Goal: Transaction & Acquisition: Purchase product/service

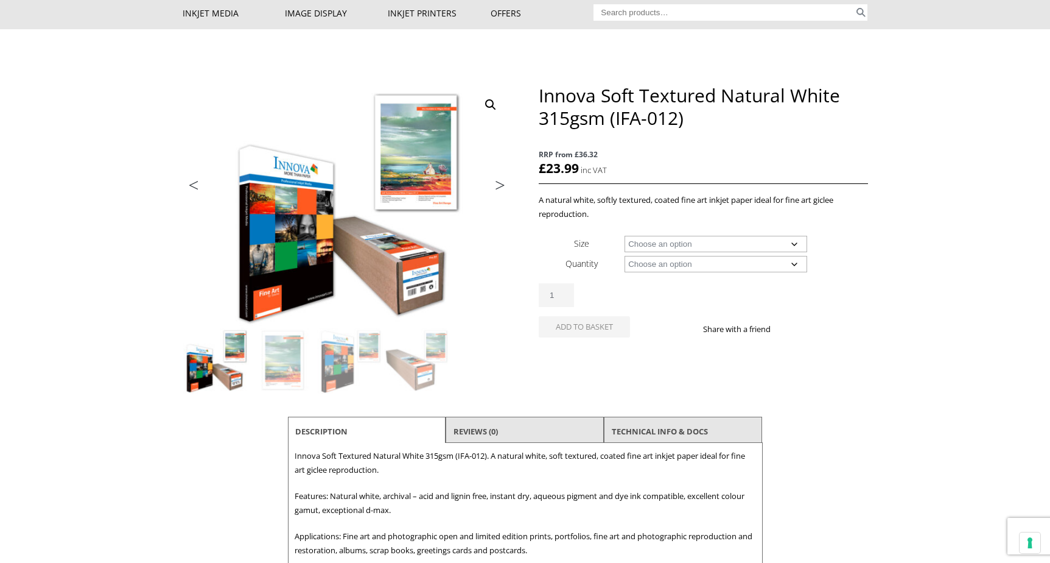
click at [795, 245] on select "Choose an option A4 Sheet A3 Sheet A3+ Sheet A2 Sheet 17" Wide Roll 24" Wide Ro…" at bounding box center [716, 244] width 183 height 16
click at [625, 237] on select "Choose an option A4 Sheet A3 Sheet A3+ Sheet A2 Sheet 17" Wide Roll 24" Wide Ro…" at bounding box center [716, 244] width 183 height 16
select select "a2-sheet"
click at [795, 272] on select "Choose an option 25 Sheets" at bounding box center [716, 264] width 183 height 16
select select "25-sheets"
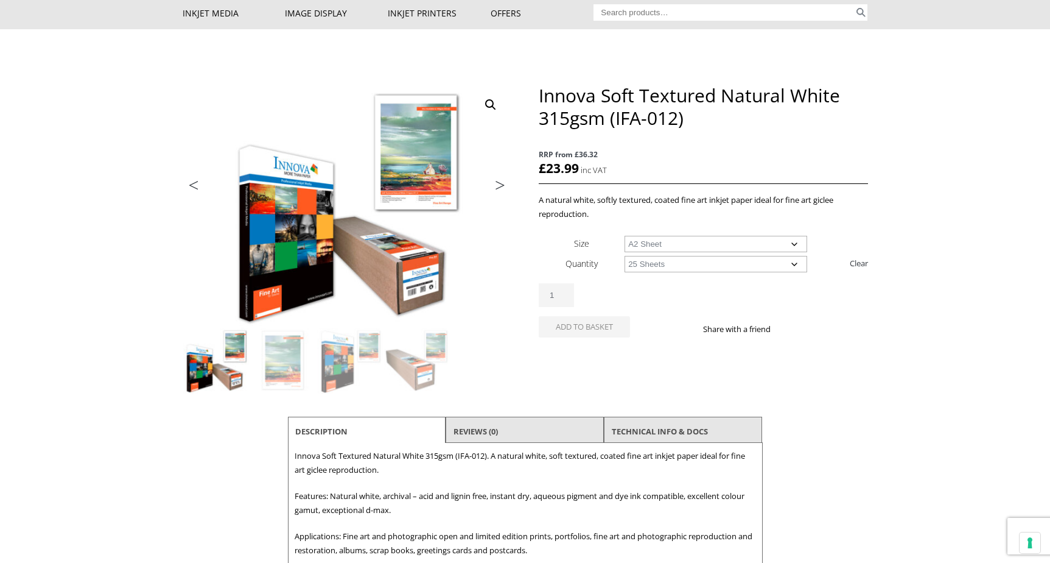
click at [625, 262] on select "Choose an option 25 Sheets" at bounding box center [716, 264] width 183 height 16
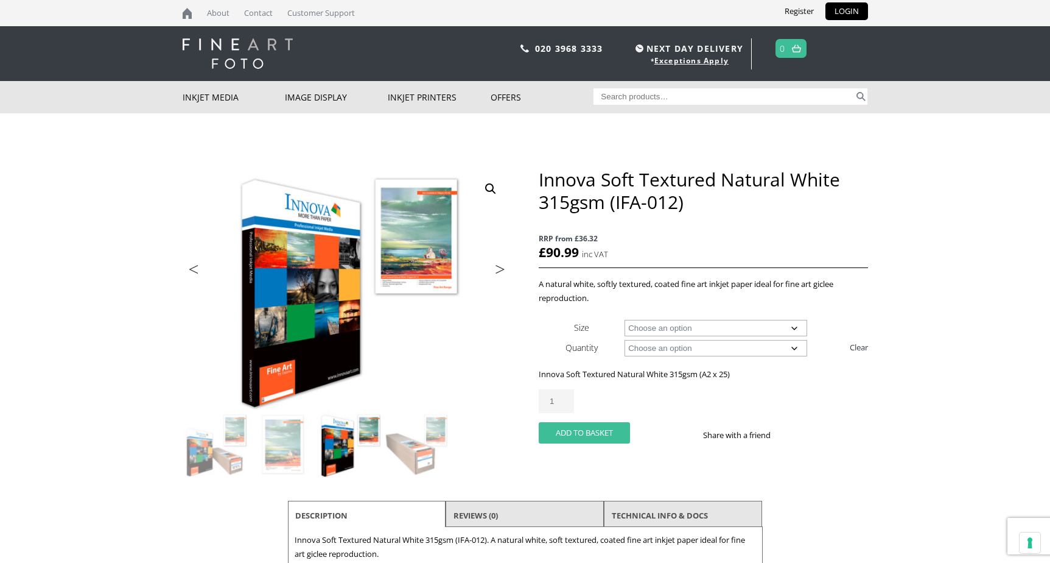
click at [610, 443] on button "Add to basket" at bounding box center [584, 432] width 91 height 21
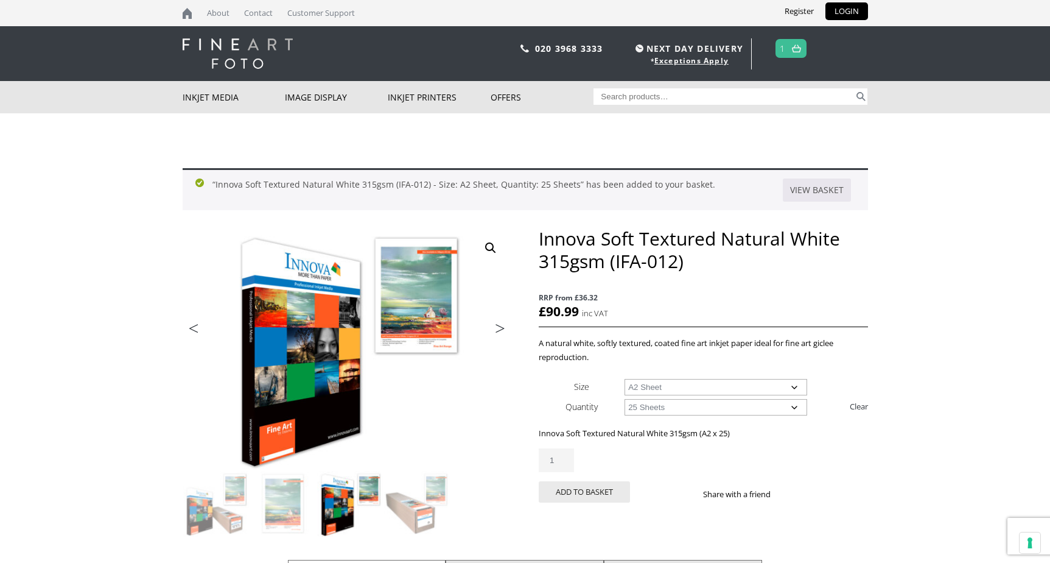
click at [788, 53] on span "1" at bounding box center [791, 48] width 31 height 19
click at [797, 51] on img at bounding box center [796, 48] width 9 height 8
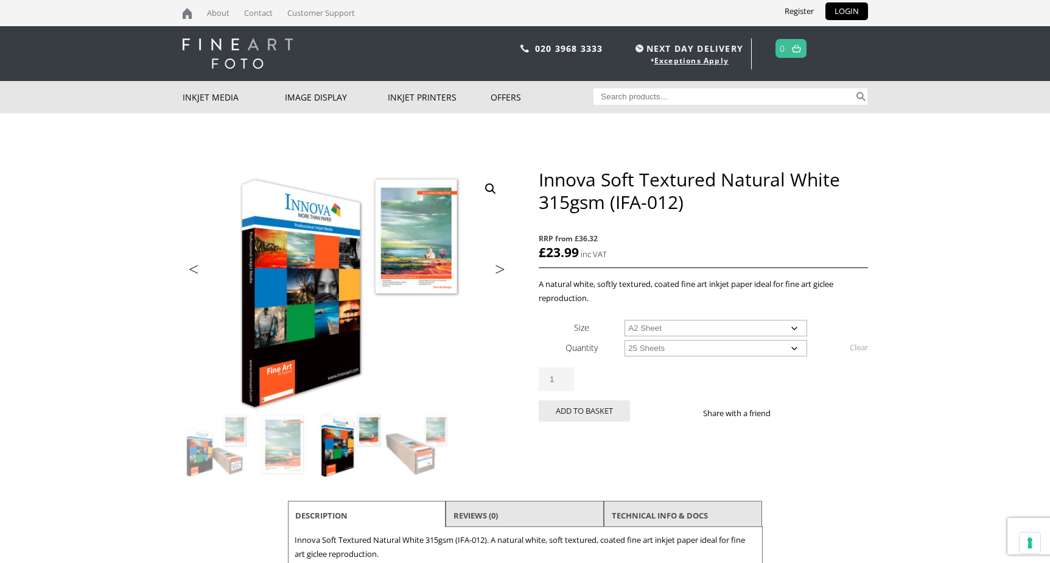
select select "a2-sheet"
select select "25-sheets"
select select "a2-sheet"
select select "25-sheets"
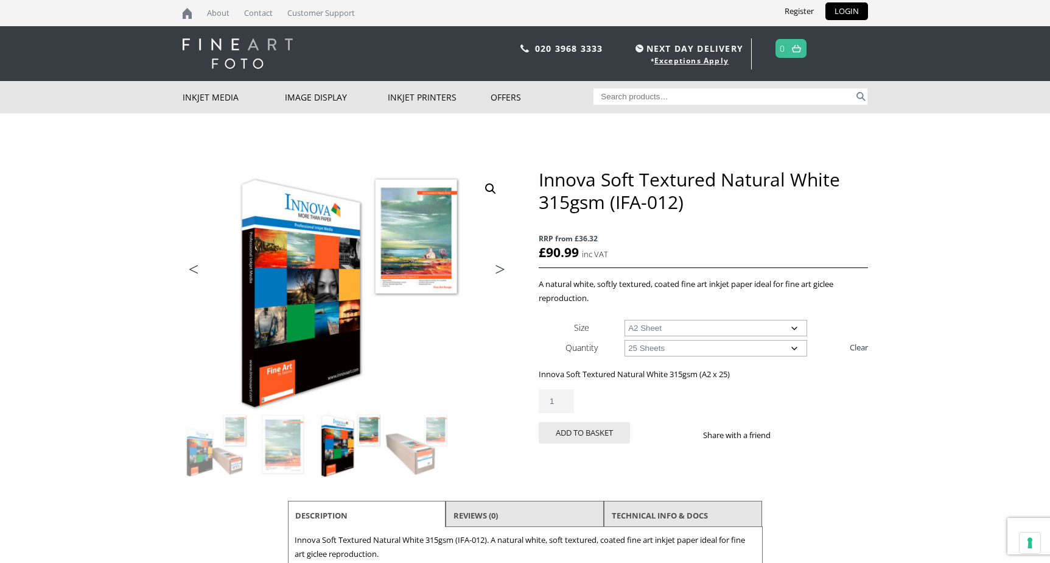
click at [797, 331] on select "Choose an option A4 Sheet A3 Sheet A3+ Sheet A2 Sheet" at bounding box center [716, 328] width 183 height 16
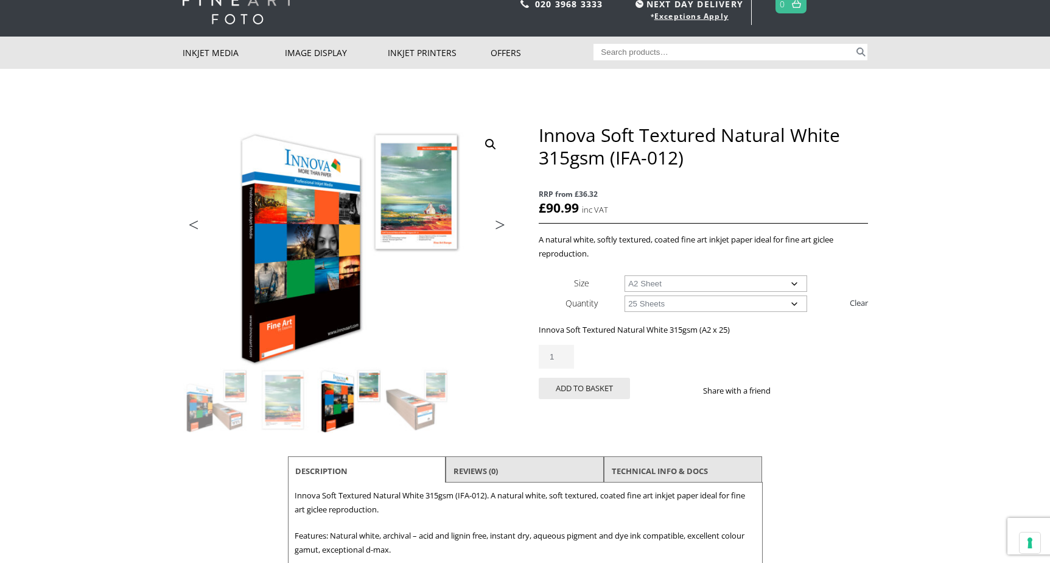
scroll to position [51, 0]
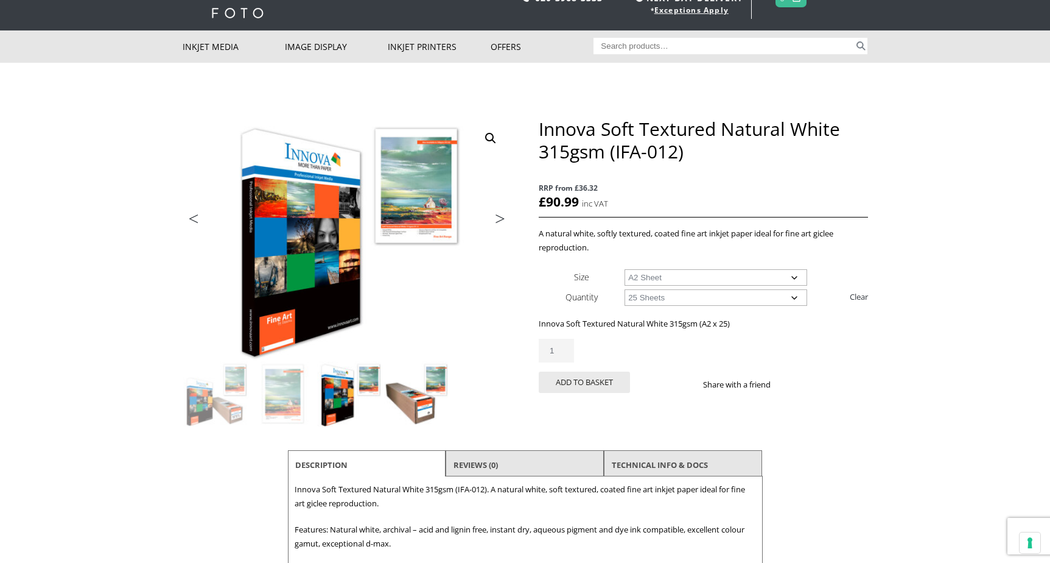
click at [424, 398] on img at bounding box center [417, 394] width 66 height 66
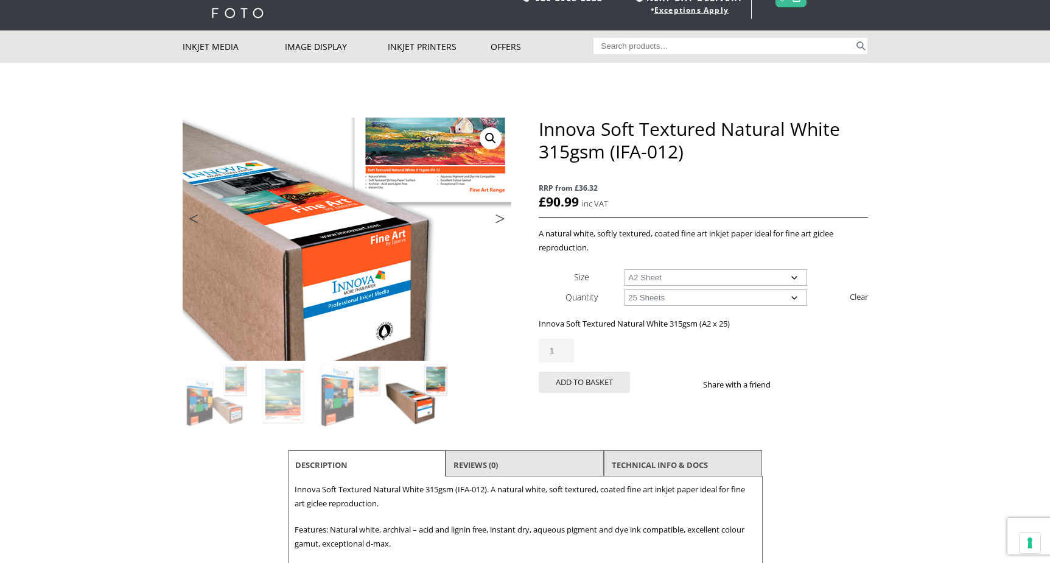
click at [396, 284] on img at bounding box center [299, 194] width 652 height 481
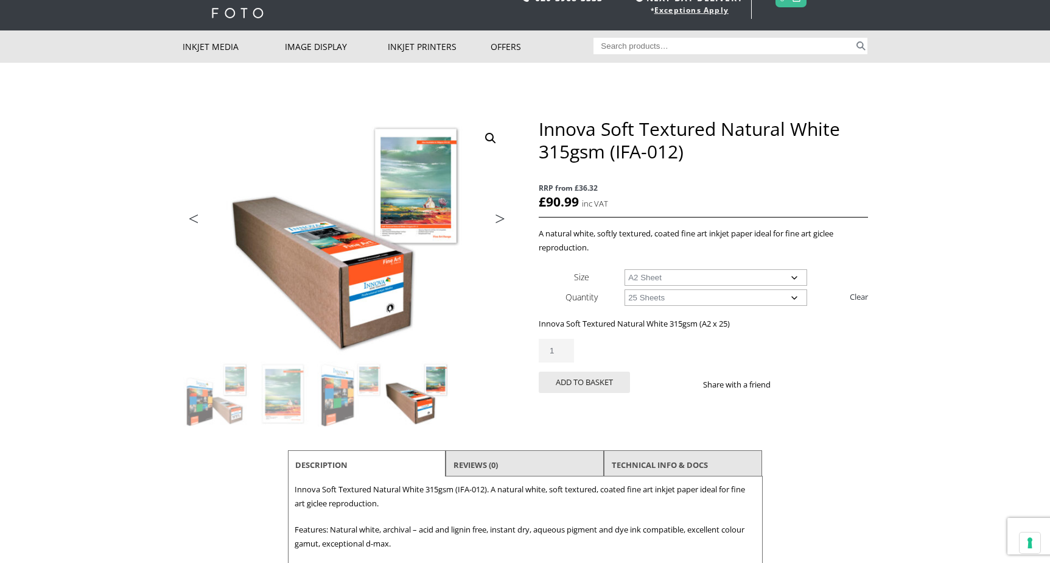
click at [793, 282] on select "Choose an option A4 Sheet A3 Sheet A3+ Sheet A2 Sheet" at bounding box center [716, 277] width 183 height 16
select select
click at [625, 270] on select "Choose an option A4 Sheet A3 Sheet A3+ Sheet A2 Sheet" at bounding box center [716, 277] width 183 height 16
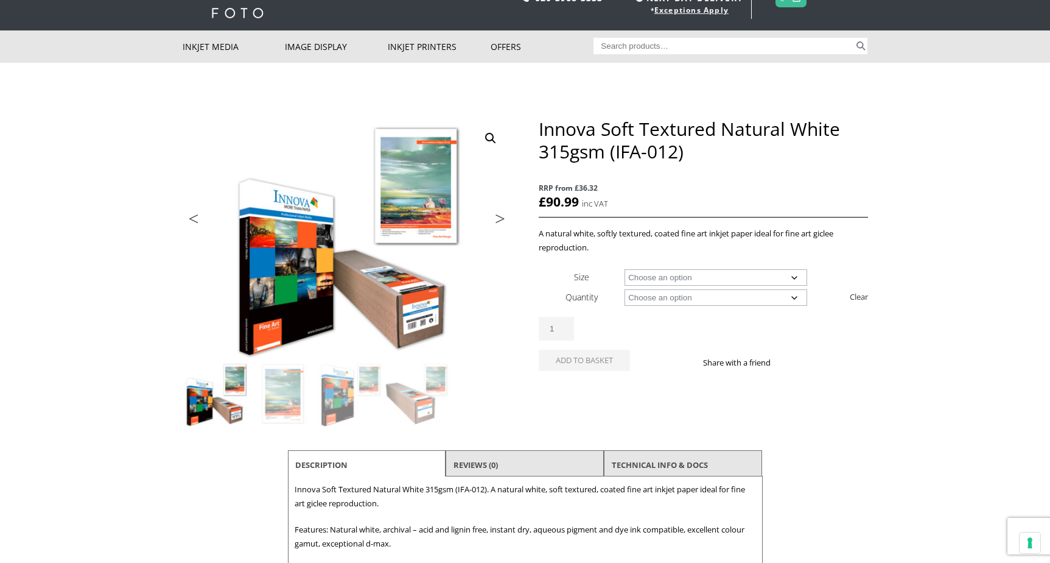
click at [798, 305] on select "Choose an option 15m 25 Sheets" at bounding box center [716, 297] width 183 height 16
click at [625, 296] on select "Choose an option 15m 25 Sheets" at bounding box center [716, 297] width 183 height 16
select select "15m"
click at [787, 275] on select "Choose an option 17" Wide Roll 24" Wide Roll 36" Wide Roll 44" Wide Roll 60" Wi…" at bounding box center [716, 277] width 183 height 16
click at [625, 270] on select "Choose an option 17" Wide Roll 24" Wide Roll 36" Wide Roll 44" Wide Roll 60" Wi…" at bounding box center [716, 277] width 183 height 16
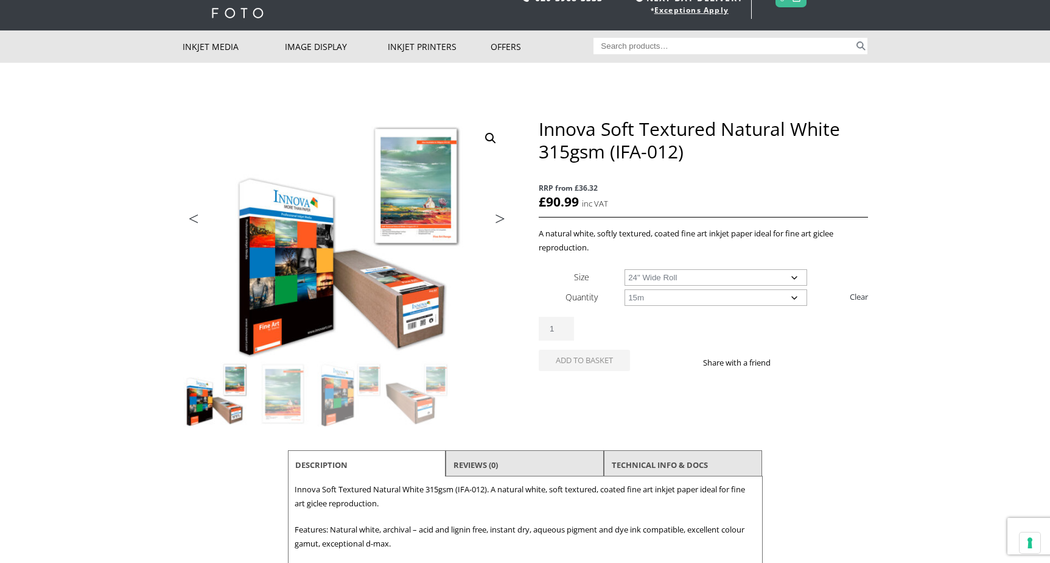
select select "24-wide-roll"
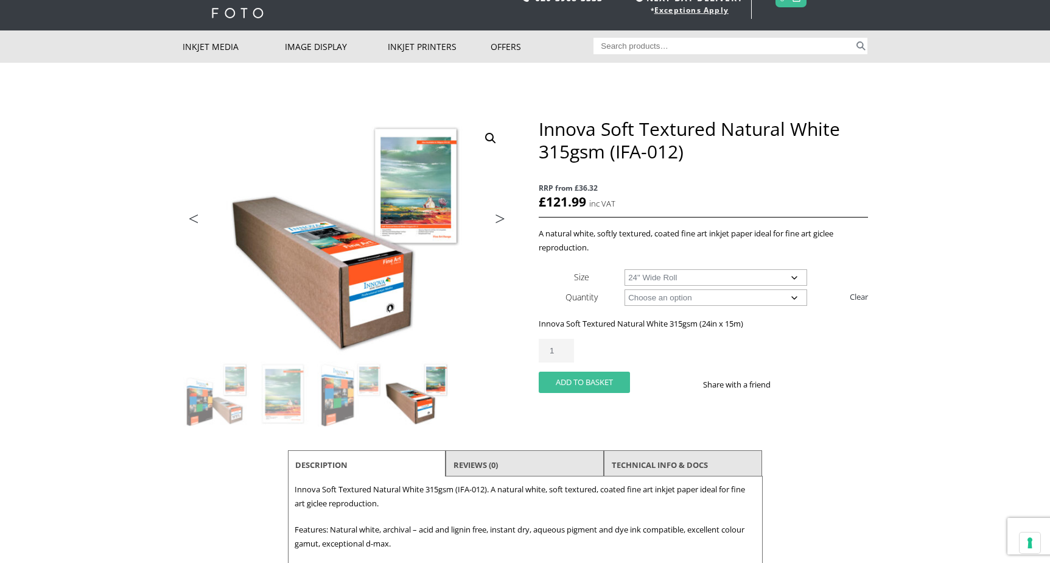
click at [605, 393] on button "Add to basket" at bounding box center [584, 381] width 91 height 21
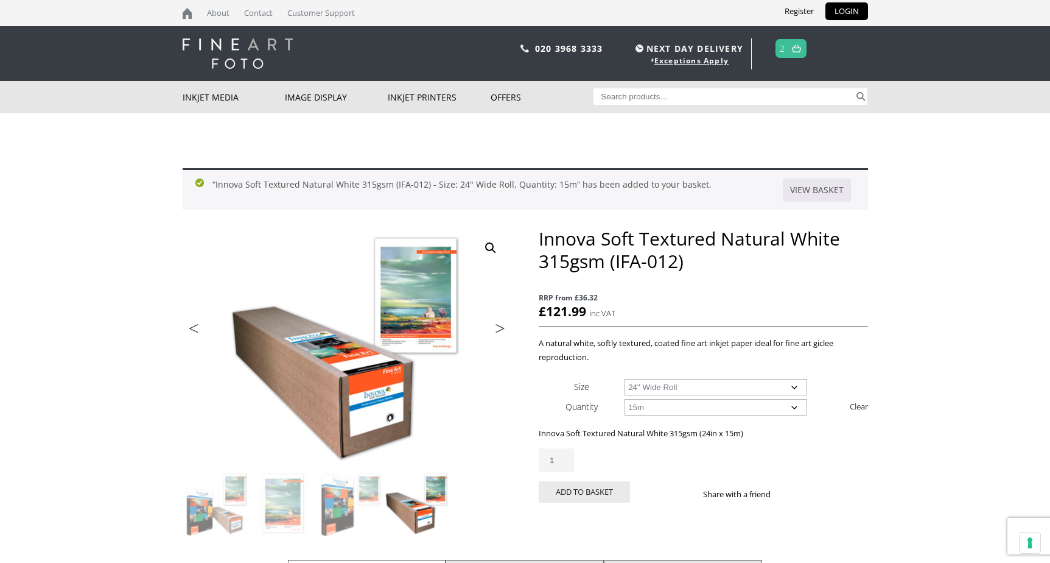
click at [791, 55] on link at bounding box center [796, 49] width 15 height 18
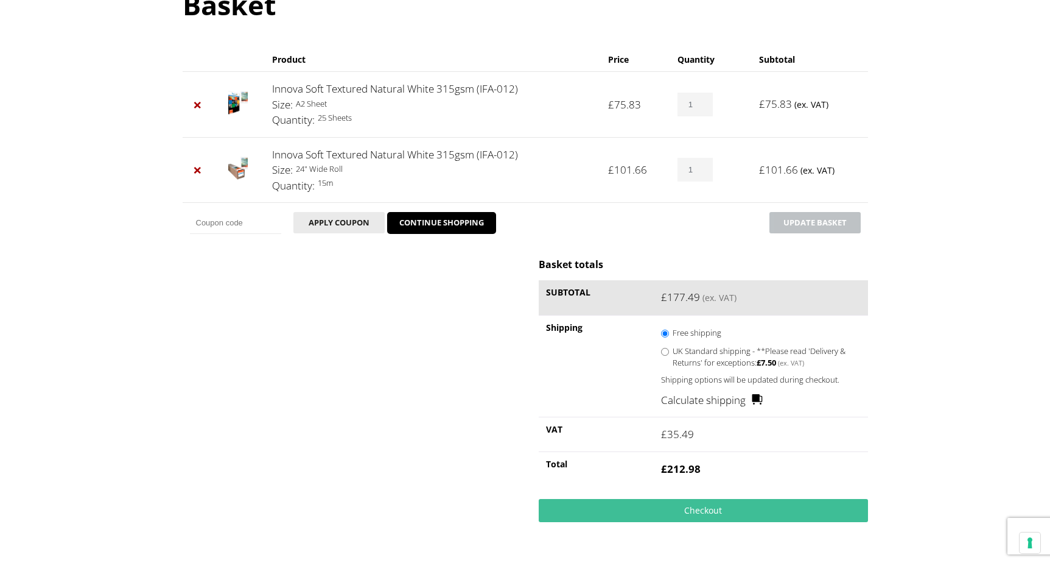
scroll to position [163, 0]
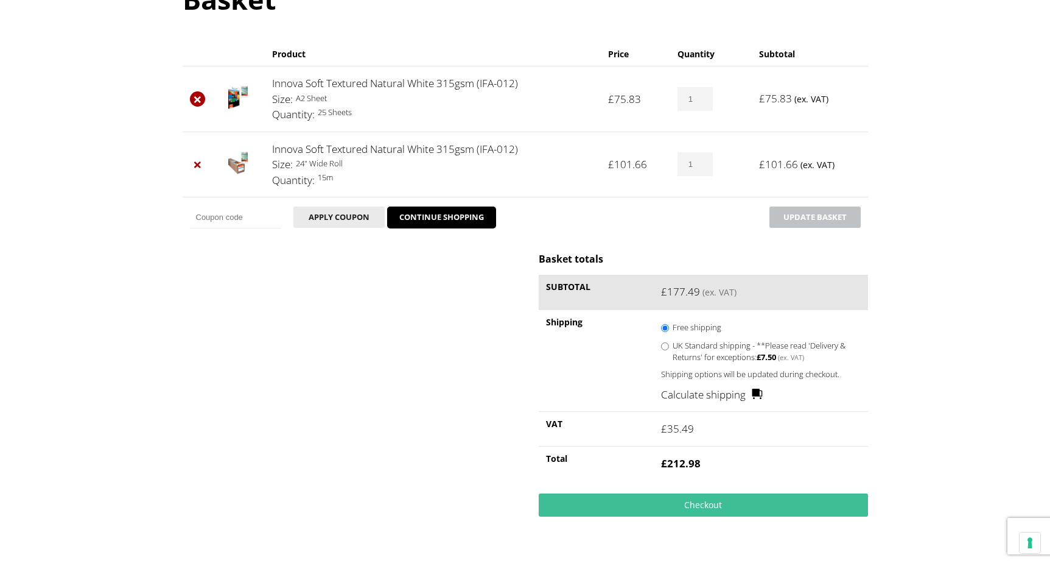
click at [201, 99] on link "×" at bounding box center [198, 99] width 16 height 16
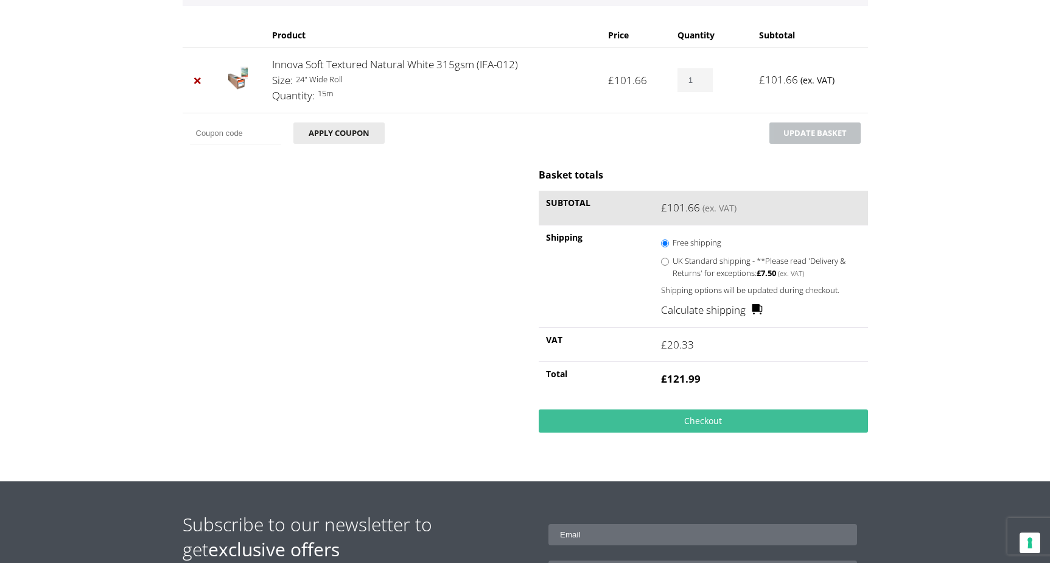
scroll to position [246, 0]
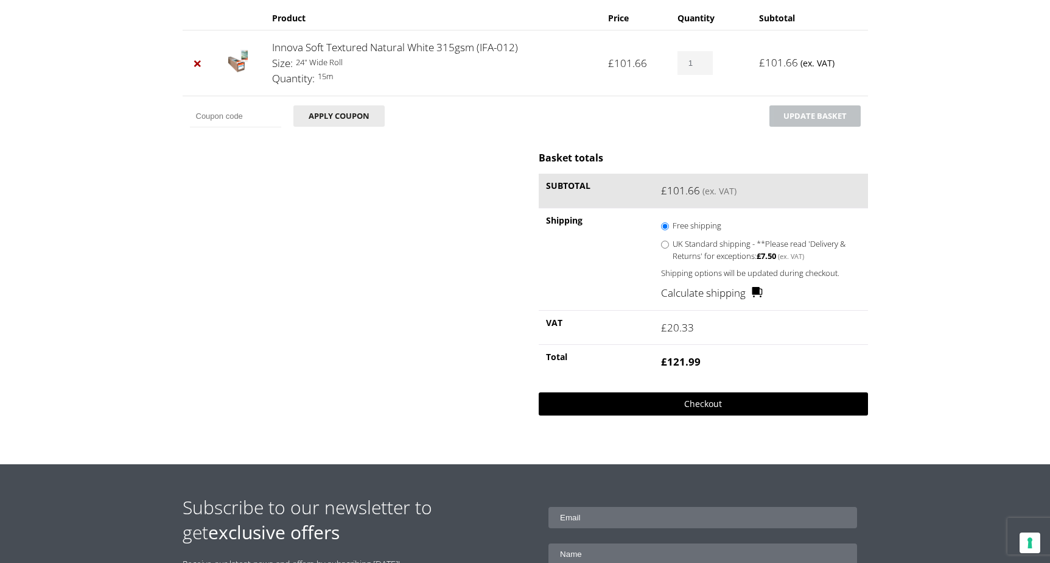
click at [700, 406] on link "Checkout" at bounding box center [703, 403] width 329 height 23
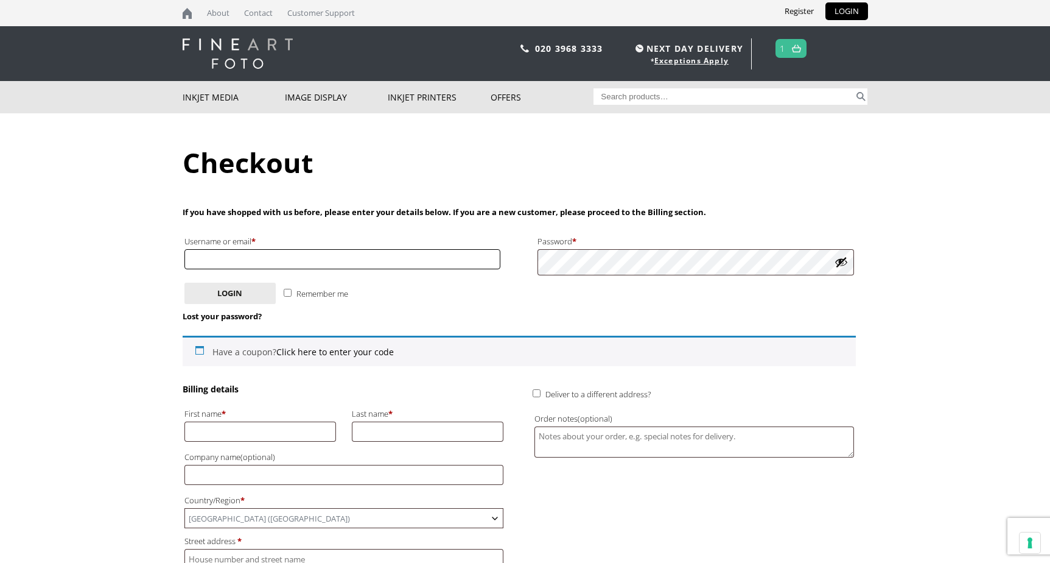
click at [282, 262] on input "Username or email * Required" at bounding box center [342, 259] width 317 height 20
click at [238, 261] on input "Username or email * Required" at bounding box center [342, 259] width 317 height 20
type input "catherinehydeartist"
click at [233, 293] on button "Login" at bounding box center [229, 293] width 91 height 21
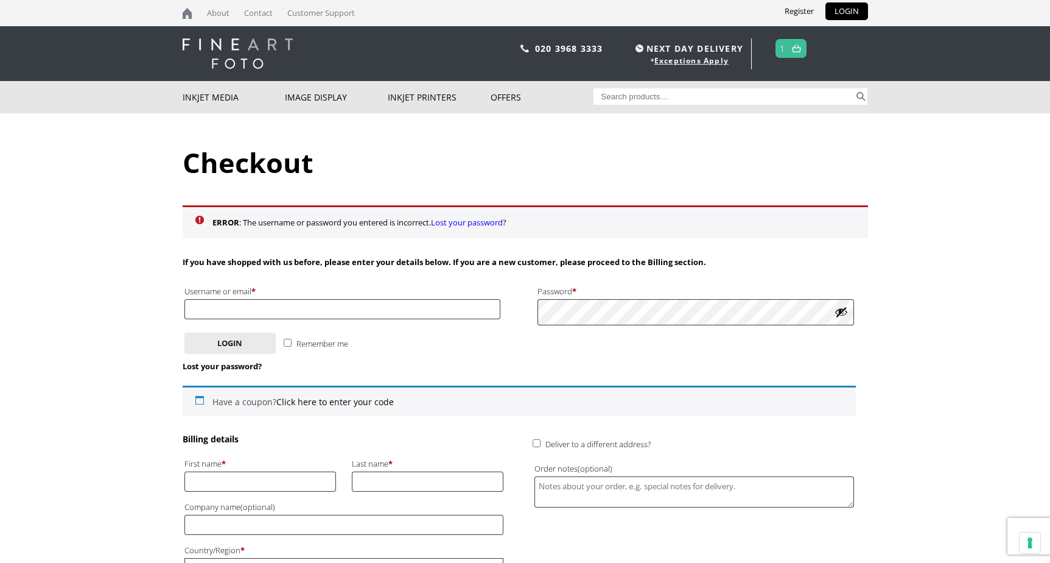
click at [845, 312] on button "Show password" at bounding box center [841, 311] width 13 height 13
click at [240, 313] on input "Username or email * Required" at bounding box center [342, 309] width 317 height 20
click at [215, 346] on button "Login" at bounding box center [229, 342] width 91 height 21
click at [214, 306] on input "Username or email * Required" at bounding box center [342, 309] width 317 height 20
type input "chydeart@gmail.com"
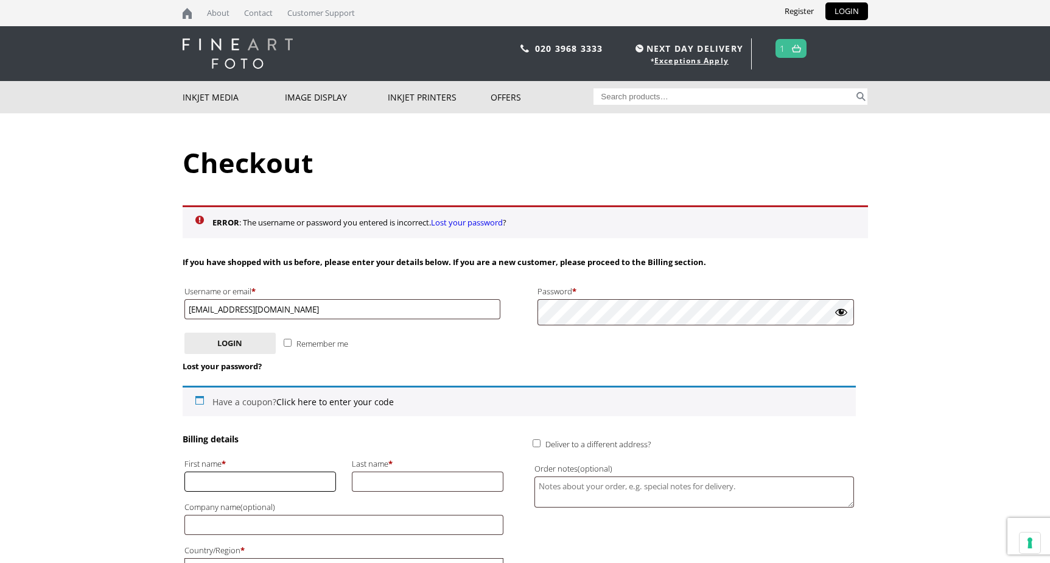
type input "CATHERINE"
type input "HYDE"
type input "Catherine Hyde"
type input "48, godolphin road"
type input "godolphin road"
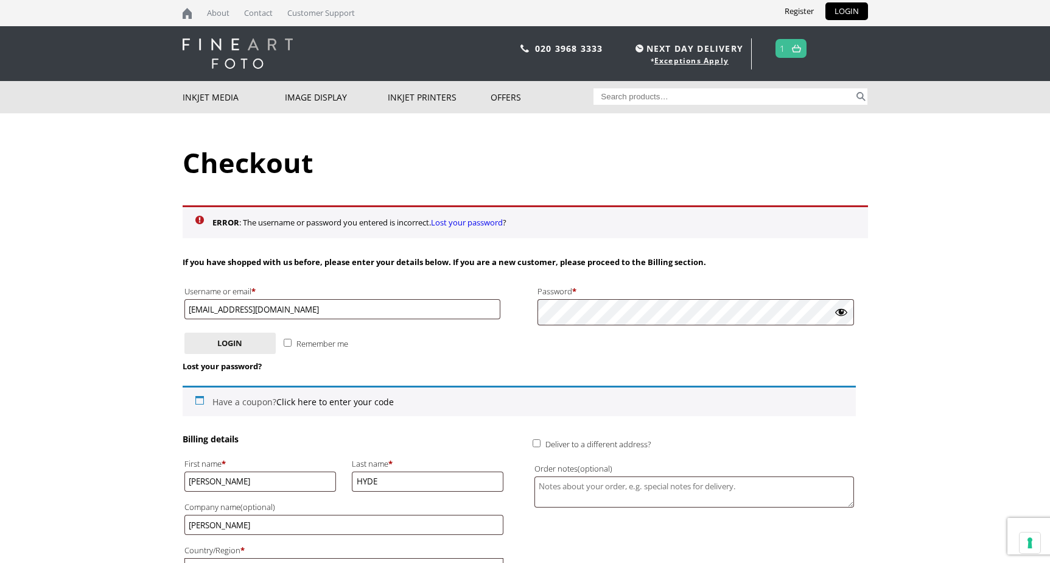
type input "Helston"
type input "Cornwall"
type input "TR13 8QF"
type input "+441326563132"
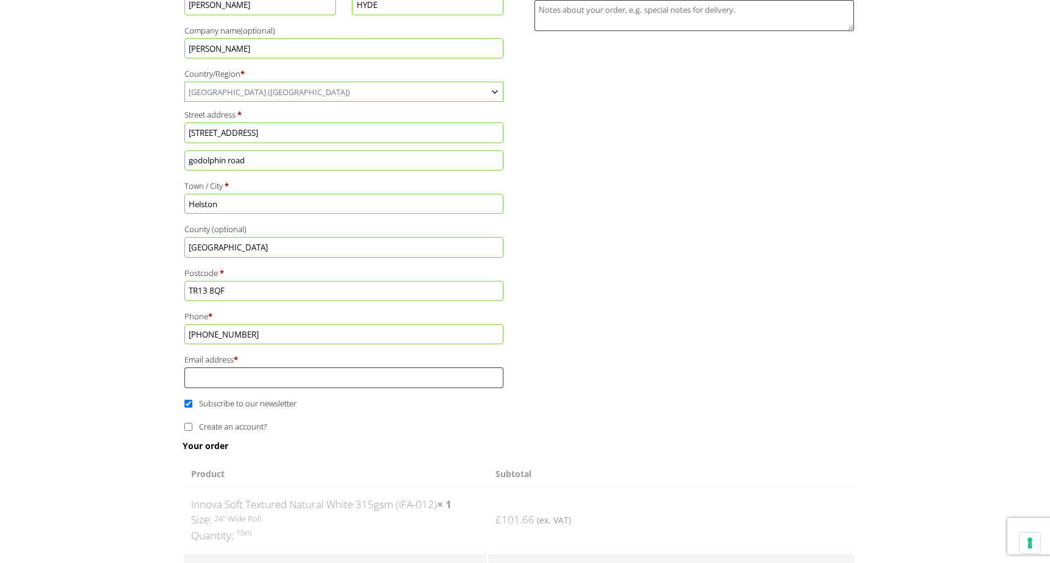
scroll to position [488, 0]
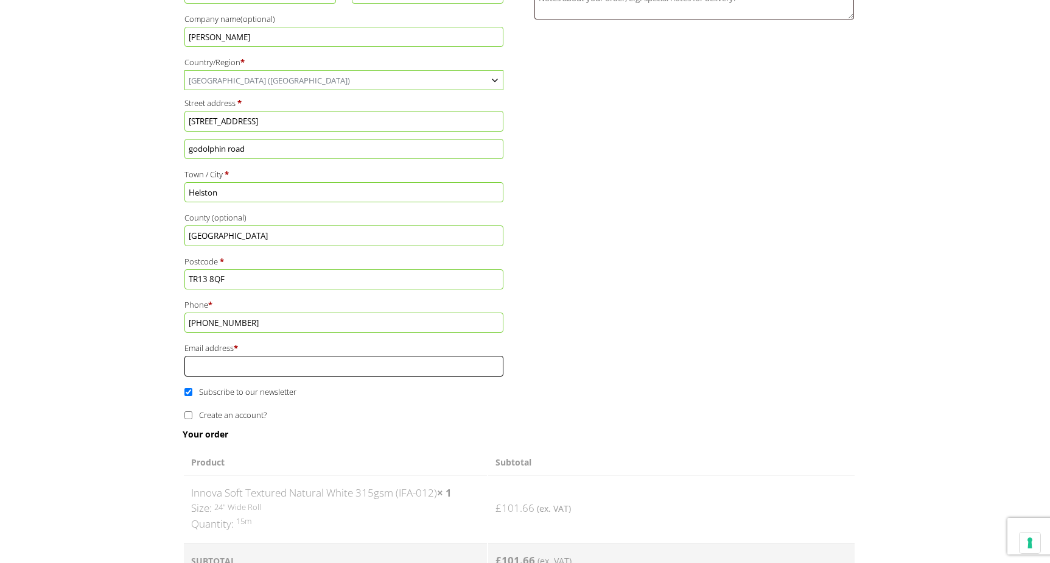
click at [227, 376] on input "Email address *" at bounding box center [344, 366] width 320 height 20
type input "chydeart@gmail.com"
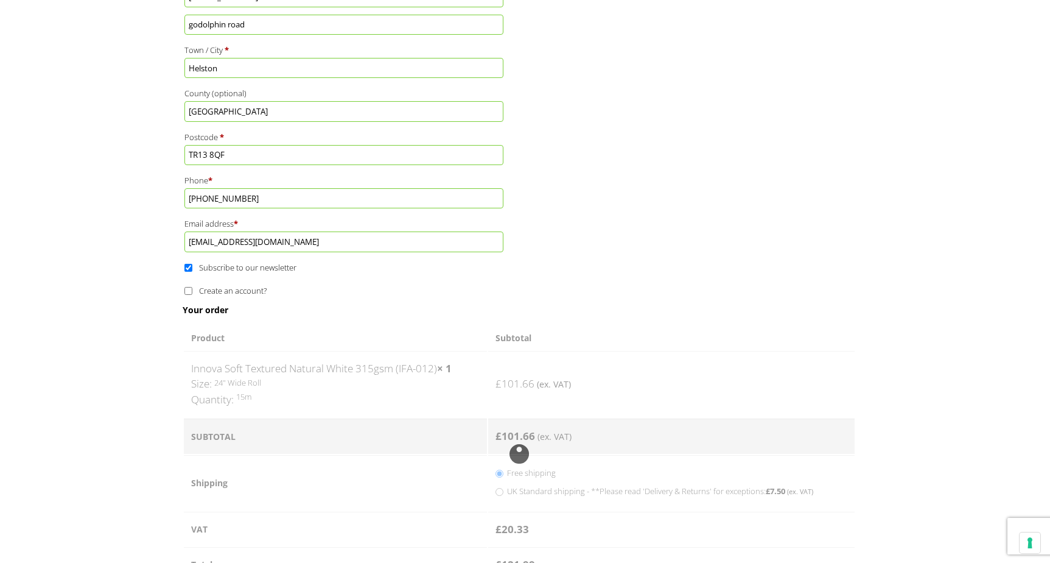
scroll to position [615, 0]
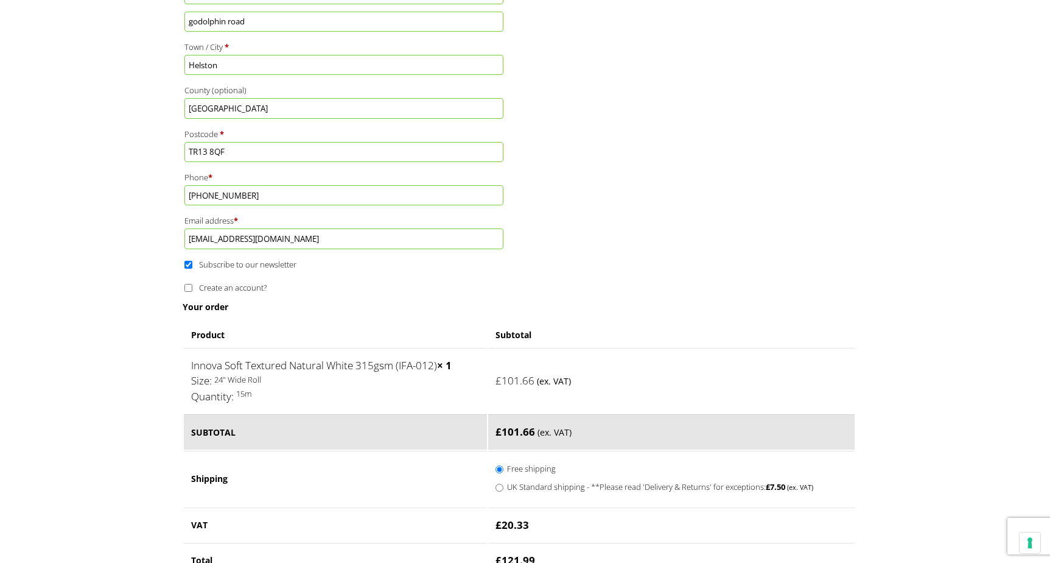
click at [188, 292] on input "Create an account?" at bounding box center [188, 288] width 8 height 8
checkbox input "true"
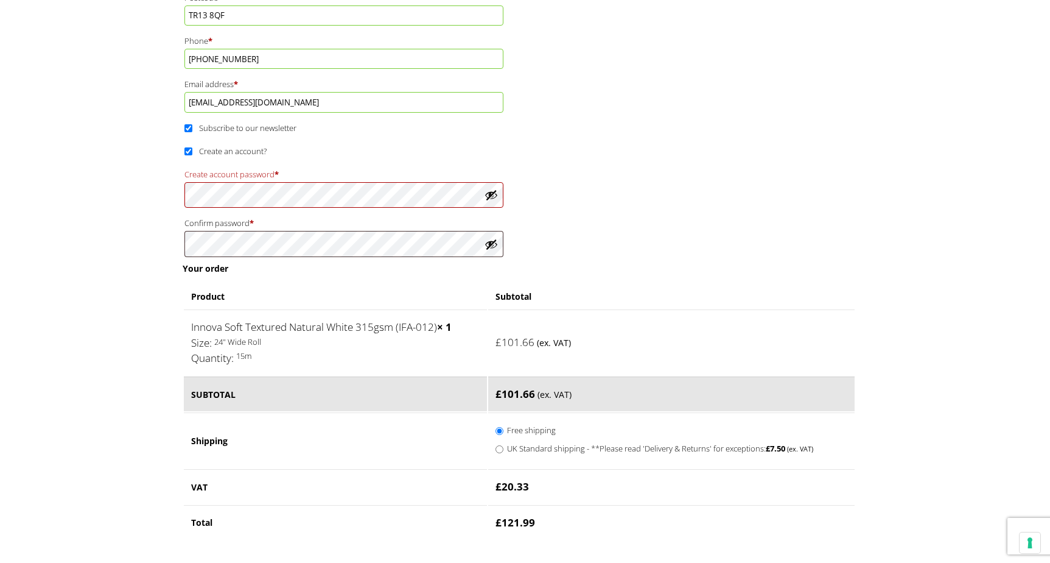
scroll to position [781, 0]
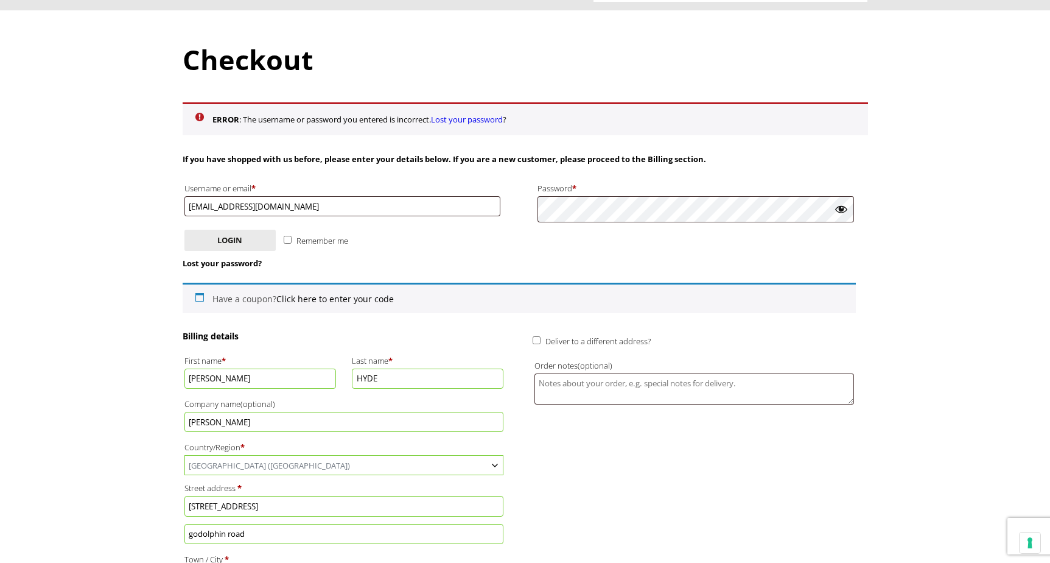
scroll to position [92, 0]
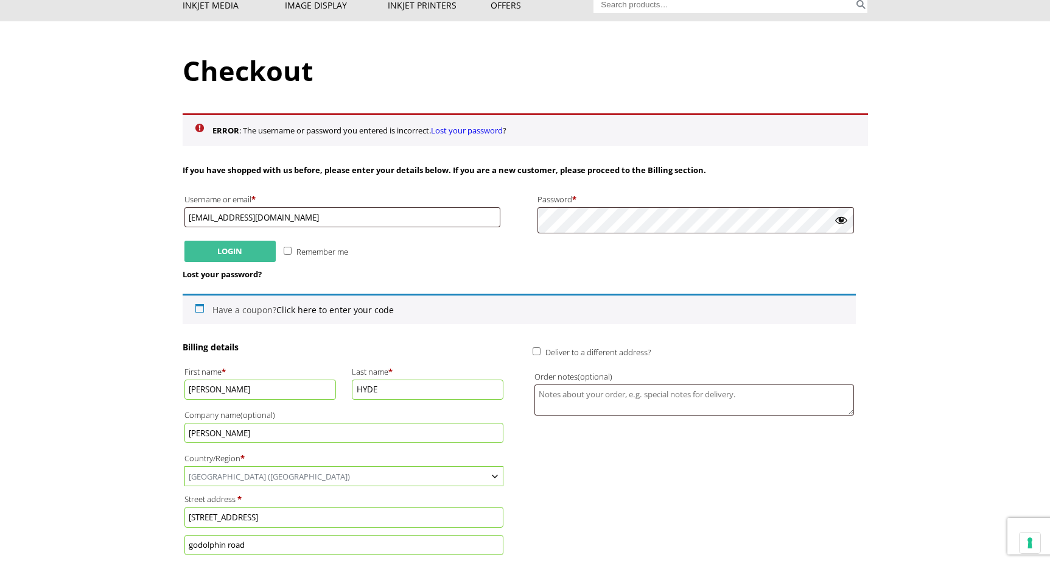
click at [242, 257] on button "Login" at bounding box center [229, 251] width 91 height 21
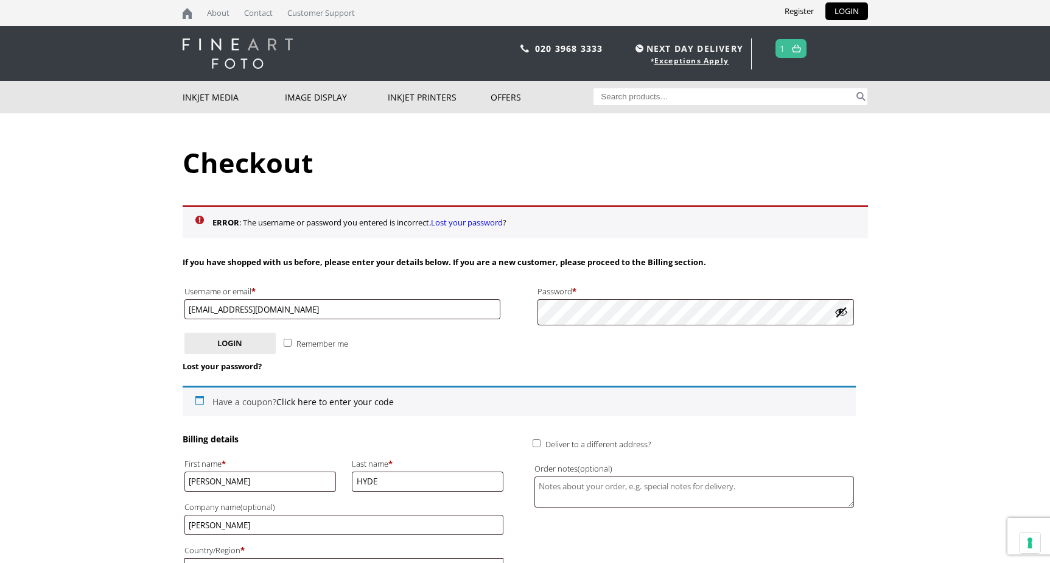
click at [785, 51] on link "1" at bounding box center [782, 49] width 5 height 18
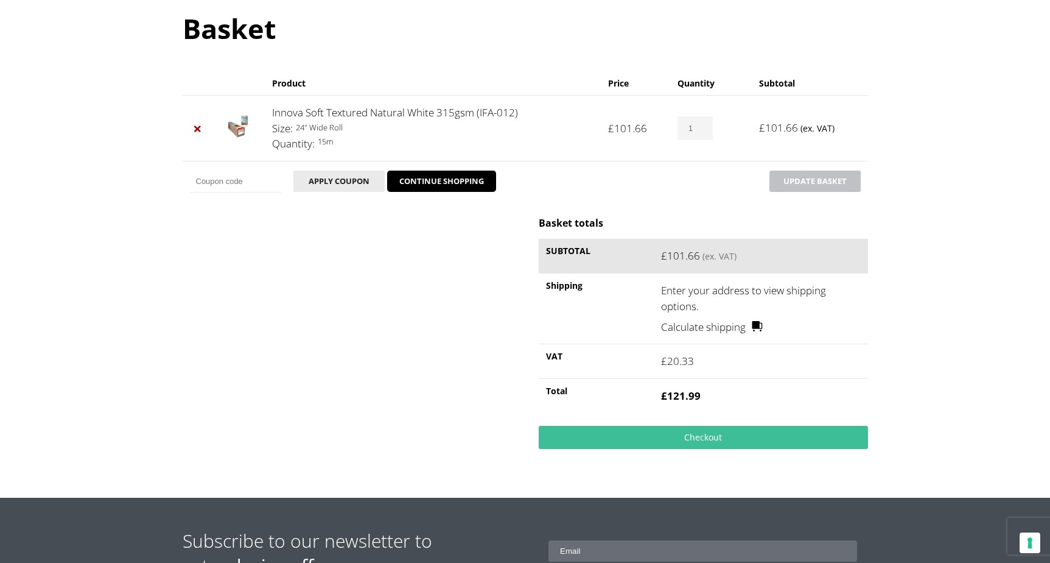
scroll to position [223, 0]
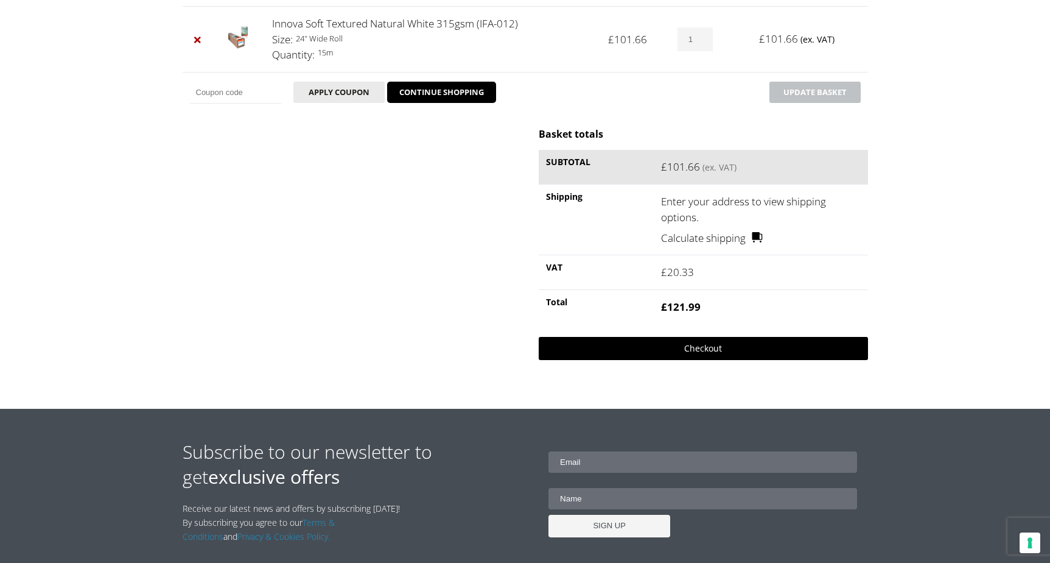
click at [705, 353] on link "Checkout" at bounding box center [703, 348] width 329 height 23
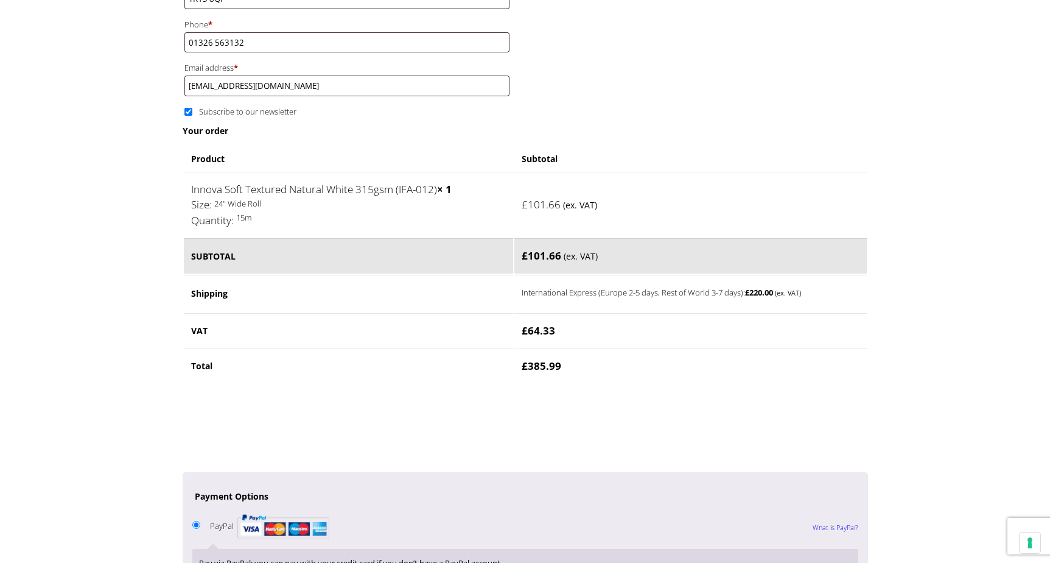
scroll to position [529, 0]
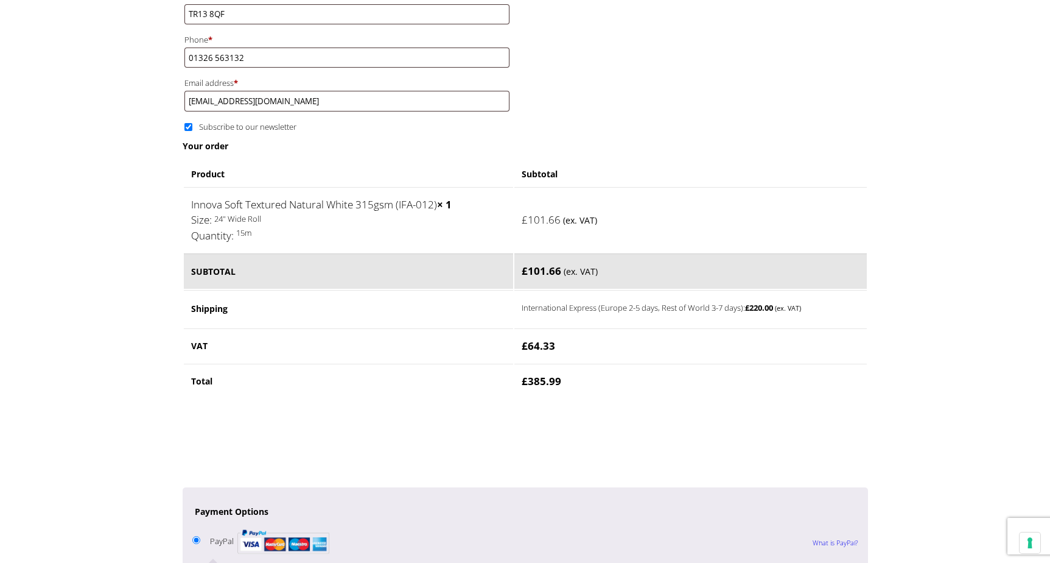
click at [681, 314] on label "International Express (Europe 2-5 days, Rest of World 3-7 days): £ 220.00 (ex. …" at bounding box center [674, 307] width 304 height 15
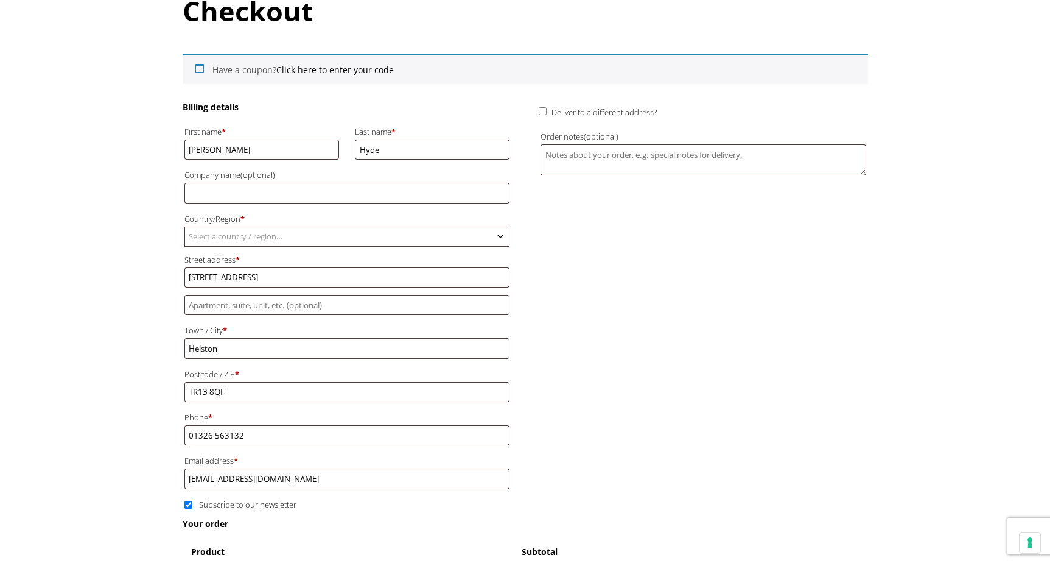
scroll to position [0, 0]
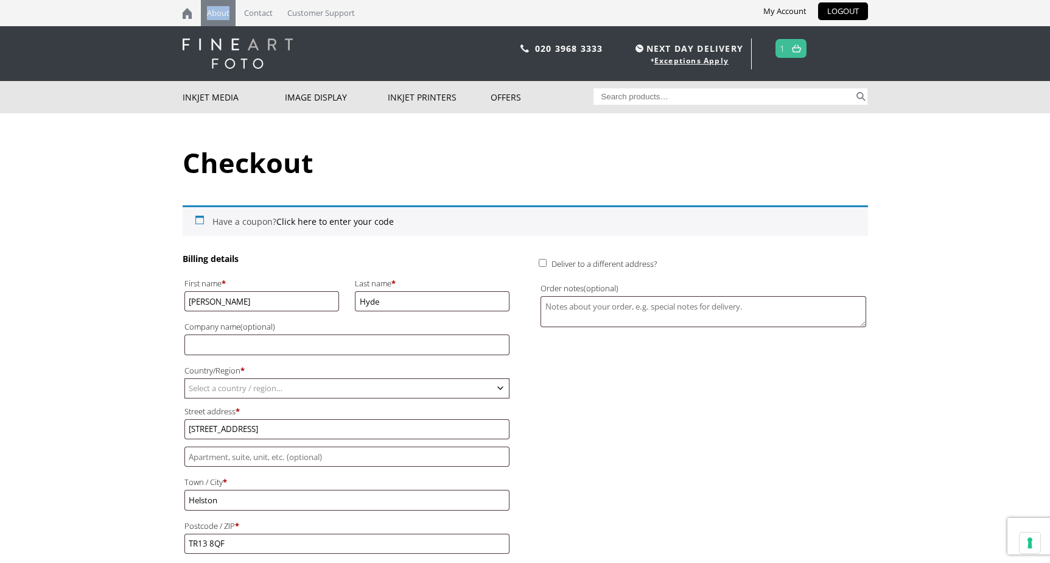
click at [217, 14] on link "About" at bounding box center [218, 13] width 35 height 26
click at [218, 14] on link "About" at bounding box center [218, 13] width 35 height 26
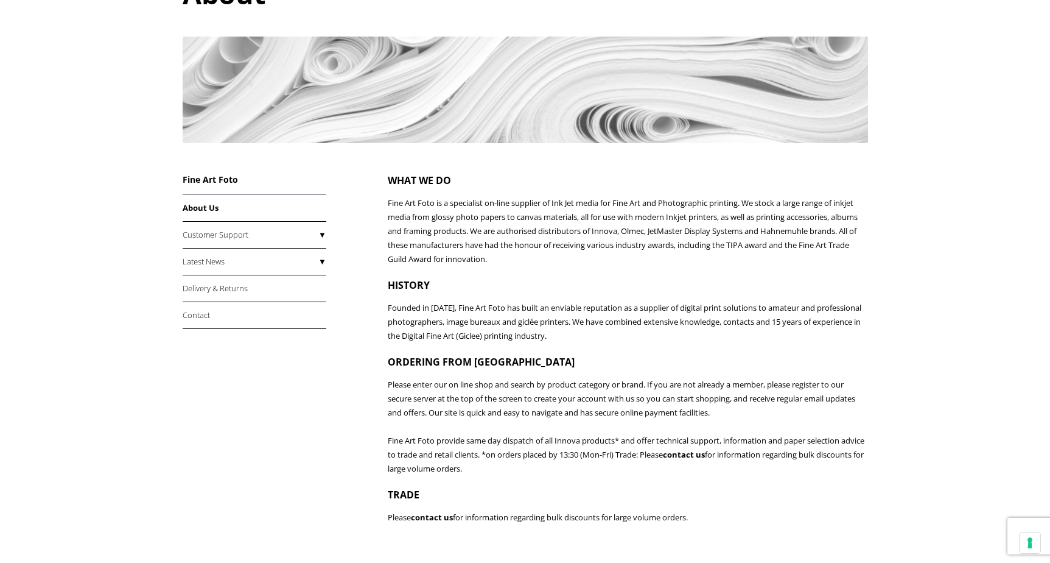
scroll to position [166, 0]
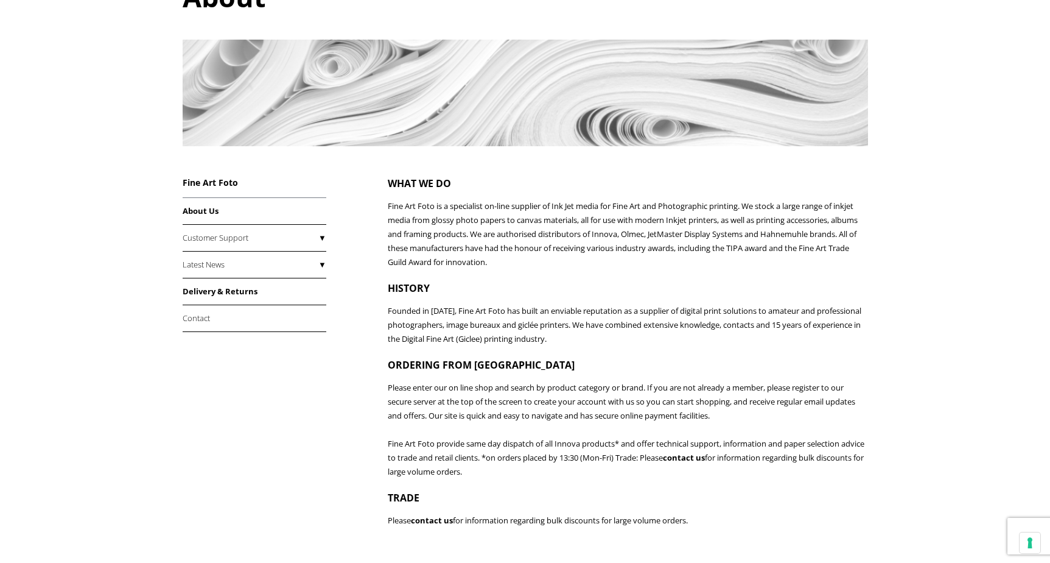
click at [226, 296] on link "Delivery & Returns" at bounding box center [255, 291] width 144 height 27
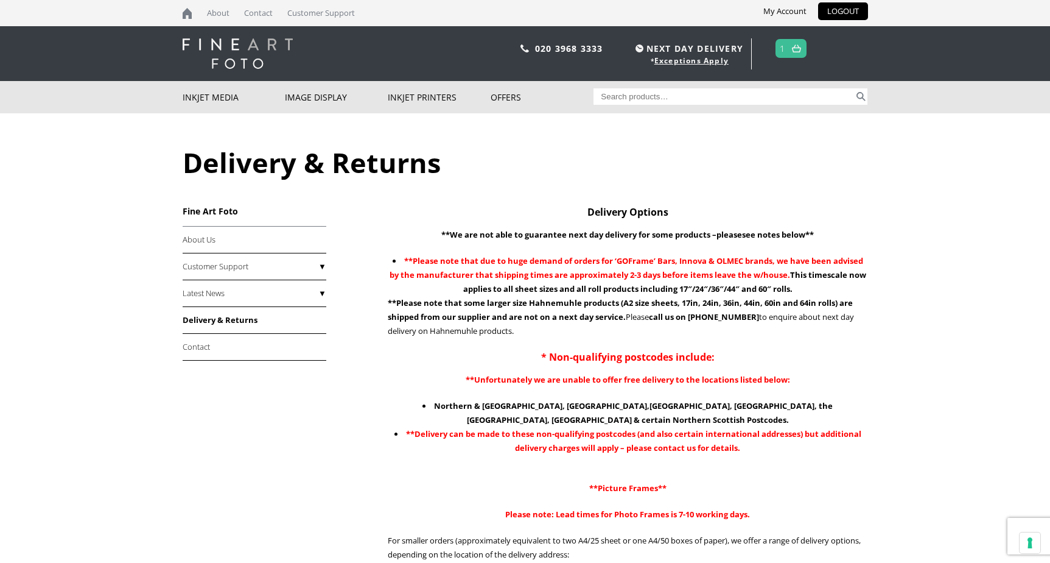
click at [795, 48] on img at bounding box center [796, 48] width 9 height 8
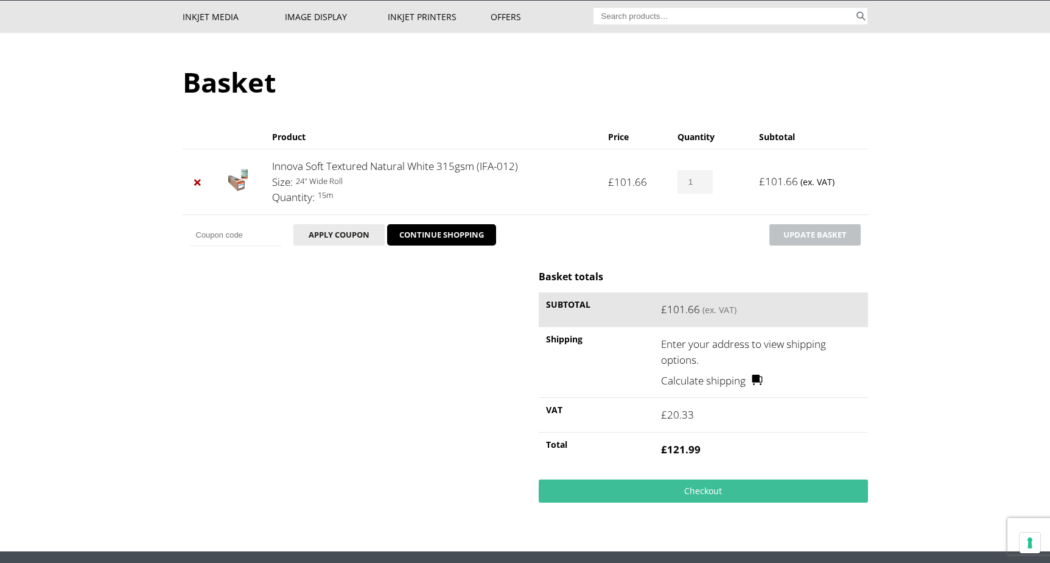
scroll to position [82, 0]
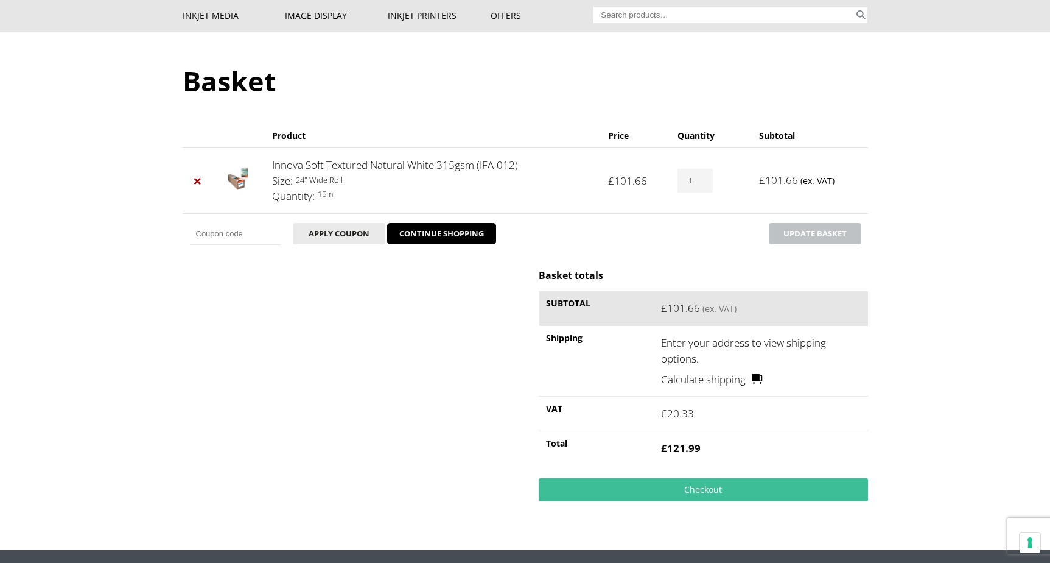
click at [706, 379] on link "Calculate shipping" at bounding box center [712, 379] width 102 height 16
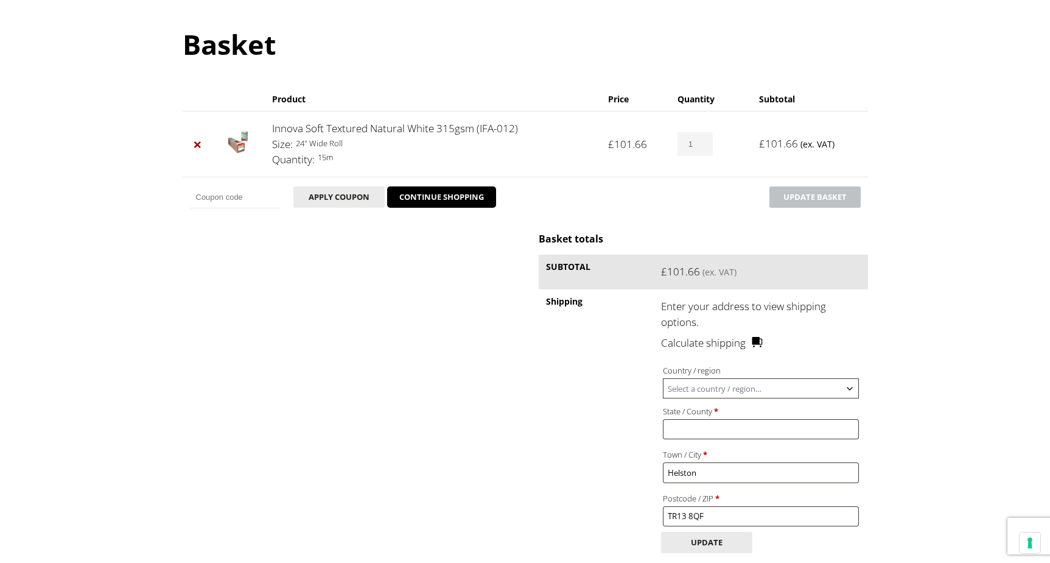
scroll to position [122, 0]
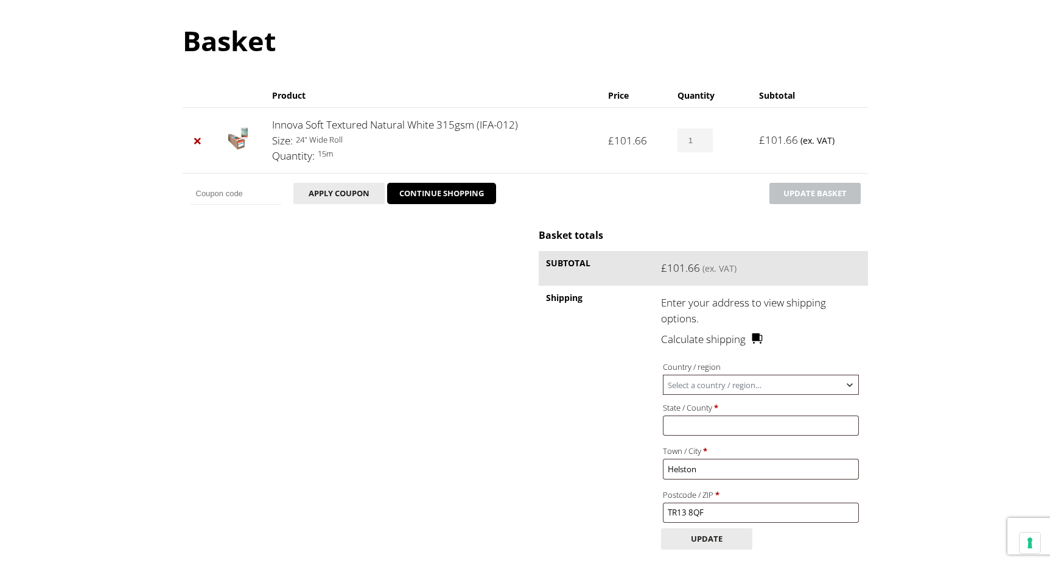
click at [706, 379] on span "Select a country / region…" at bounding box center [761, 384] width 194 height 19
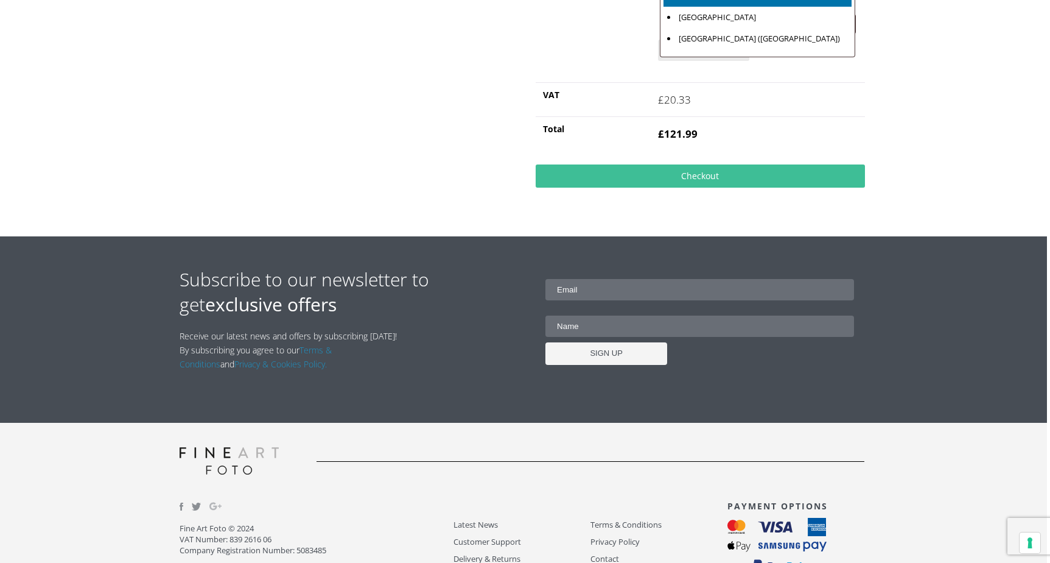
scroll to position [4922, 0]
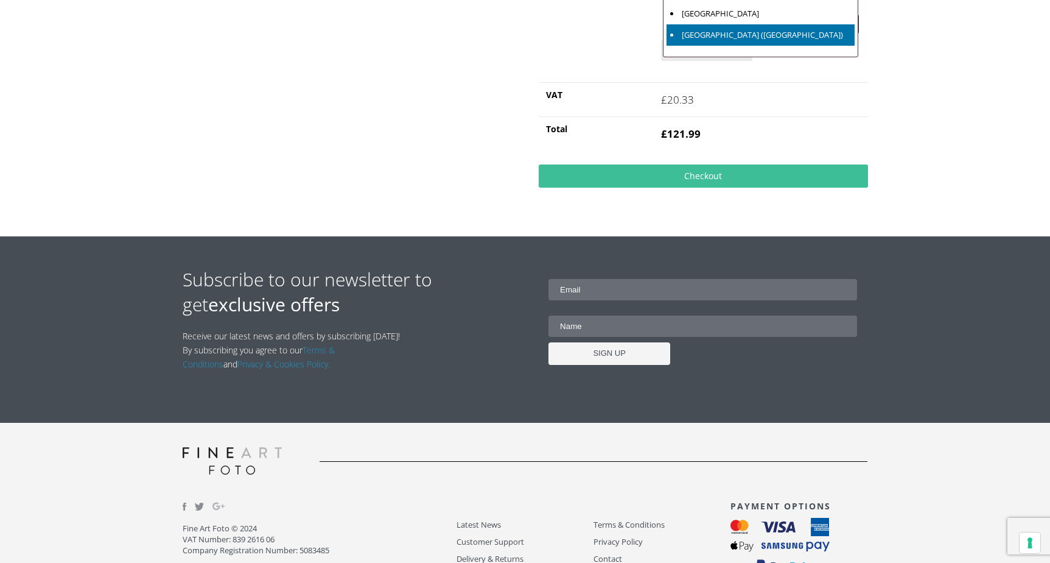
select select "GB"
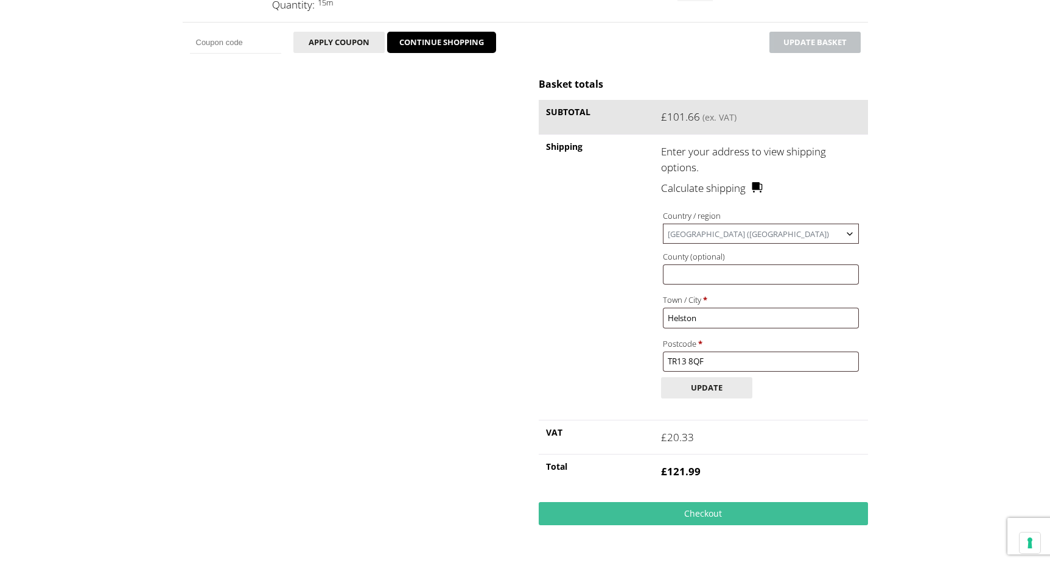
scroll to position [294, 0]
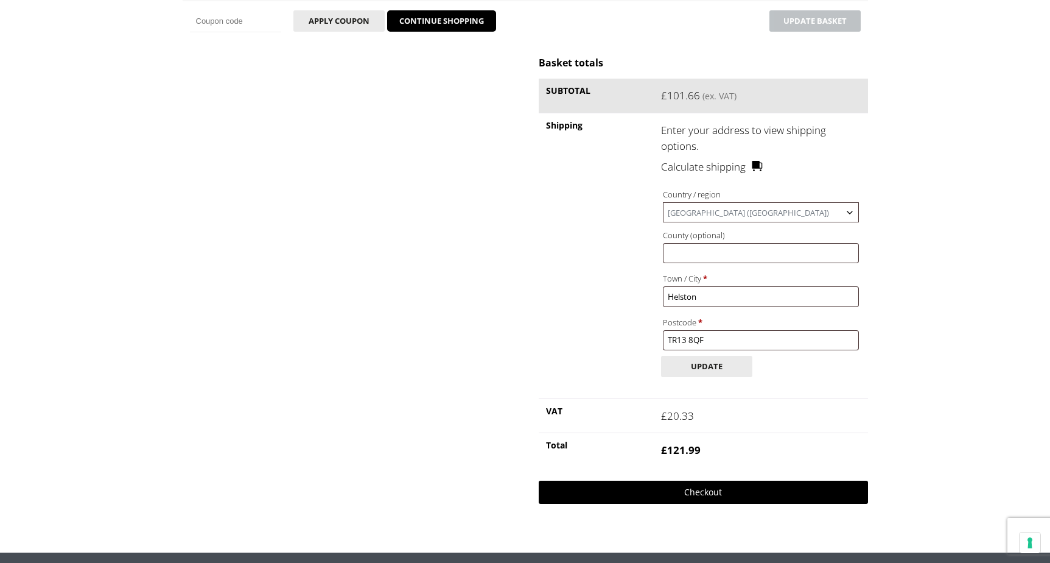
click at [706, 504] on link "Checkout" at bounding box center [703, 491] width 329 height 23
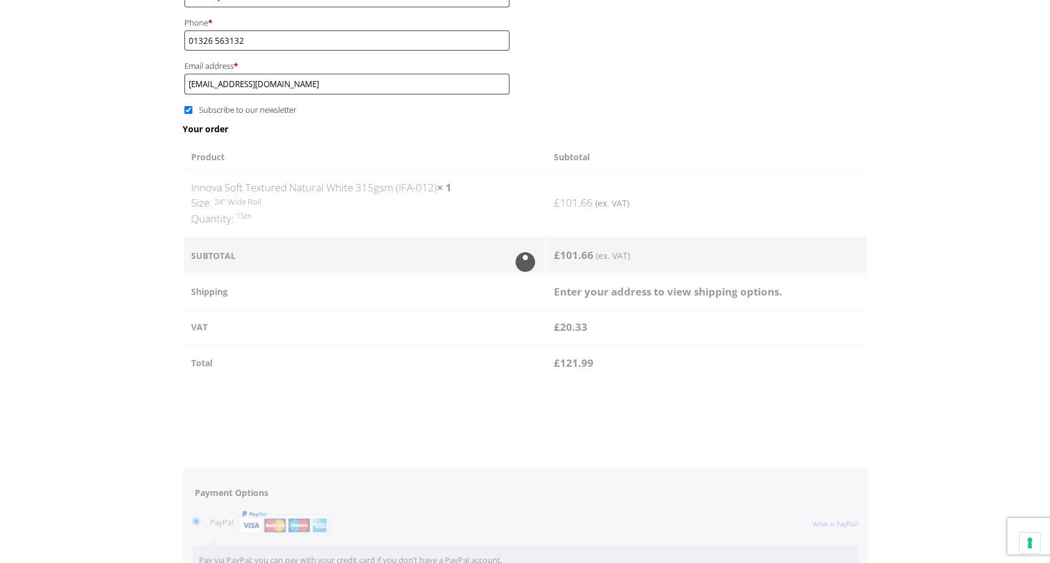
scroll to position [556, 0]
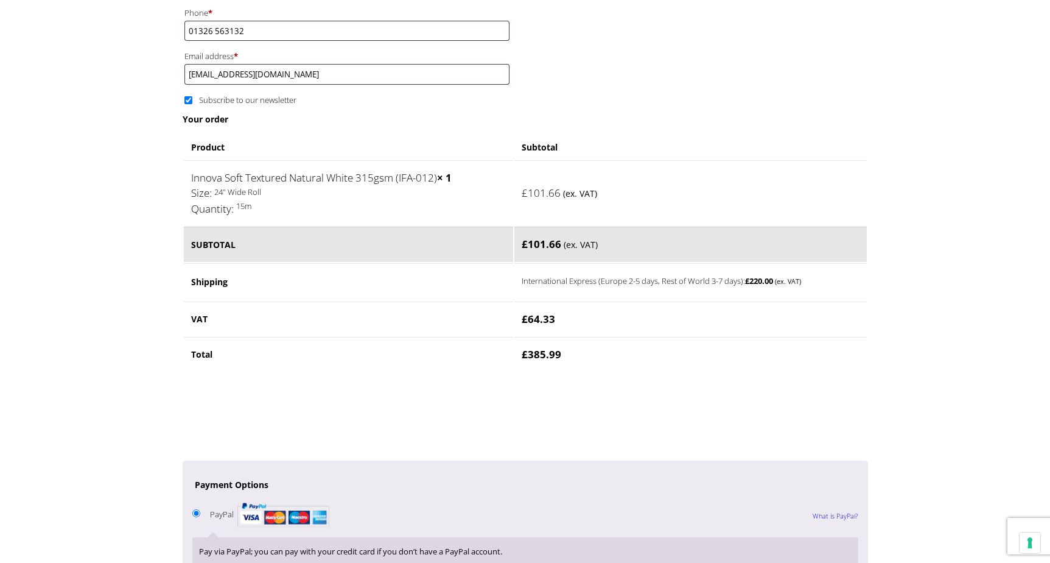
drag, startPoint x: 610, startPoint y: 330, endPoint x: 339, endPoint y: 327, distance: 270.4
click at [610, 287] on label "International Express (Europe 2-5 days, Rest of World 3-7 days): £ 220.00 (ex. …" at bounding box center [674, 280] width 304 height 15
drag, startPoint x: 199, startPoint y: 323, endPoint x: 216, endPoint y: 323, distance: 17.7
click at [199, 300] on th "Shipping" at bounding box center [348, 281] width 329 height 37
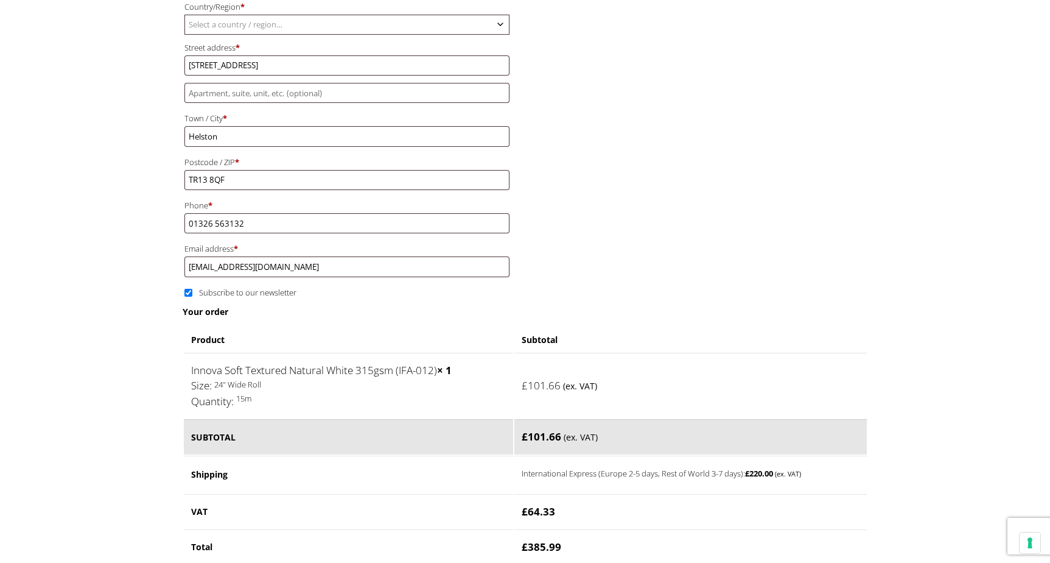
scroll to position [363, 0]
drag, startPoint x: 189, startPoint y: 339, endPoint x: 207, endPoint y: 341, distance: 17.8
click at [191, 297] on input "Subscribe to our newsletter" at bounding box center [188, 293] width 8 height 8
checkbox input "false"
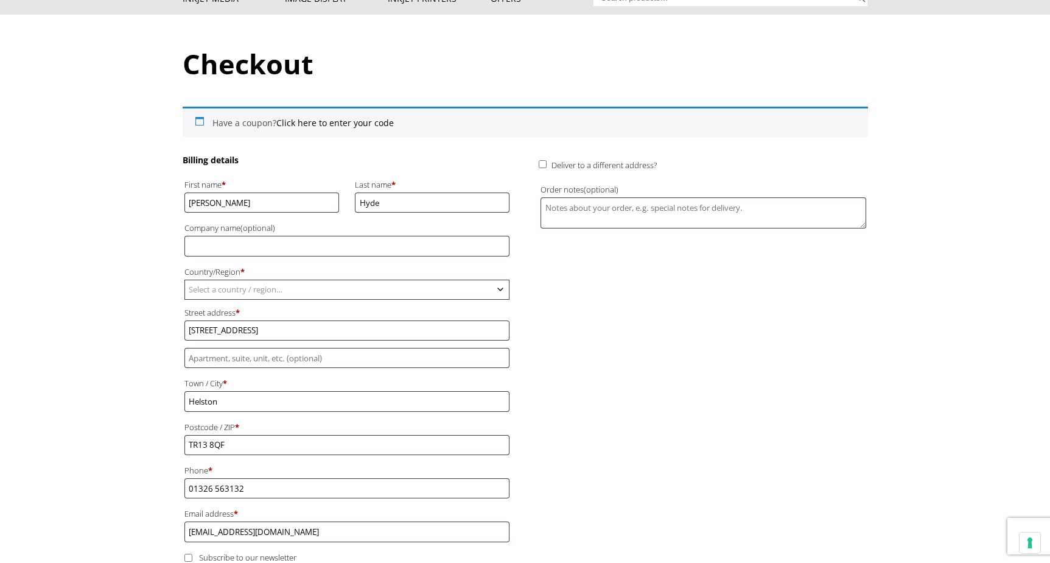
scroll to position [0, 0]
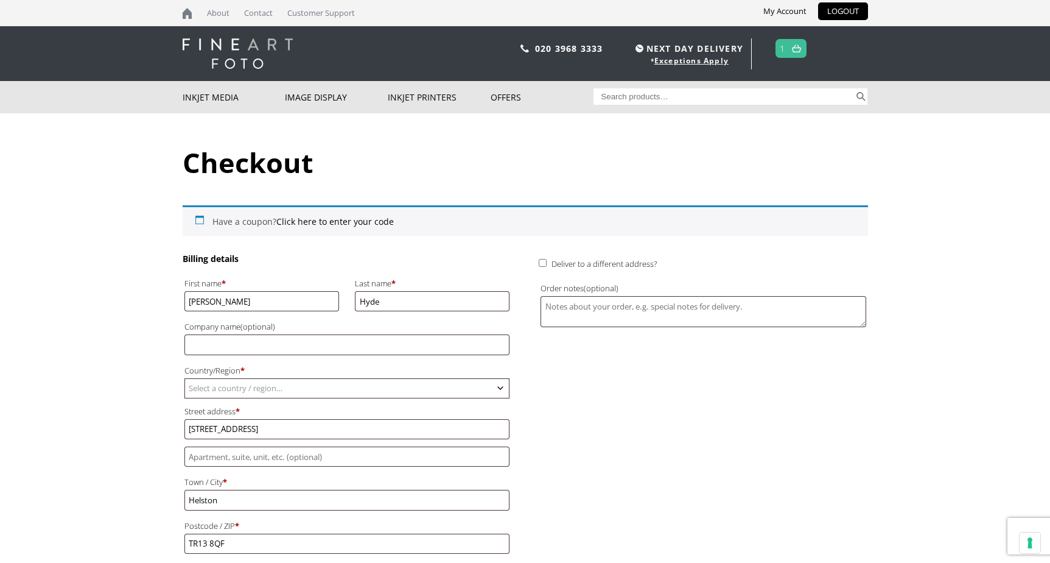
click at [793, 50] on img at bounding box center [796, 48] width 9 height 8
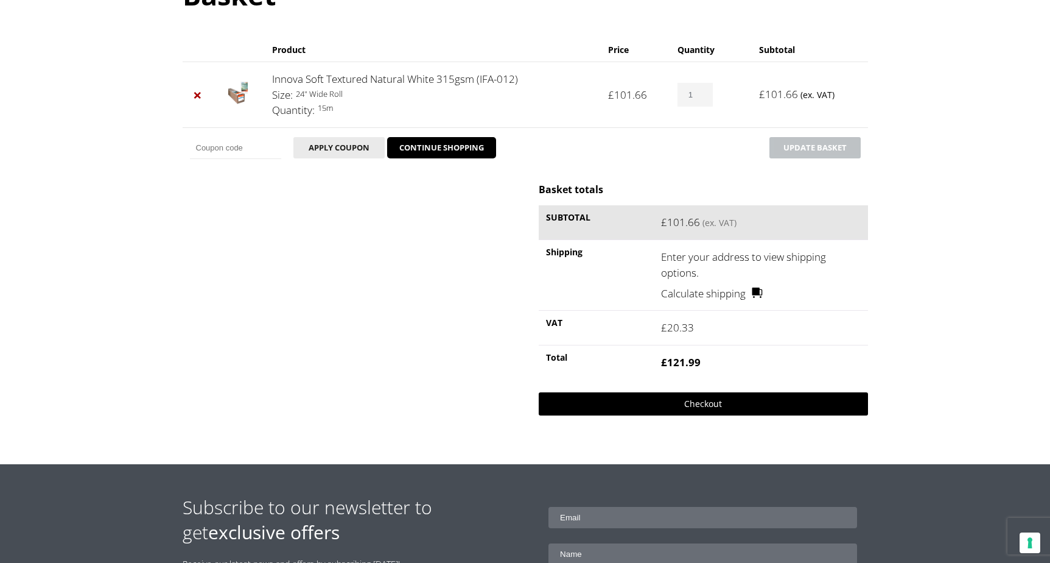
scroll to position [168, 0]
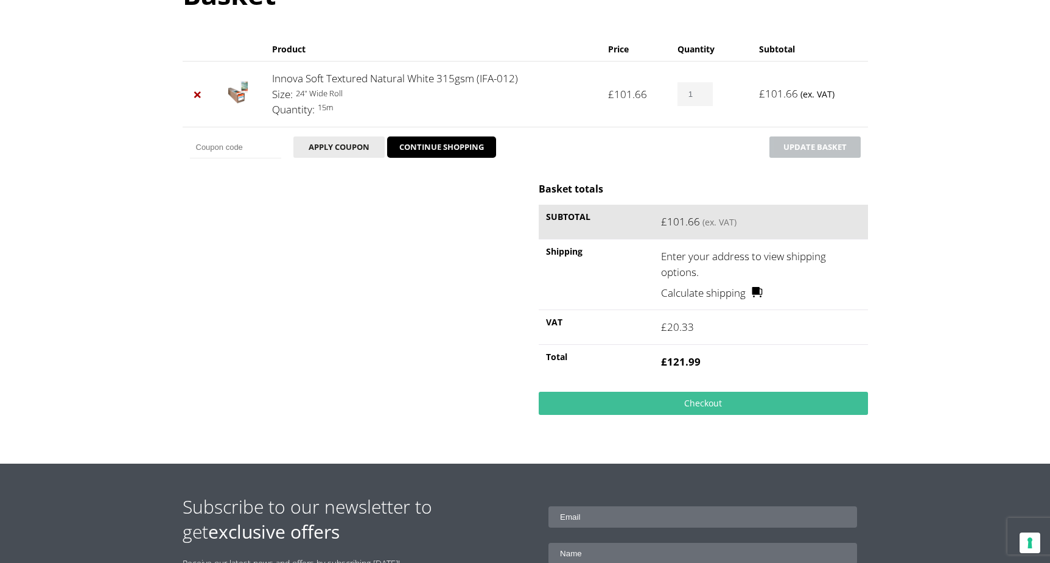
click at [715, 290] on link "Calculate shipping" at bounding box center [712, 293] width 102 height 16
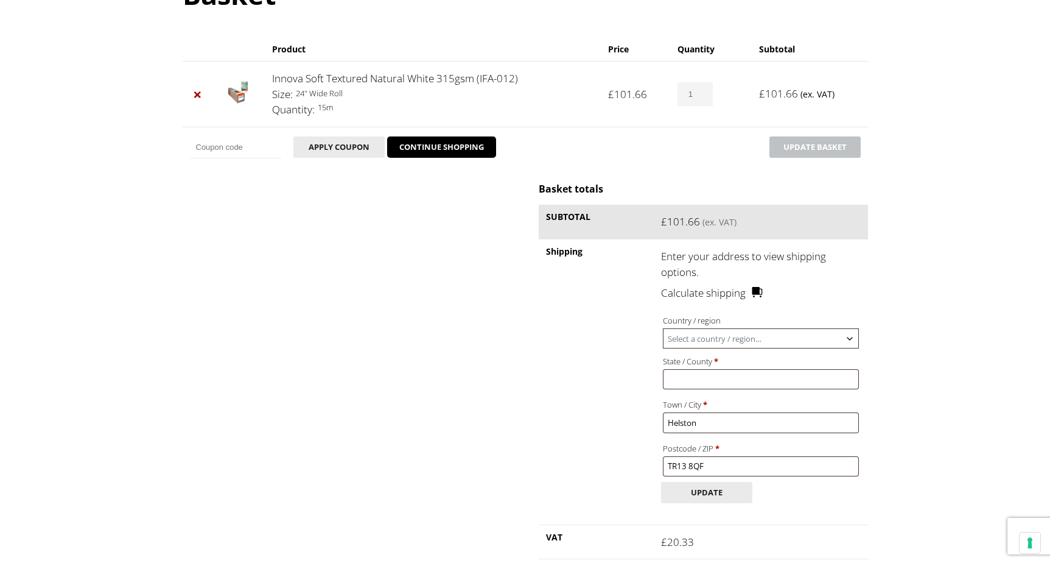
click at [721, 336] on span "Select a country / region…" at bounding box center [761, 338] width 194 height 19
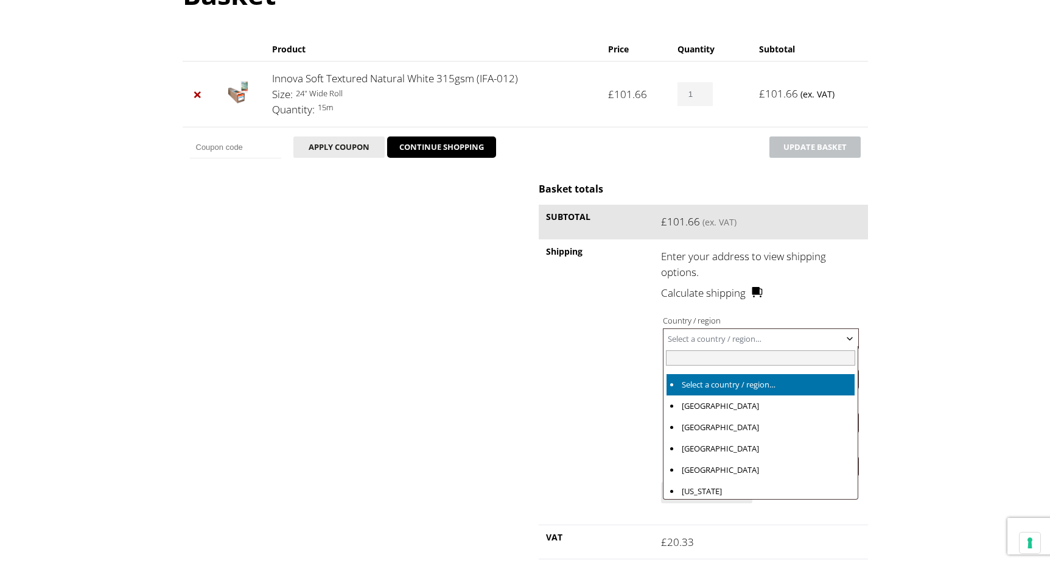
click at [698, 359] on input "text" at bounding box center [760, 357] width 189 height 15
type input "united"
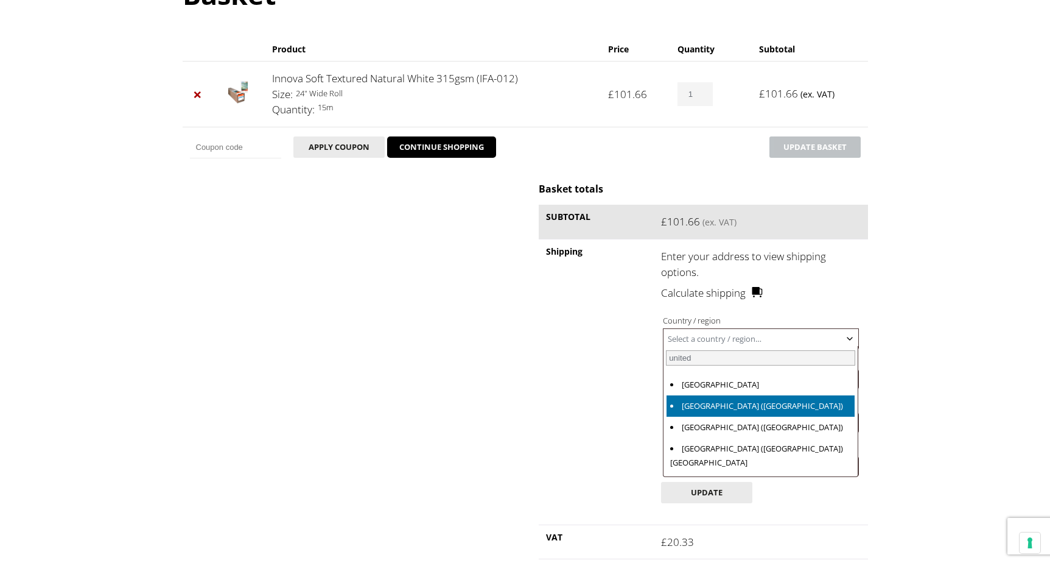
select select "GB"
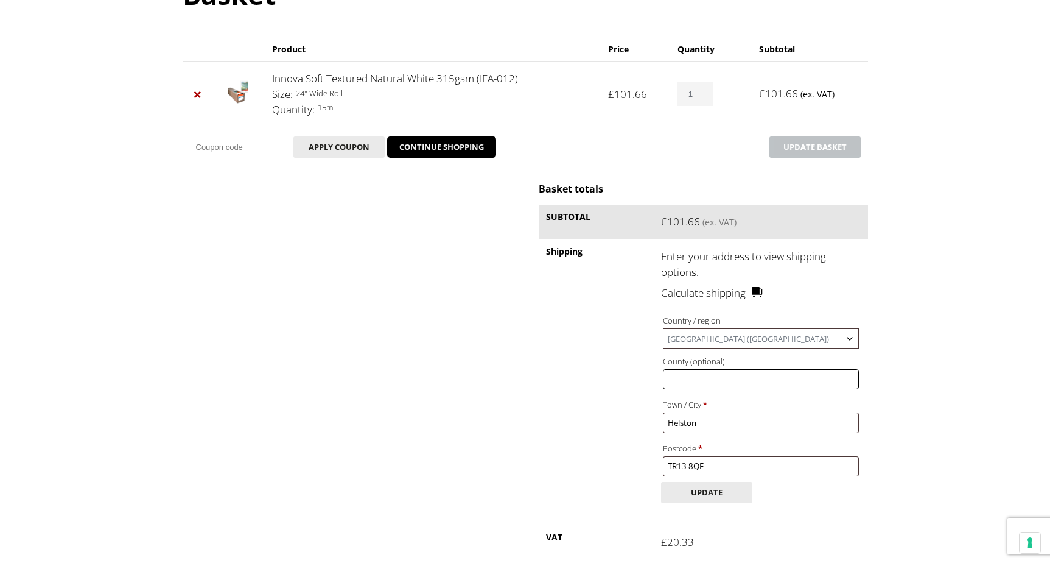
click at [685, 383] on input "County (optional)" at bounding box center [760, 379] width 195 height 20
type input "Cornwall"
click at [706, 503] on button "Update" at bounding box center [706, 492] width 91 height 21
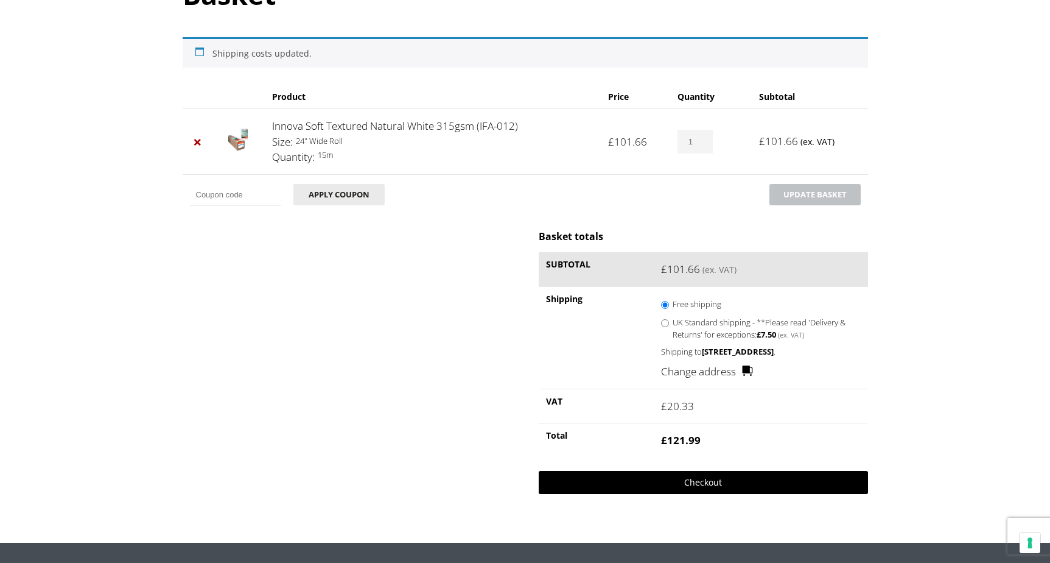
click at [695, 484] on link "Checkout" at bounding box center [703, 482] width 329 height 23
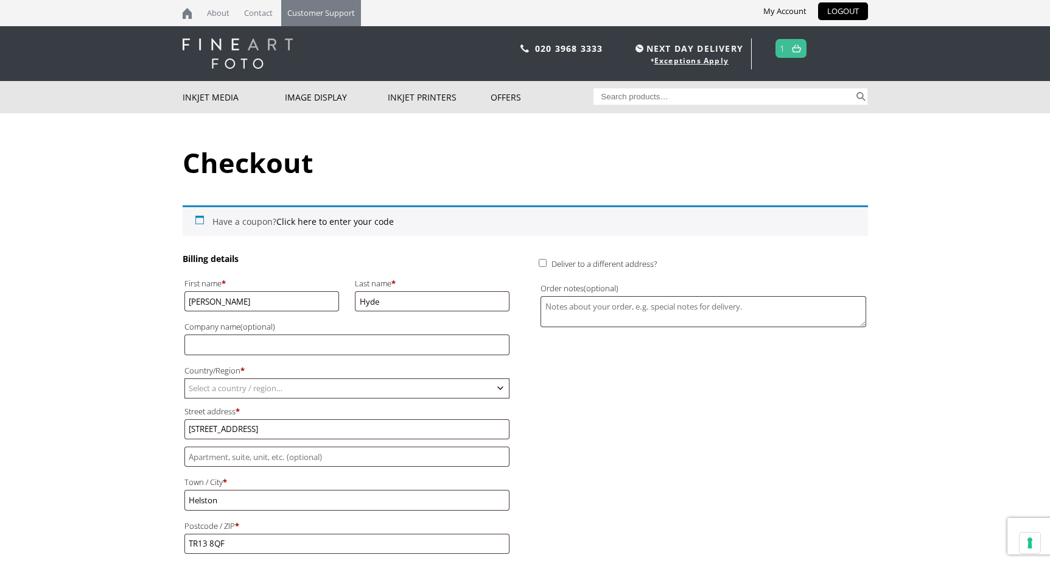
click at [334, 13] on link "Customer Support" at bounding box center [321, 13] width 80 height 26
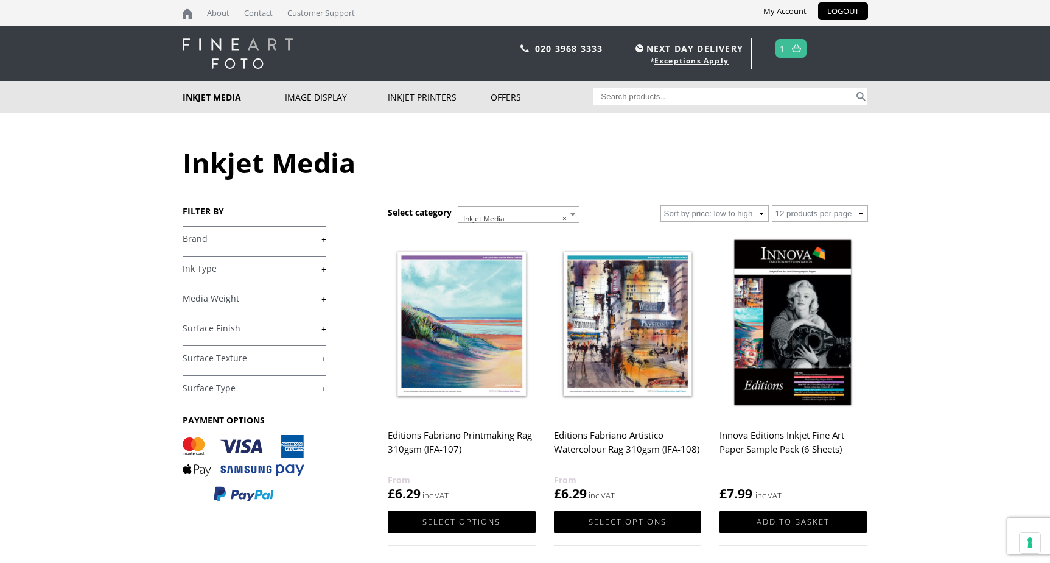
click at [789, 52] on span "1" at bounding box center [791, 48] width 31 height 19
click at [795, 47] on img at bounding box center [796, 48] width 9 height 8
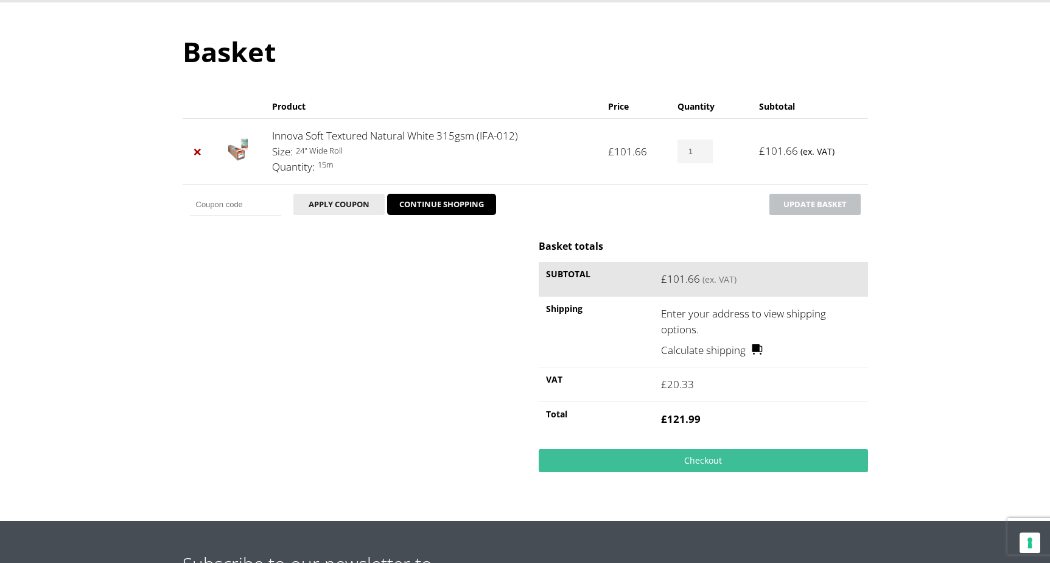
scroll to position [158, 0]
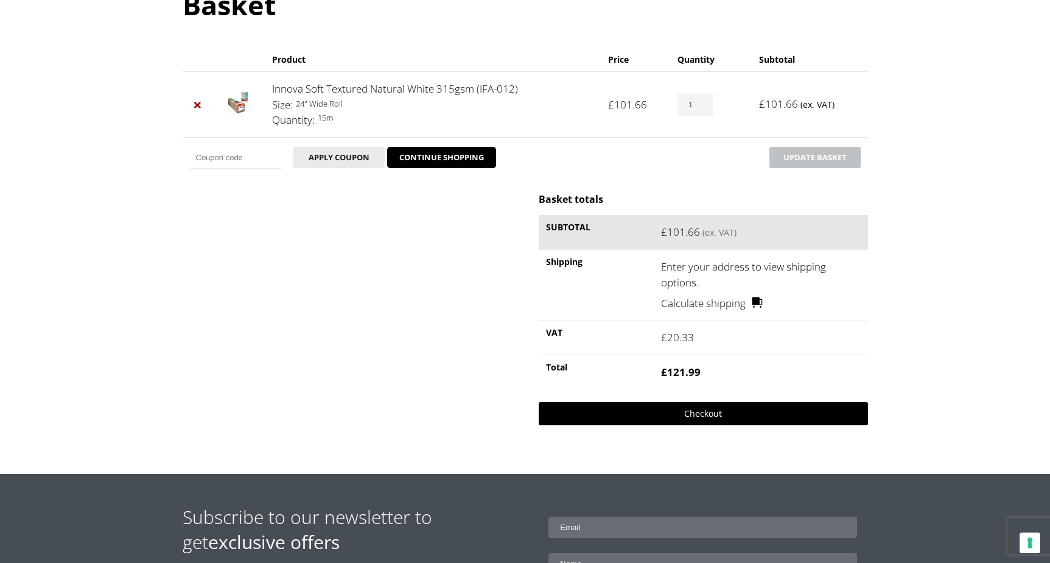
click at [683, 417] on link "Checkout" at bounding box center [703, 413] width 329 height 23
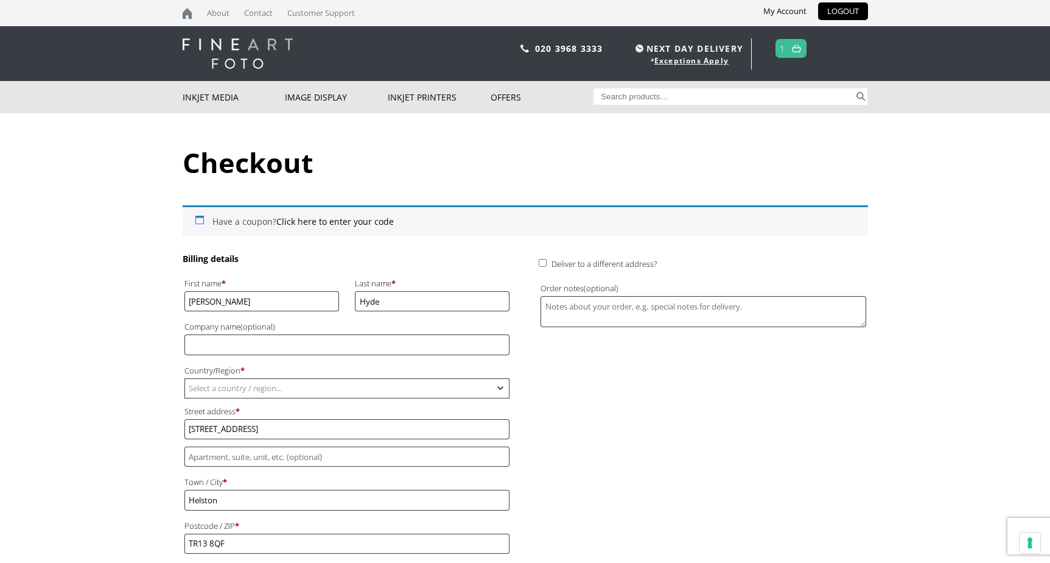
click at [797, 51] on img at bounding box center [796, 48] width 9 height 8
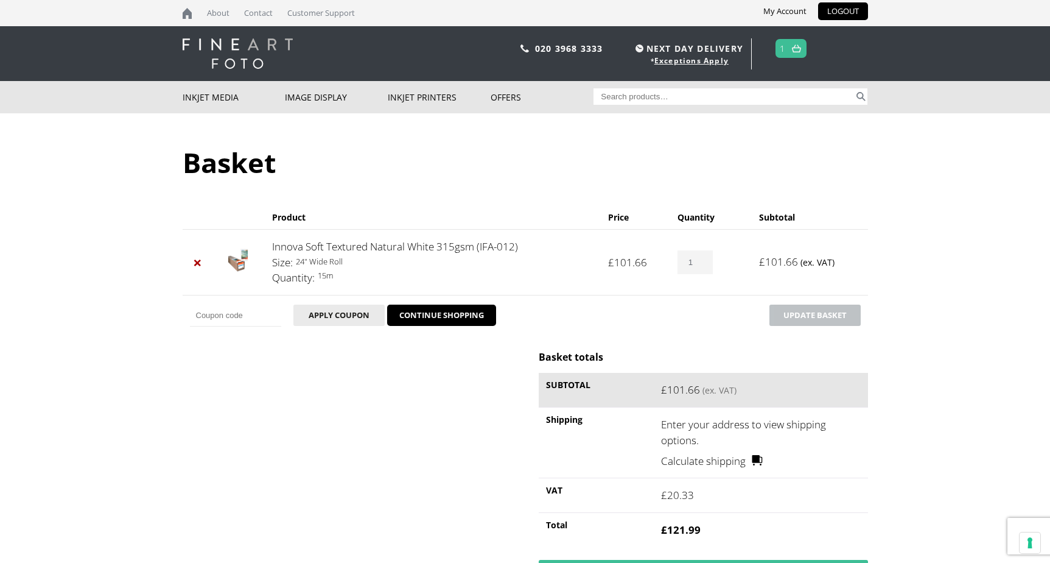
click at [716, 462] on link "Calculate shipping" at bounding box center [712, 461] width 102 height 16
click at [796, 46] on img at bounding box center [796, 48] width 9 height 8
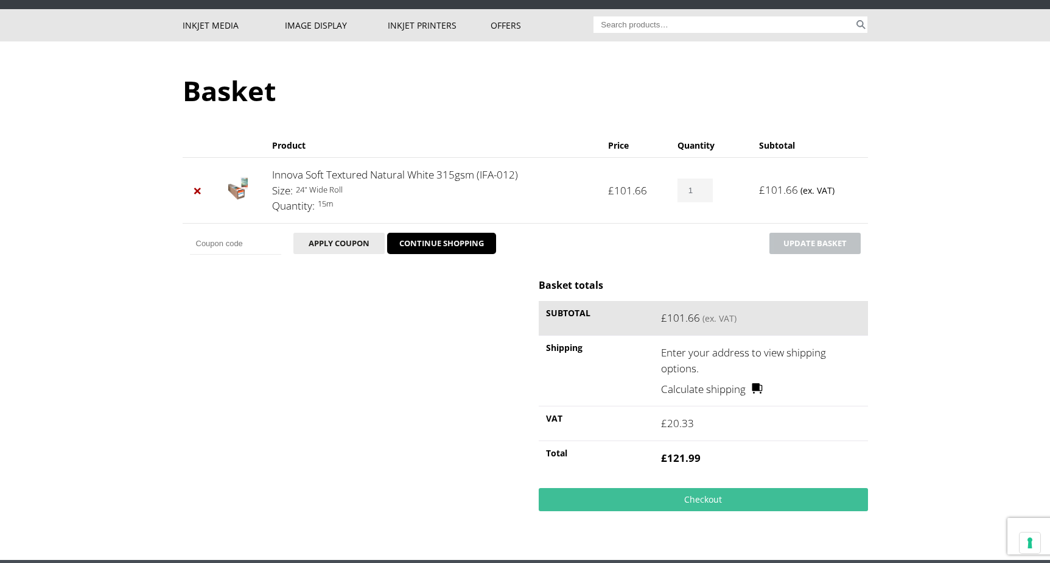
scroll to position [61, 0]
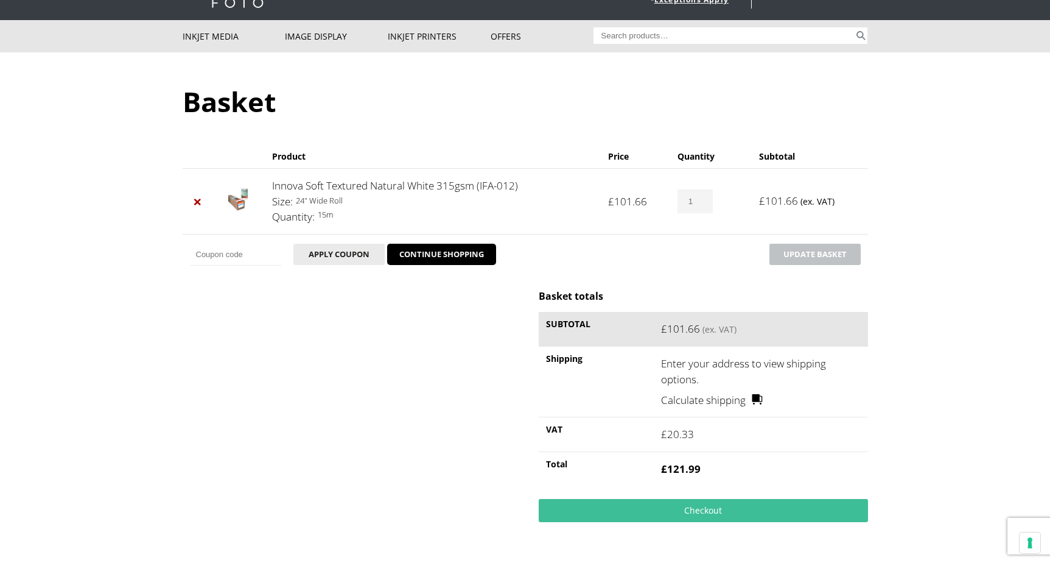
click at [345, 323] on div "Basket totals Subtotal £ 101.66 (ex. VAT) Shipping Enter your address to view s…" at bounding box center [526, 414] width 686 height 251
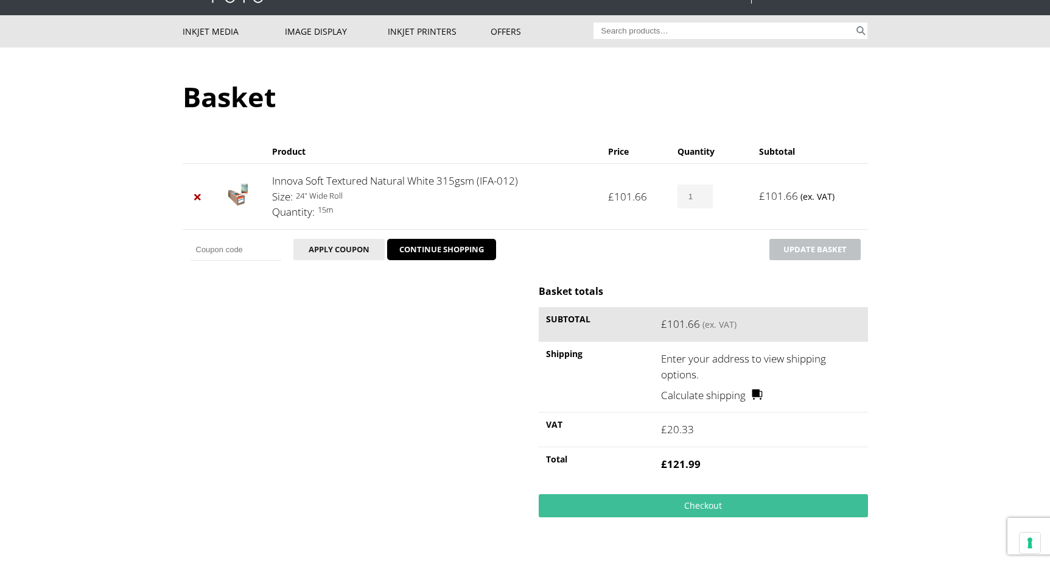
scroll to position [64, 0]
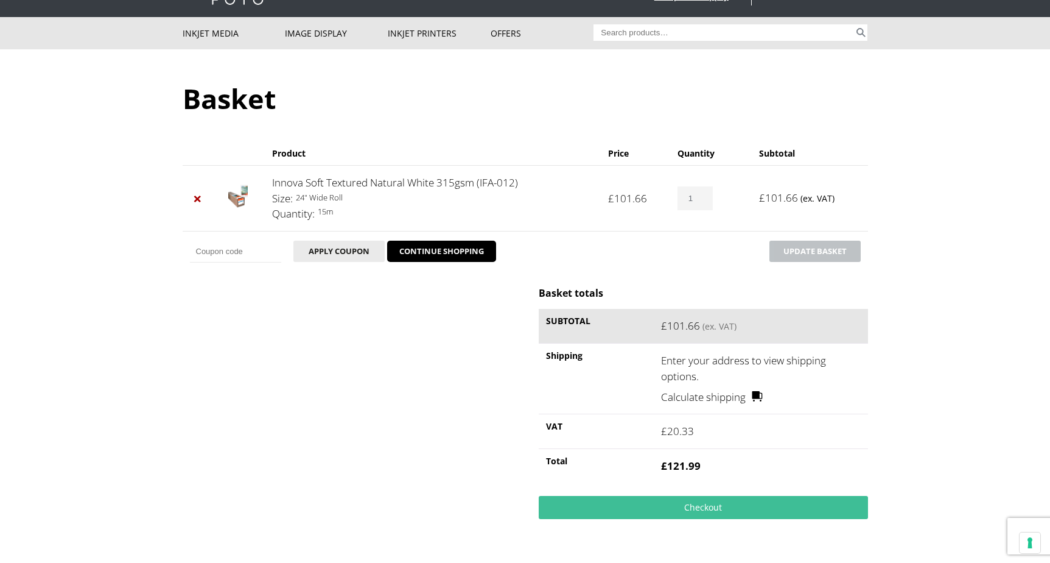
click at [899, 307] on body "NEXT DAY DELIVERY * Exceptions Apply About Contact Customer Support My Account …" at bounding box center [525, 217] width 1050 height 563
click at [899, 308] on body "NEXT DAY DELIVERY * Exceptions Apply About Contact Customer Support My Account …" at bounding box center [525, 217] width 1050 height 563
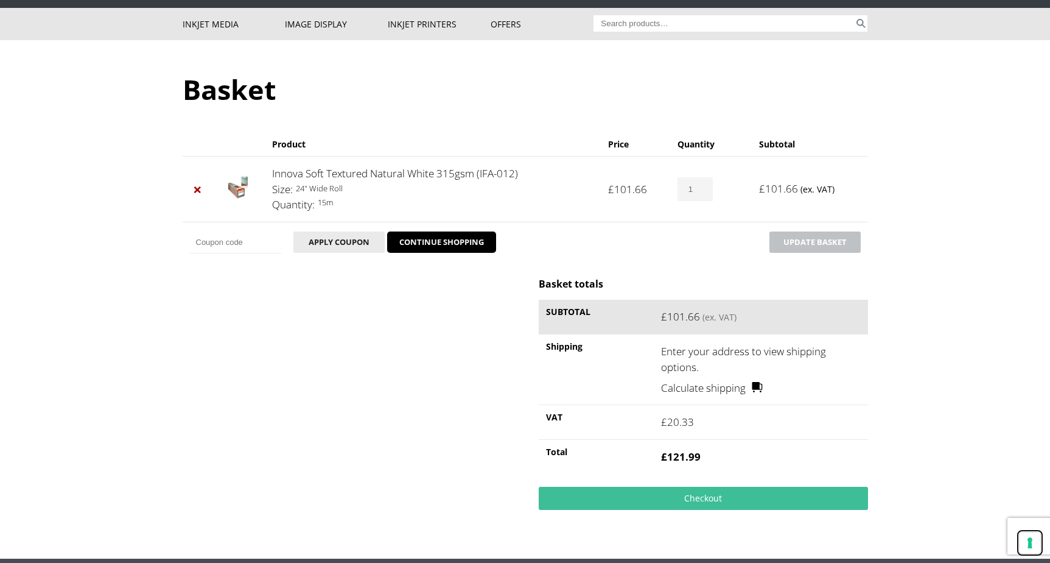
click at [1029, 543] on button "Your consent preferences for tracking technologies" at bounding box center [1030, 542] width 21 height 21
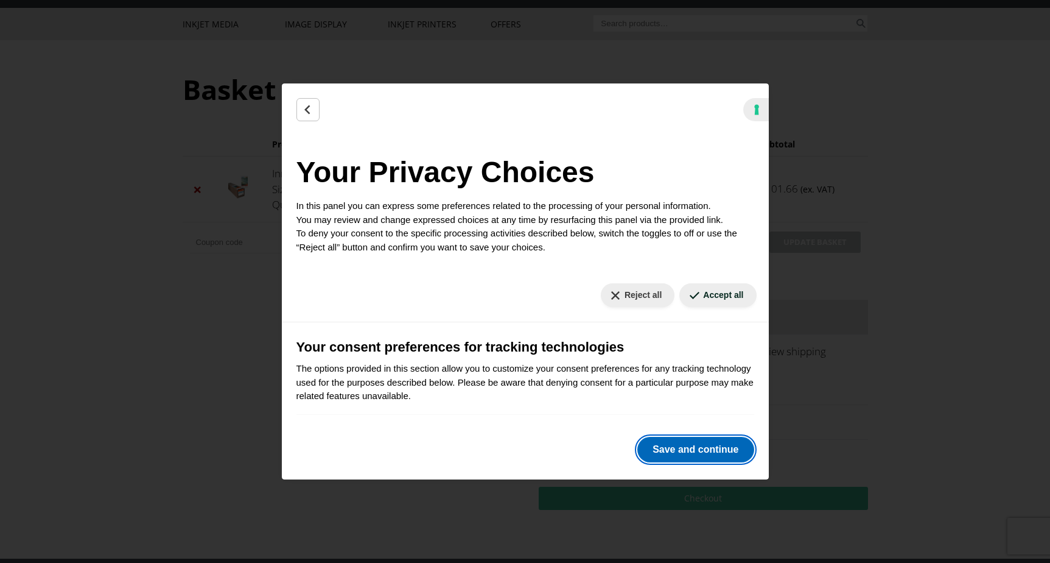
click at [694, 452] on button "Save and continue" at bounding box center [696, 450] width 116 height 26
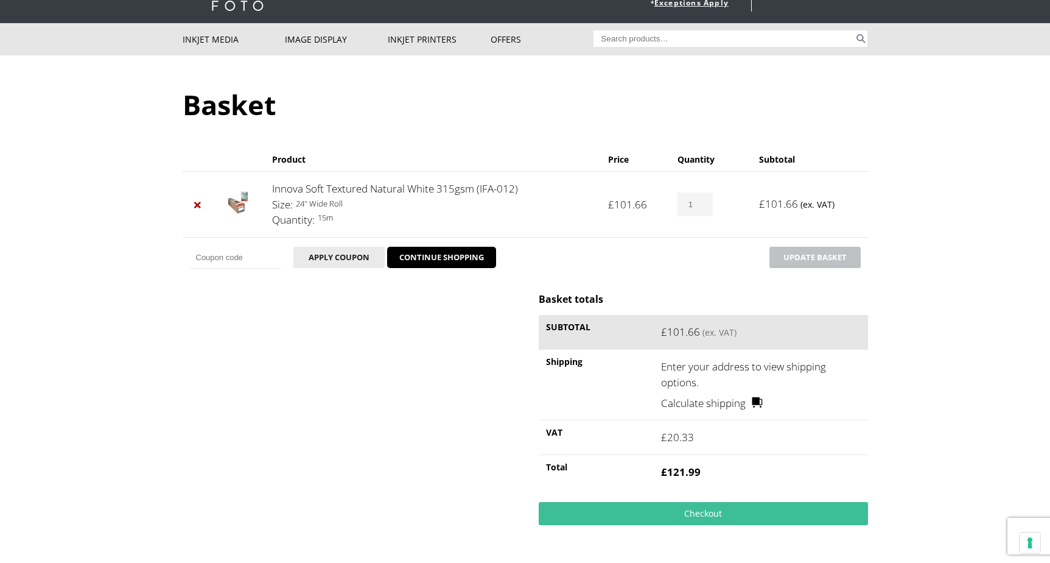
scroll to position [65, 0]
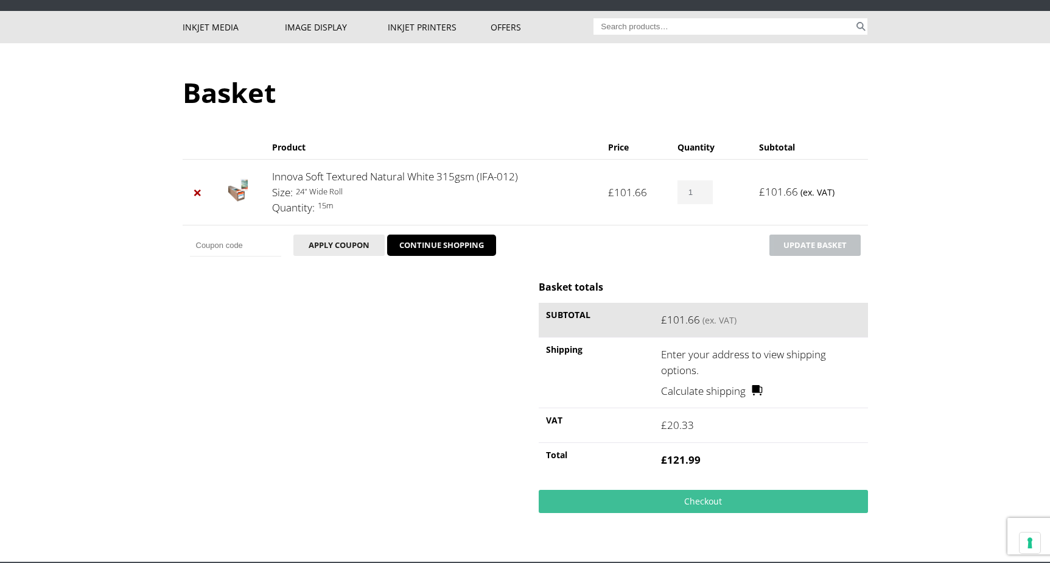
click at [632, 27] on input "Search for:" at bounding box center [724, 26] width 261 height 16
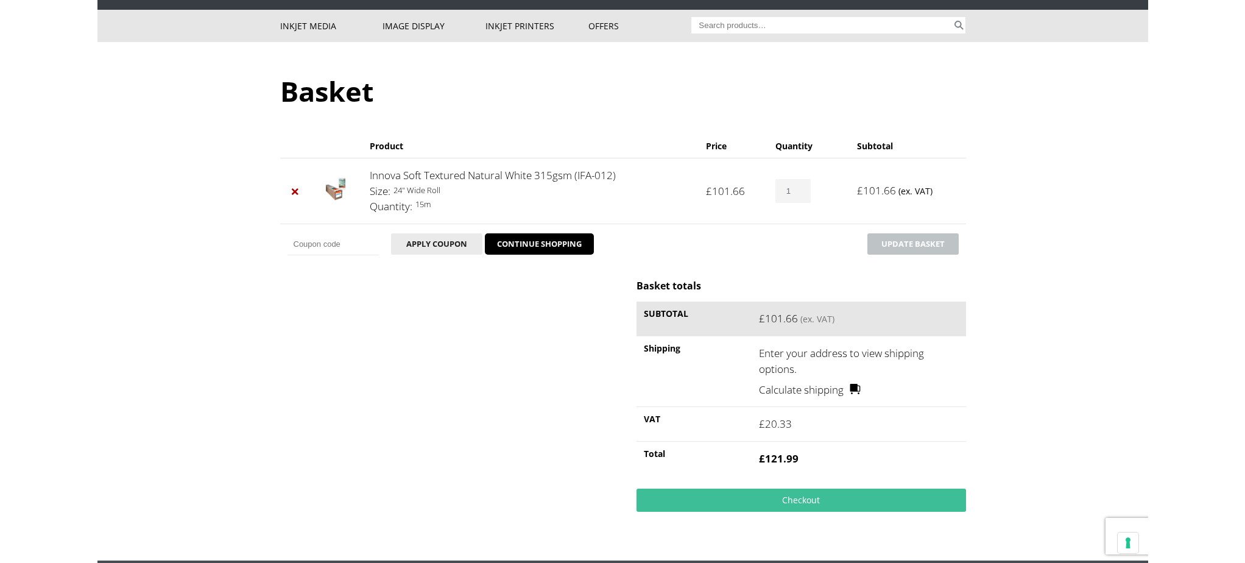
scroll to position [74, 0]
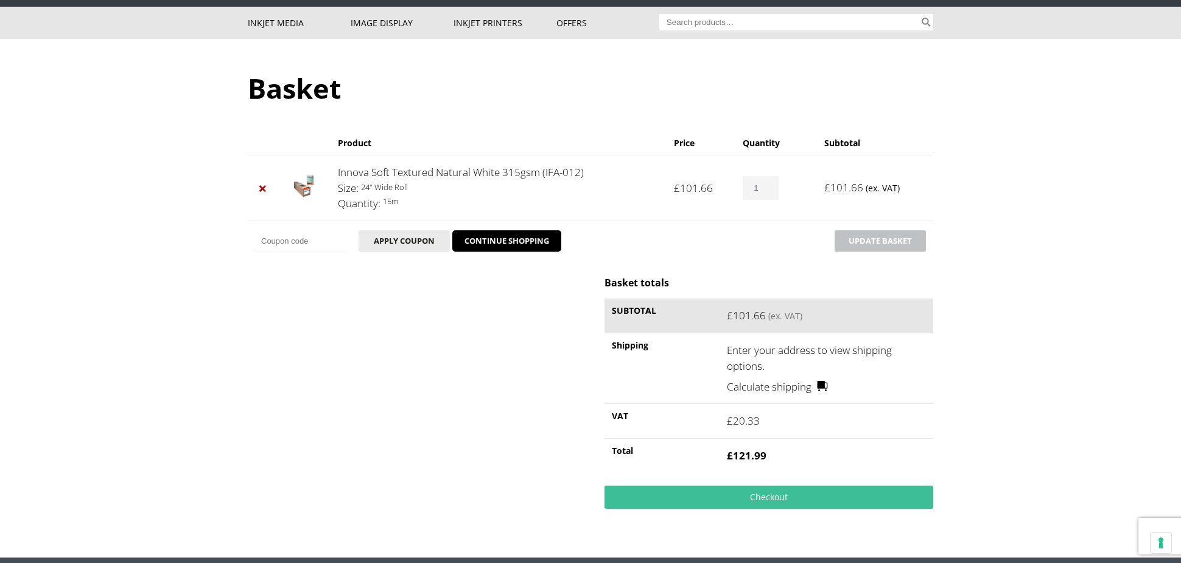
click at [2, 317] on body "NEXT DAY DELIVERY * Exceptions Apply About Contact Customer Support My Account …" at bounding box center [590, 207] width 1181 height 563
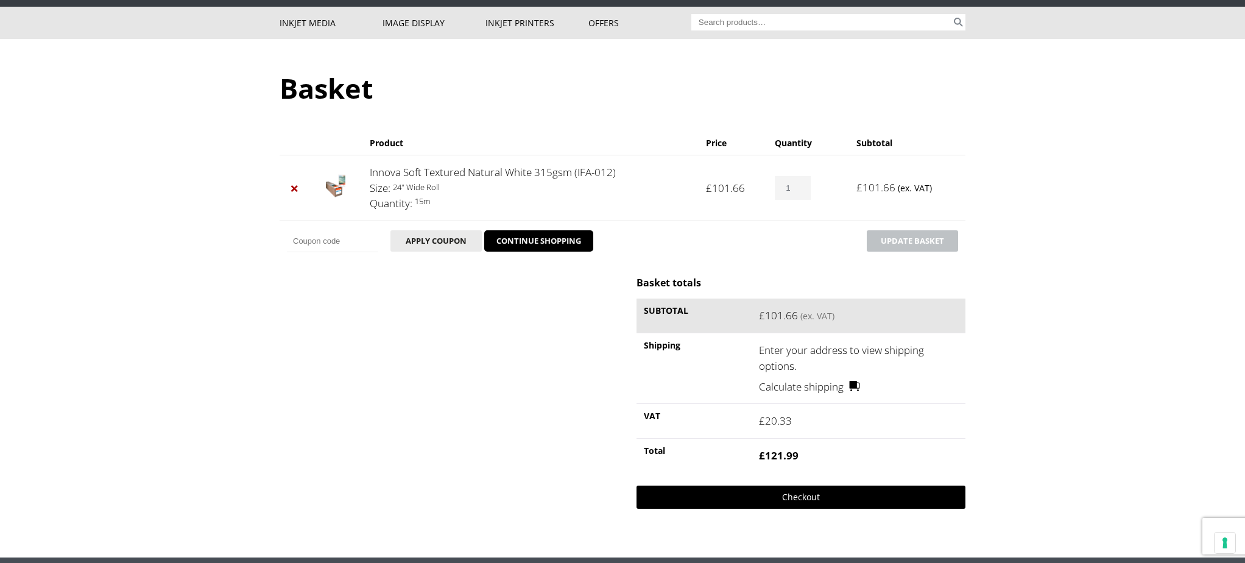
click at [782, 497] on link "Checkout" at bounding box center [800, 496] width 329 height 23
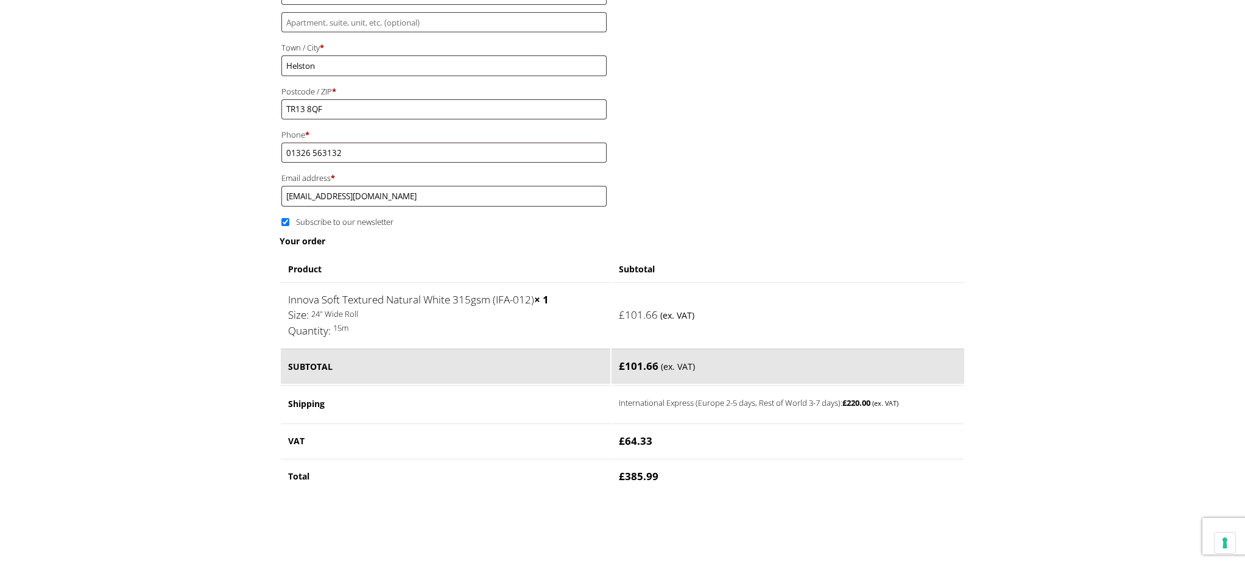
scroll to position [424, 0]
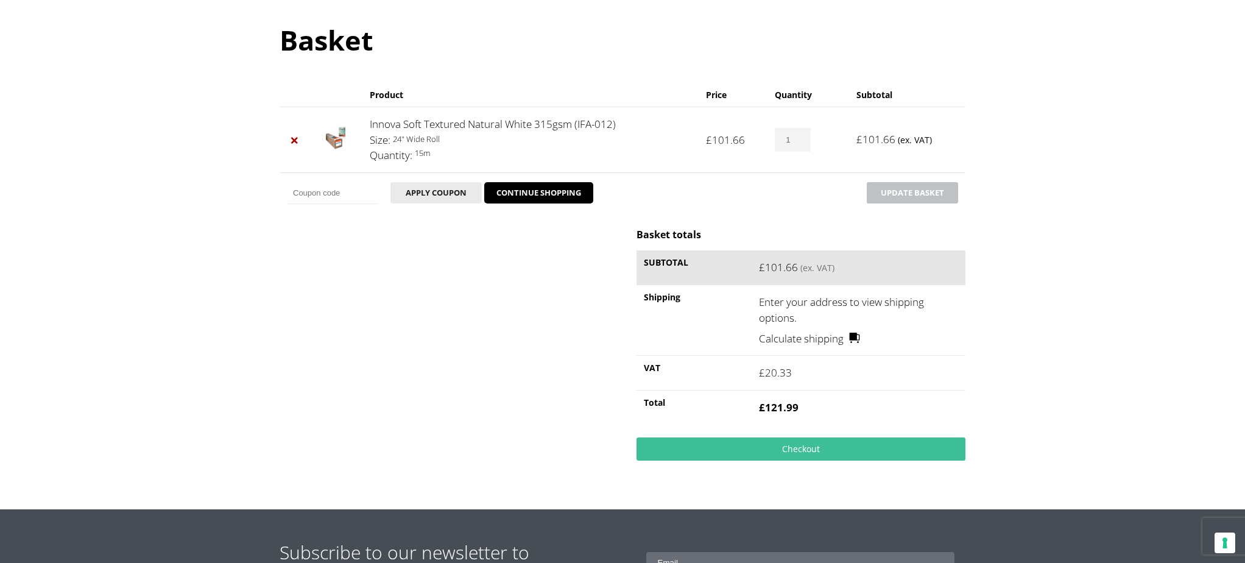
scroll to position [125, 0]
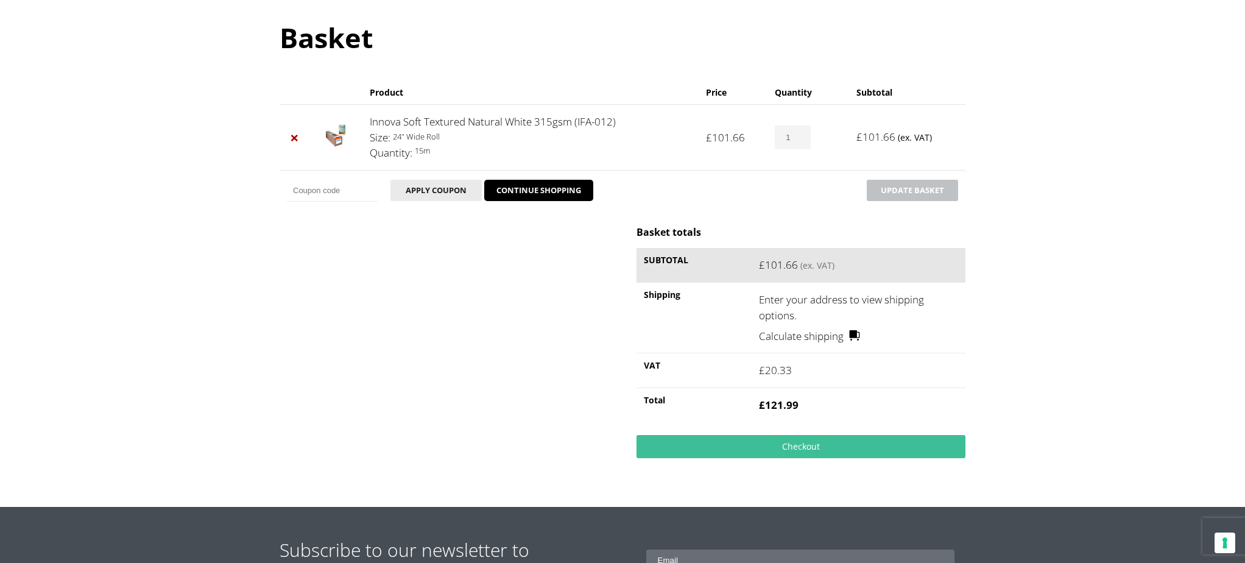
click at [844, 336] on link "Calculate shipping" at bounding box center [810, 336] width 102 height 16
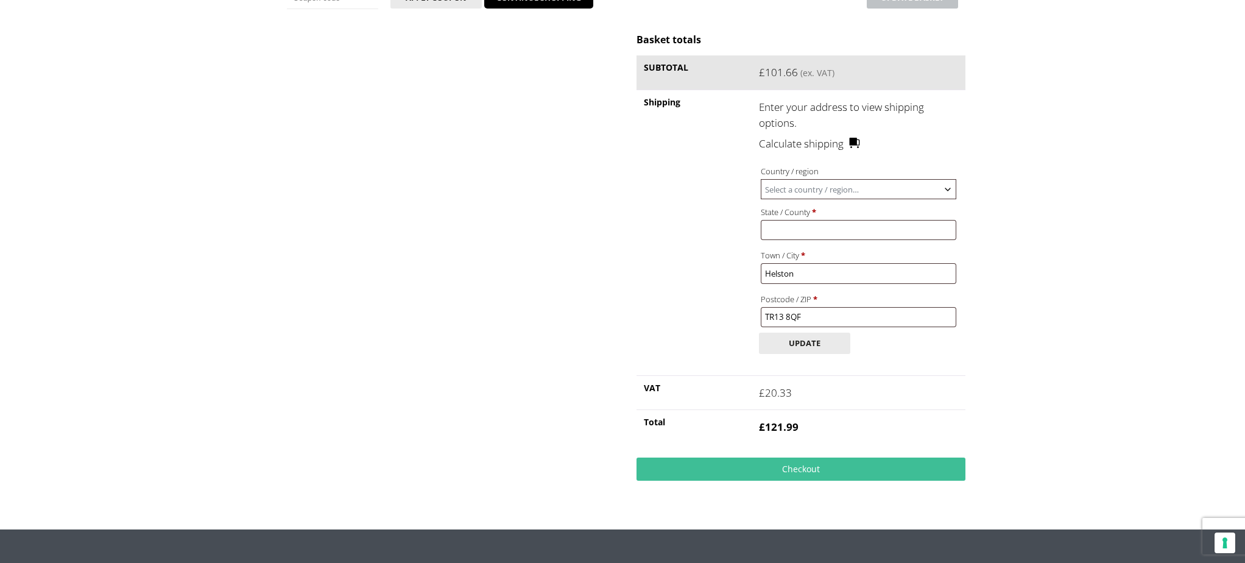
scroll to position [339, 0]
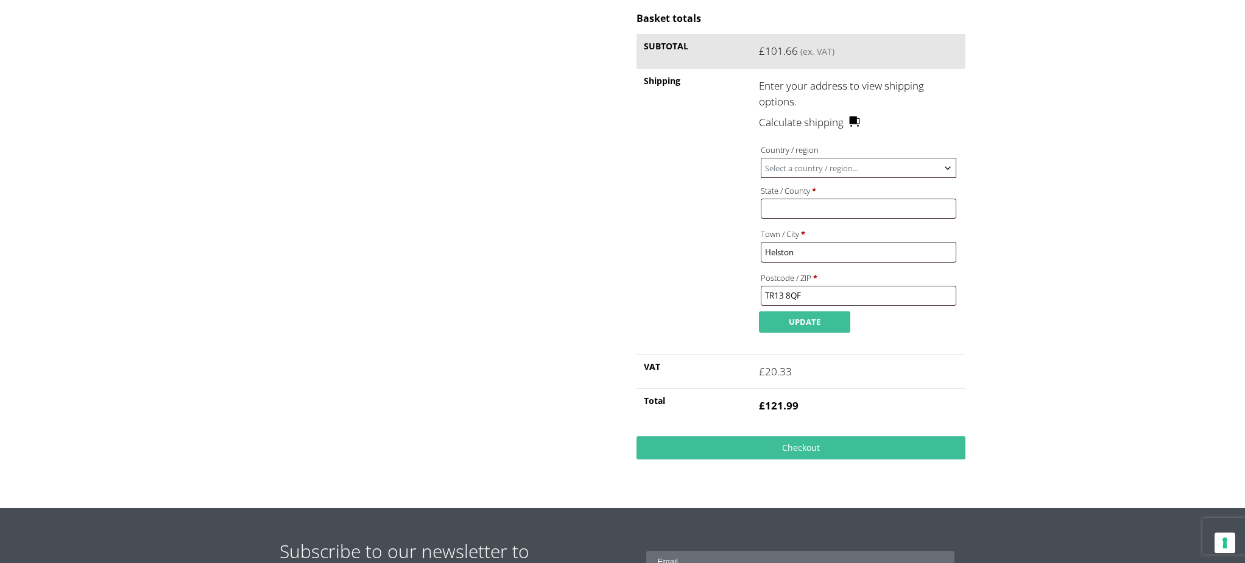
click at [816, 332] on button "Update" at bounding box center [804, 321] width 91 height 21
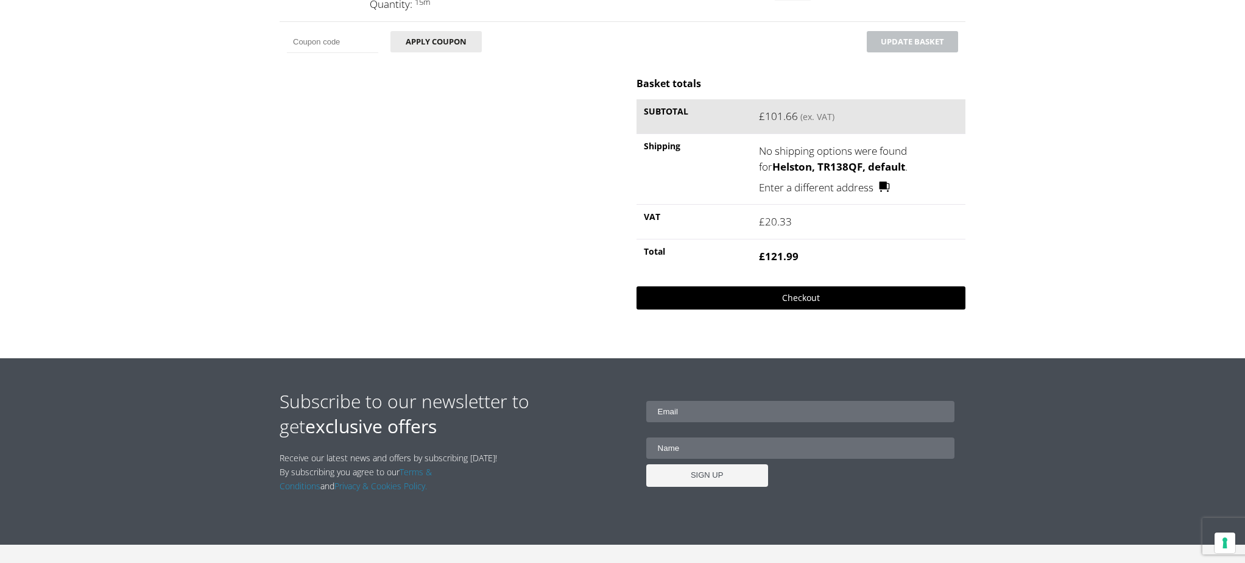
scroll to position [318, 0]
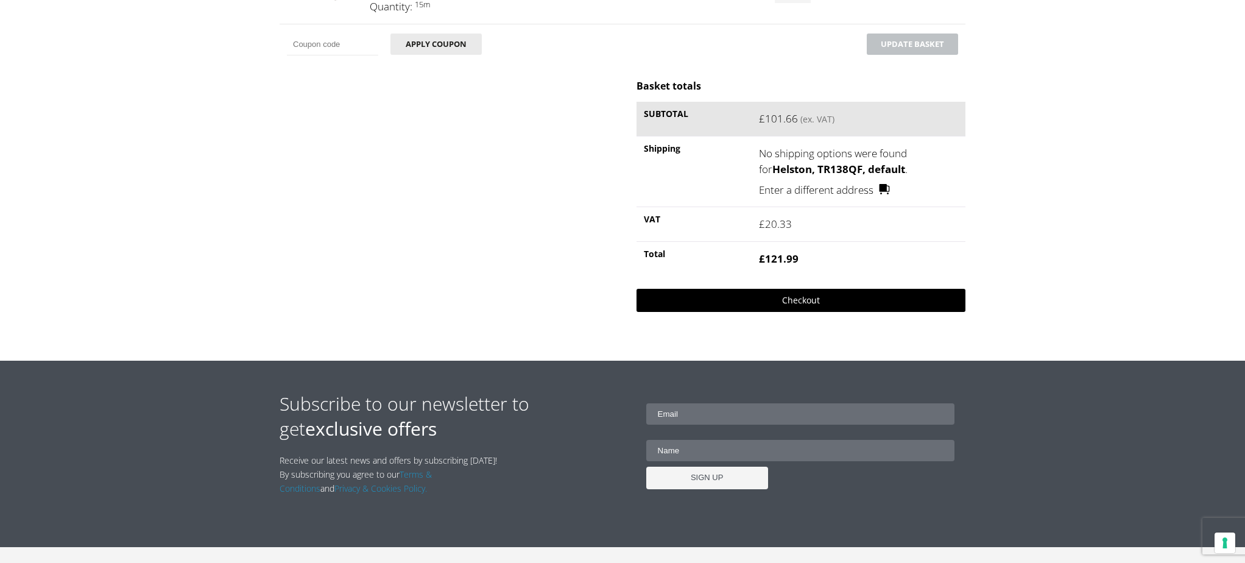
click at [803, 306] on link "Checkout" at bounding box center [800, 300] width 329 height 23
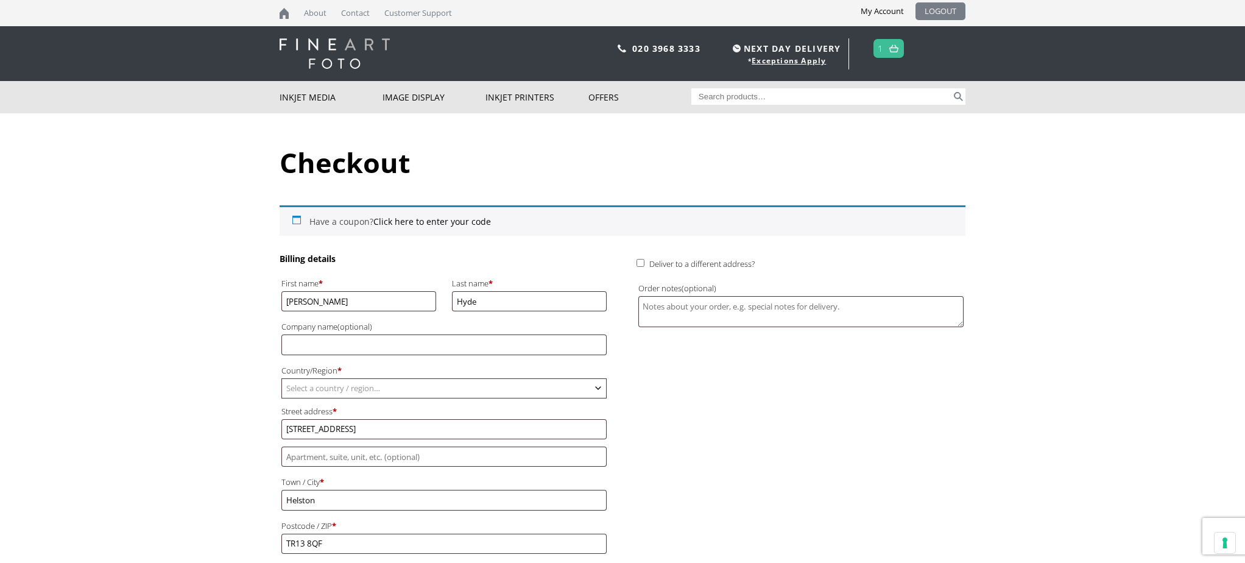
click at [943, 10] on link "LOGOUT" at bounding box center [940, 11] width 50 height 18
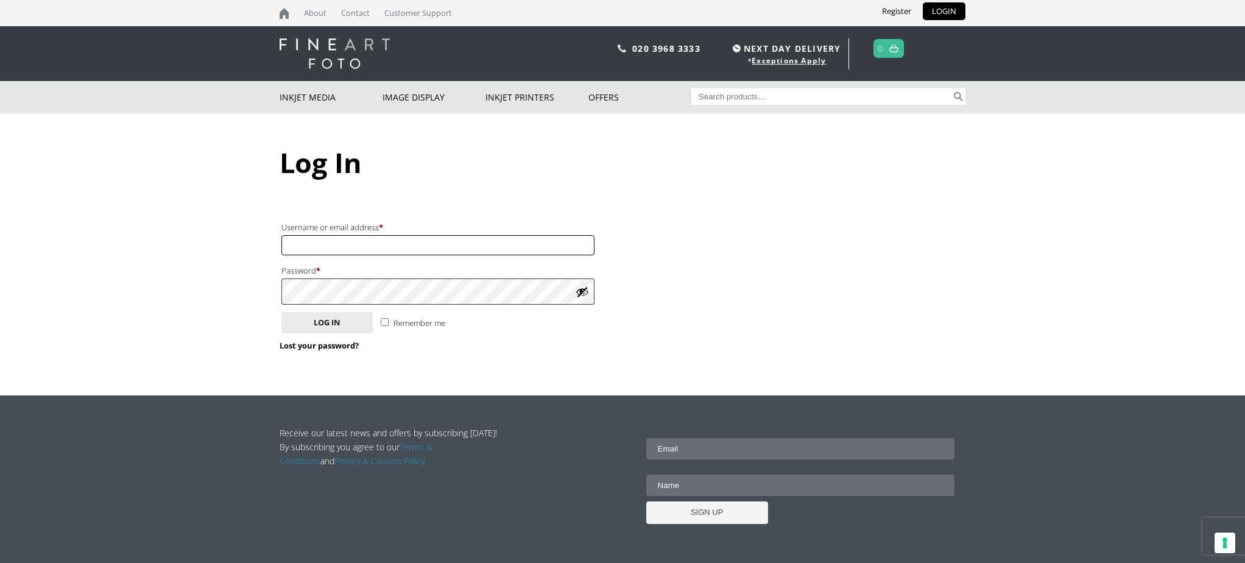
type input "chydeart@gmail.com"
click at [259, 293] on body "NEXT DAY DELIVERY * Exceptions Apply About Contact Customer Support Register LO…" at bounding box center [622, 281] width 1245 height 563
drag, startPoint x: 413, startPoint y: 254, endPoint x: 276, endPoint y: 250, distance: 137.1
click at [276, 250] on body "NEXT DAY DELIVERY * Exceptions Apply About Contact Customer Support Register LO…" at bounding box center [622, 281] width 1245 height 563
click at [628, 200] on div "Log In Login Username or email address * Required Password * Required Remember …" at bounding box center [622, 254] width 686 height 282
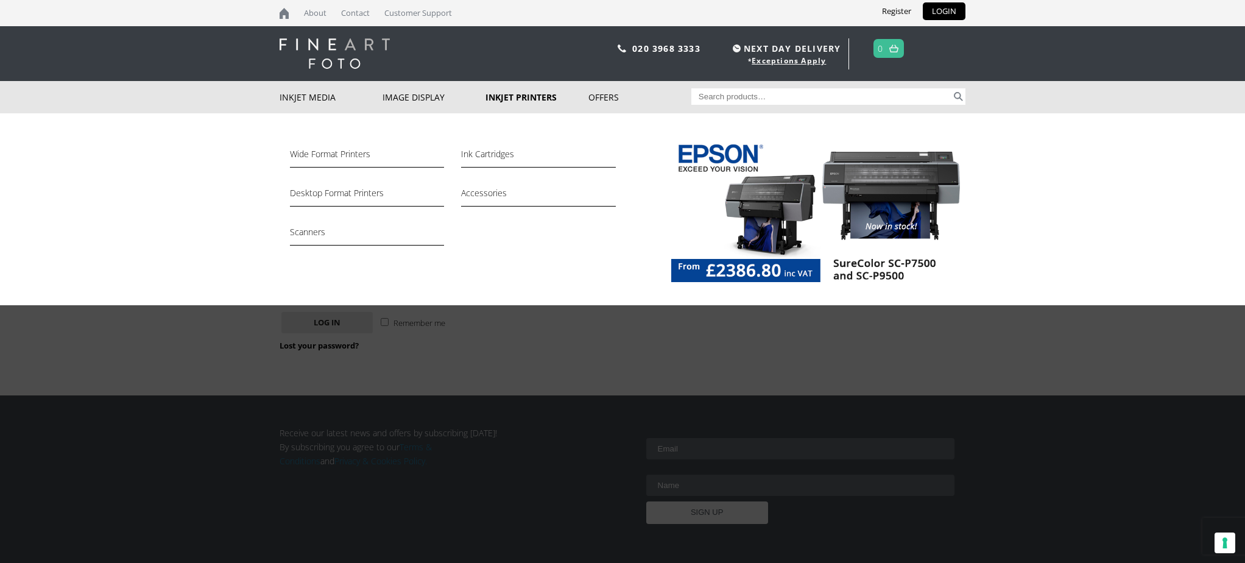
scroll to position [1, 0]
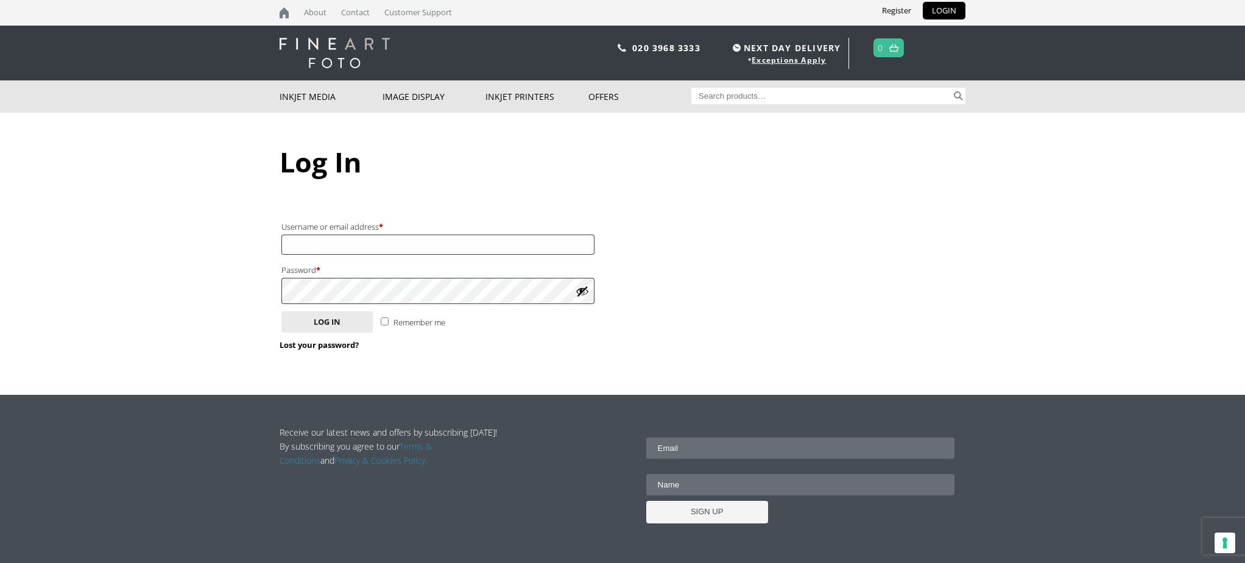
click at [755, 91] on input "Search for:" at bounding box center [821, 96] width 261 height 16
type input "soft textured natural white"
click at [951, 88] on button "Search" at bounding box center [958, 96] width 14 height 16
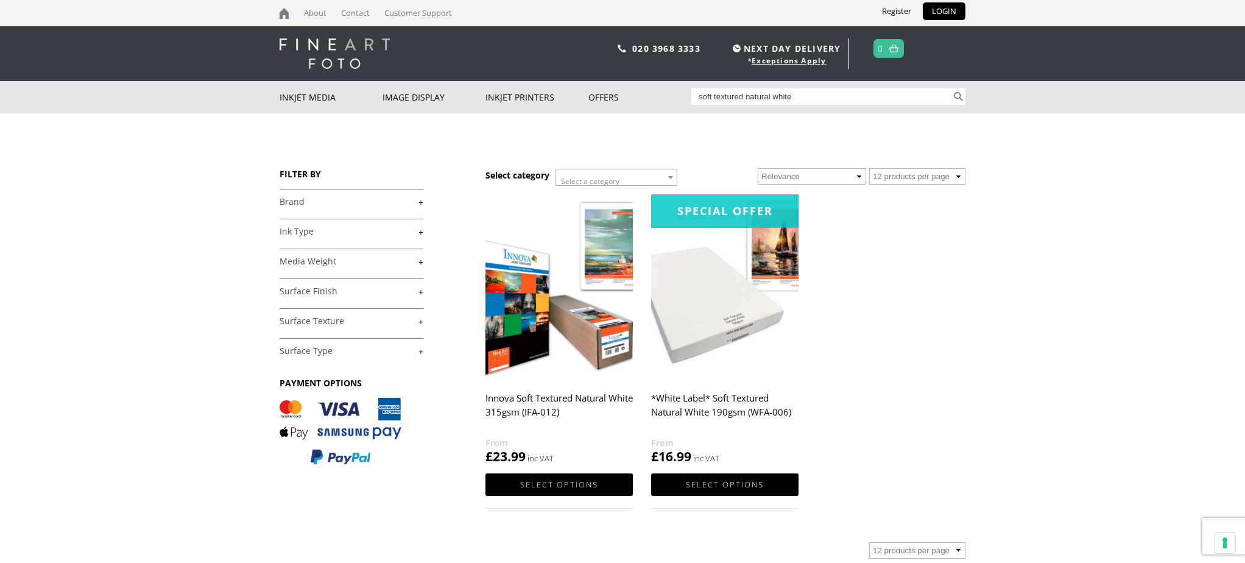
click at [593, 322] on img at bounding box center [558, 286] width 147 height 184
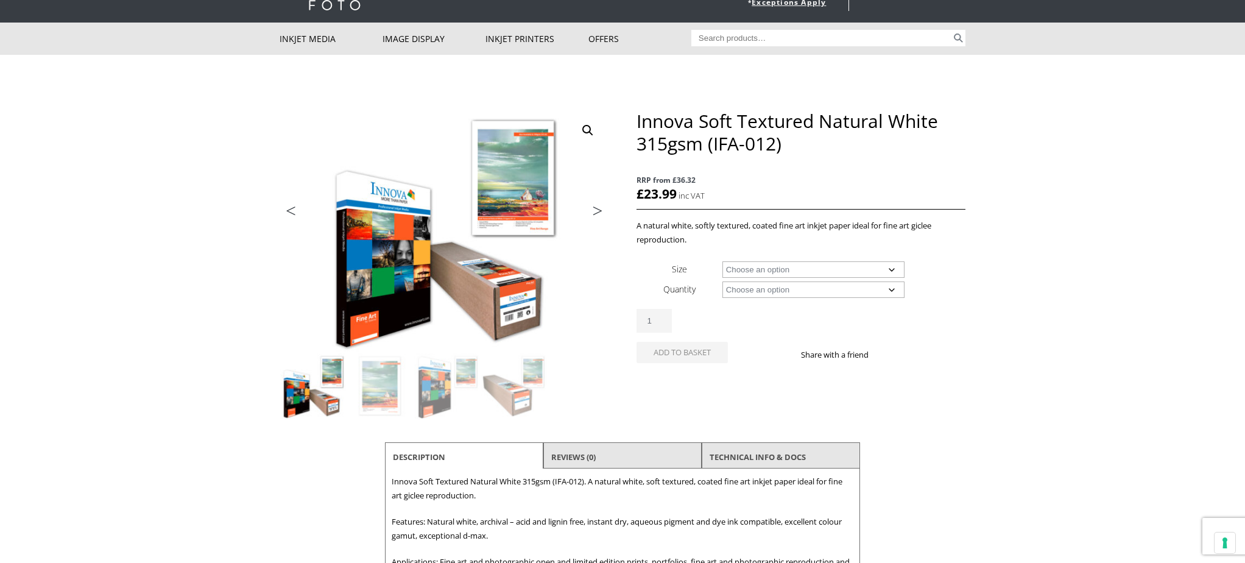
scroll to position [70, 0]
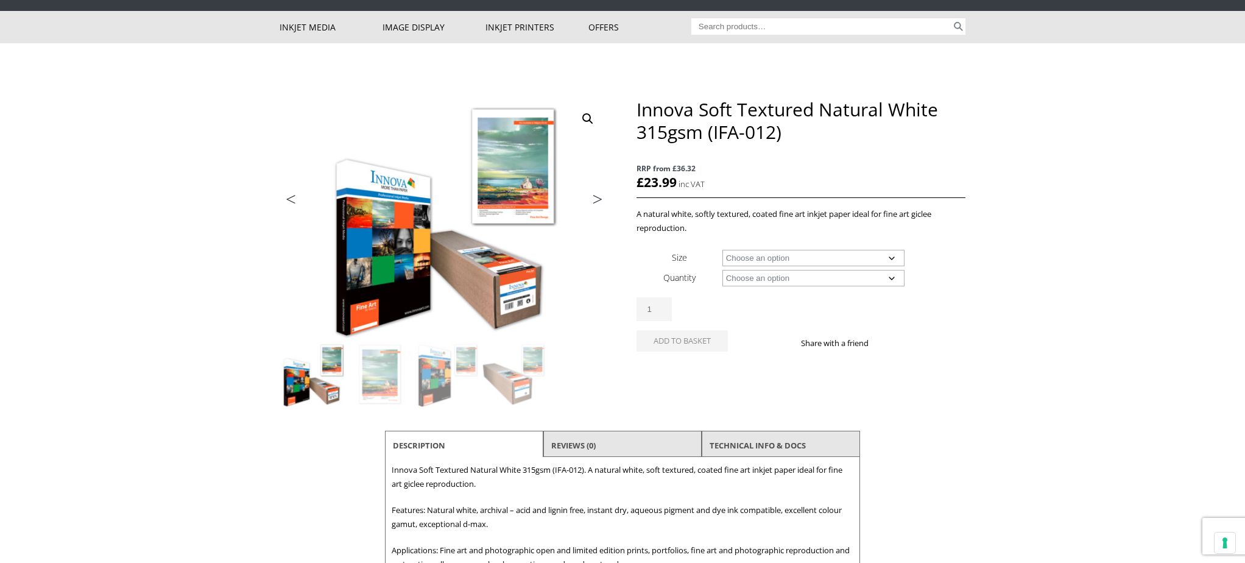
click at [888, 259] on select "Choose an option A4 Sheet A3 Sheet A3+ Sheet A2 Sheet 17" Wide Roll 24" Wide Ro…" at bounding box center [813, 258] width 183 height 16
click at [722, 251] on select "Choose an option A4 Sheet A3 Sheet A3+ Sheet A2 Sheet 17" Wide Roll 24" Wide Ro…" at bounding box center [813, 258] width 183 height 16
select select "24-wide-roll"
click at [887, 284] on select "Choose an option 15m" at bounding box center [813, 278] width 183 height 16
select select "15m"
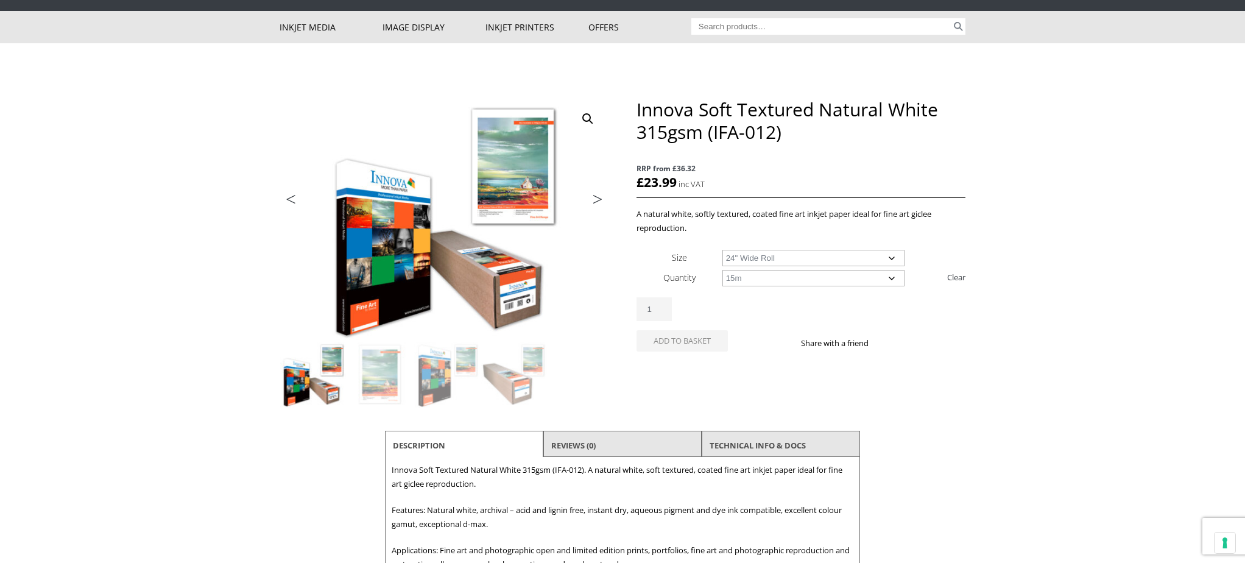
click at [722, 276] on select "Choose an option 15m" at bounding box center [813, 278] width 183 height 16
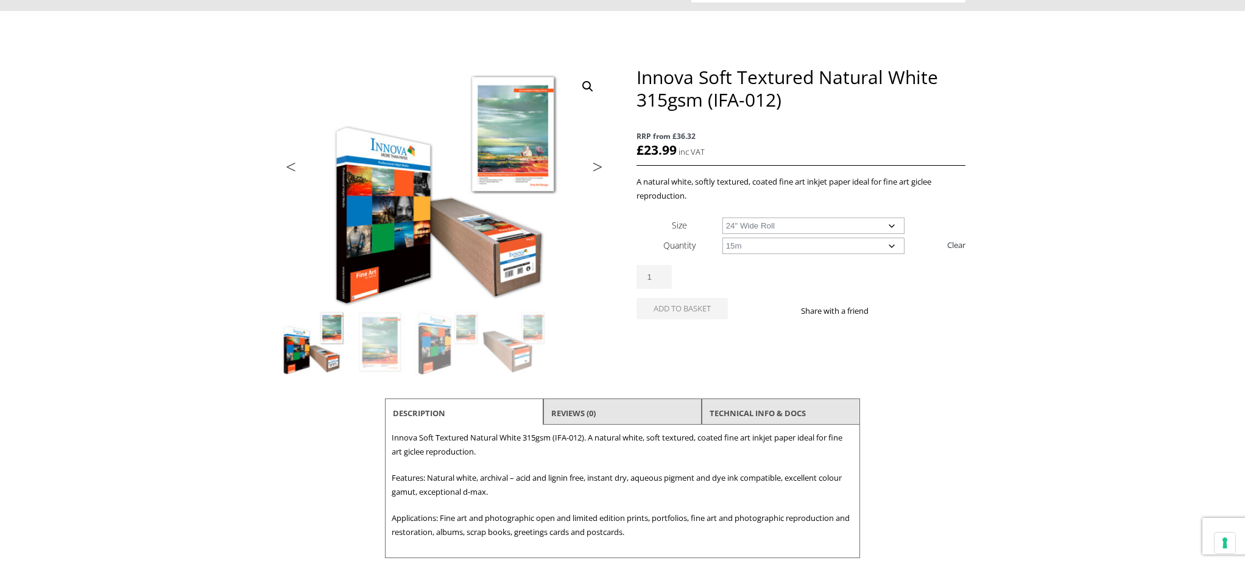
select select "24-wide-roll"
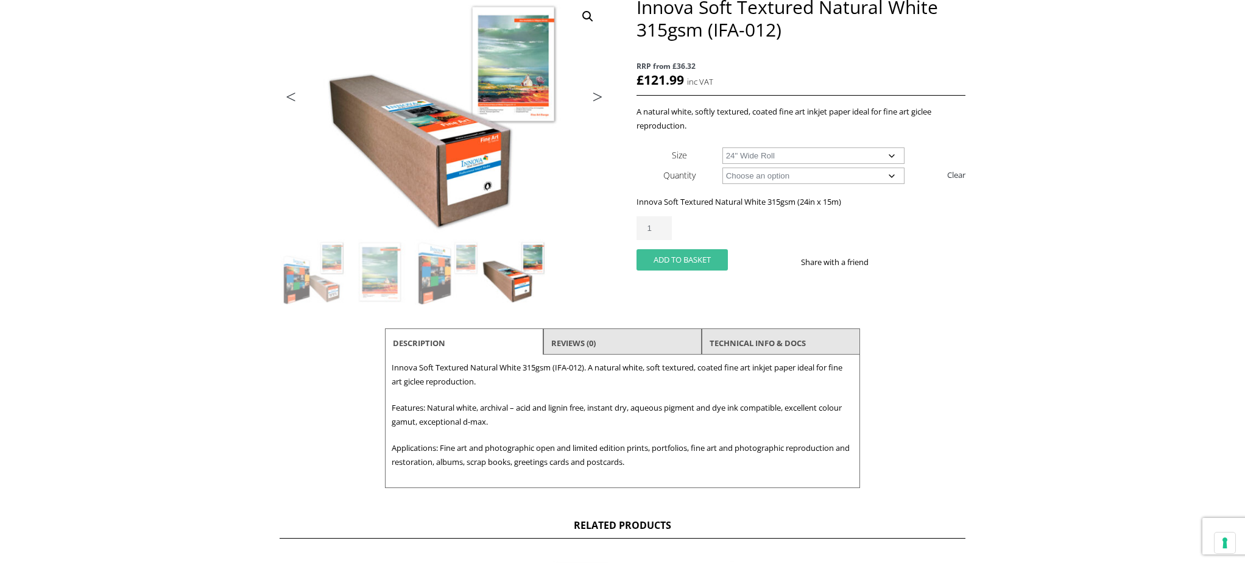
scroll to position [188, 0]
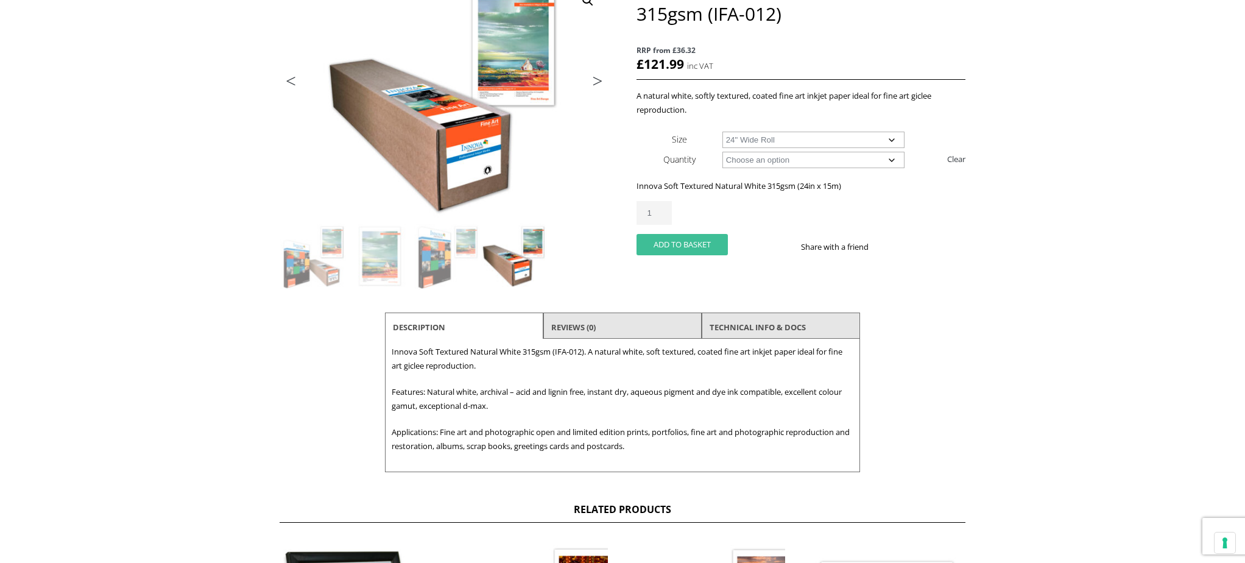
click at [683, 255] on button "Add to basket" at bounding box center [681, 244] width 91 height 21
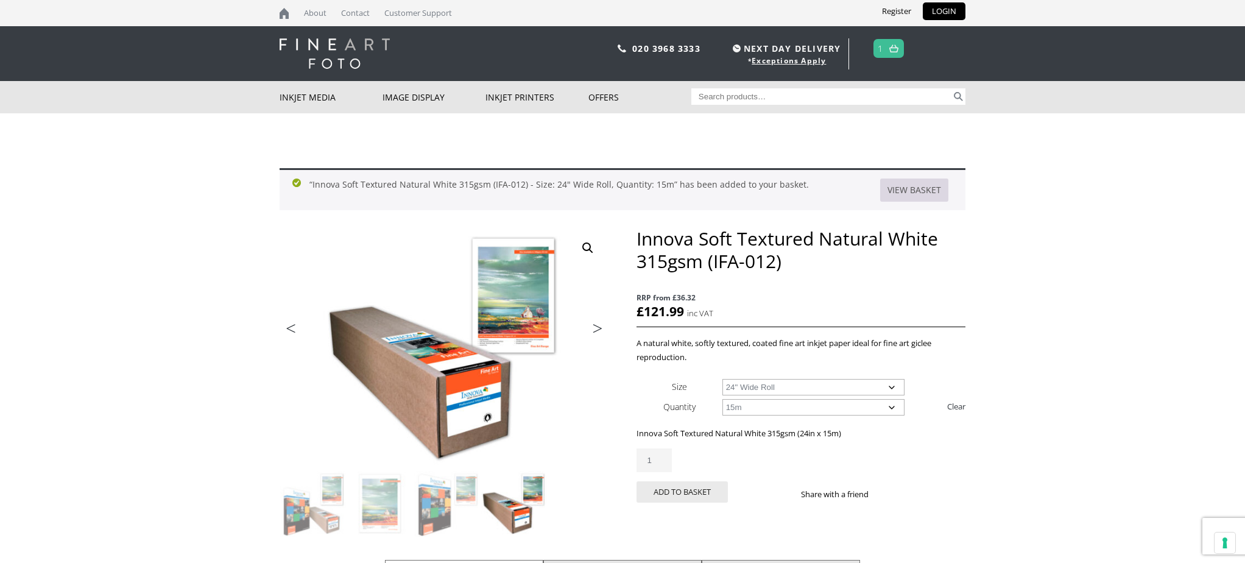
click at [900, 189] on link "View basket" at bounding box center [914, 189] width 68 height 23
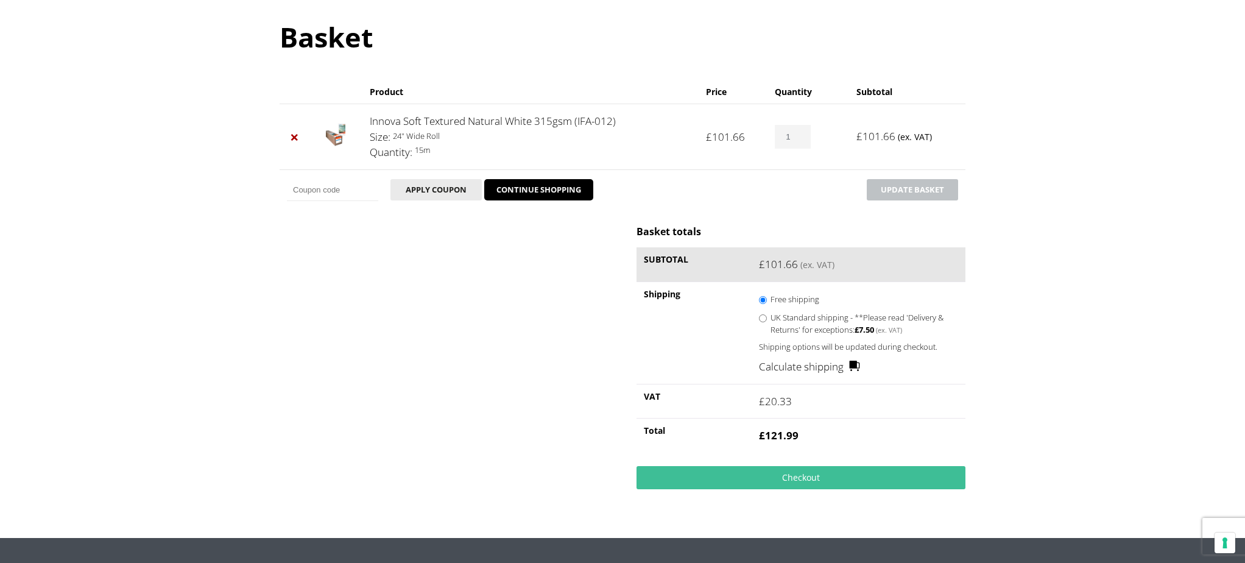
scroll to position [127, 0]
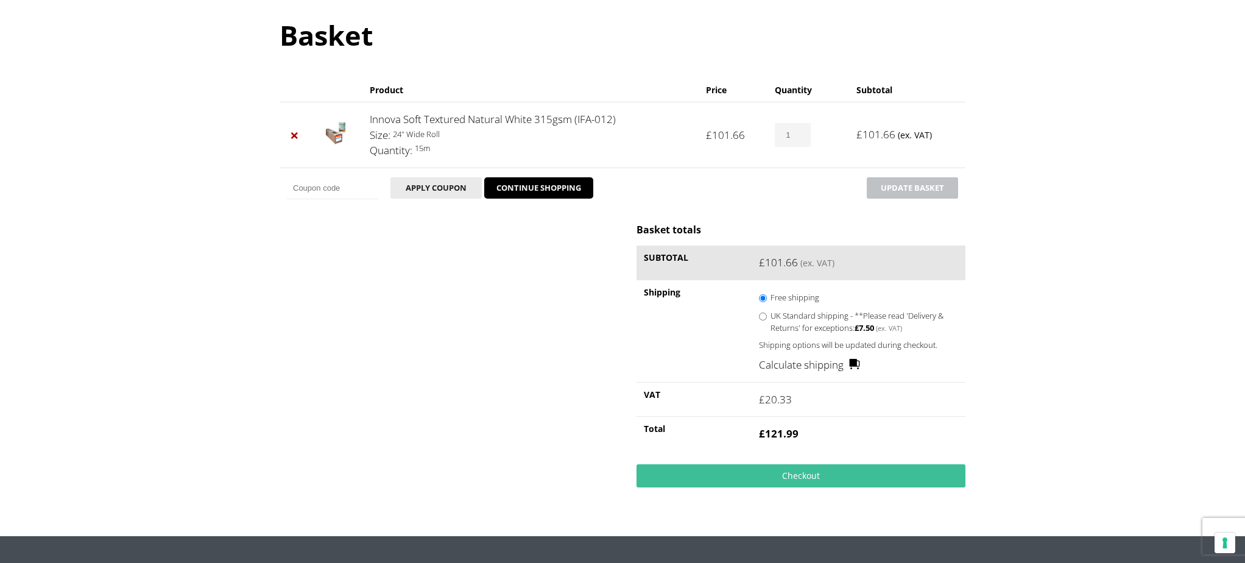
click at [803, 364] on link "Calculate shipping" at bounding box center [810, 365] width 102 height 16
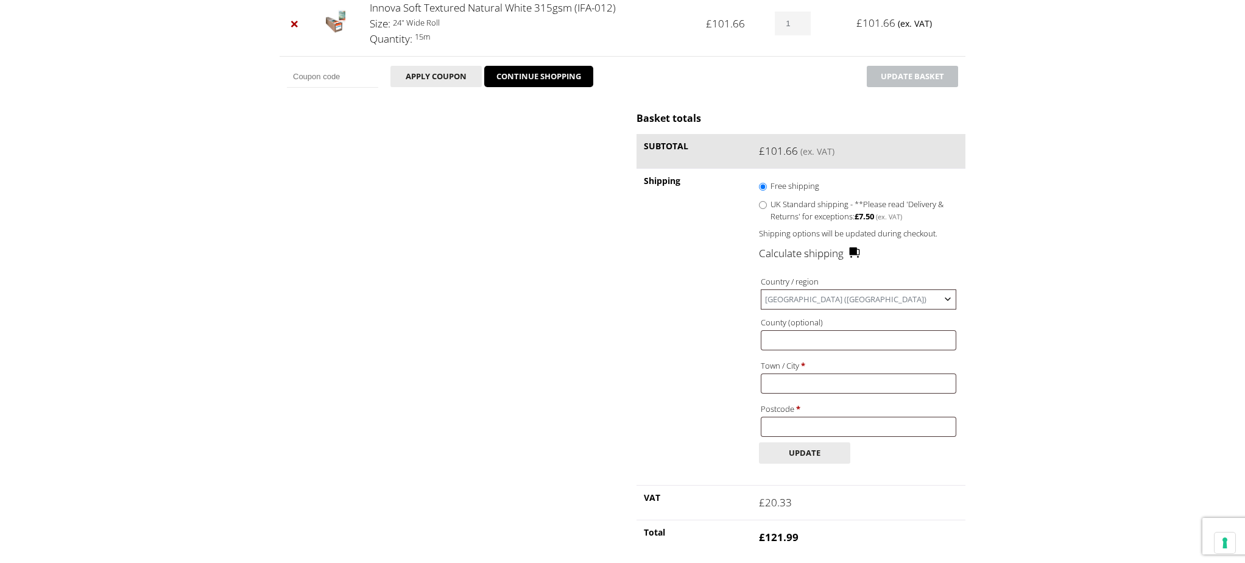
scroll to position [240, 0]
click at [805, 343] on input "County (optional)" at bounding box center [858, 339] width 195 height 20
type input "[GEOGRAPHIC_DATA]"
type input "Helston"
type input "TR13 8QF"
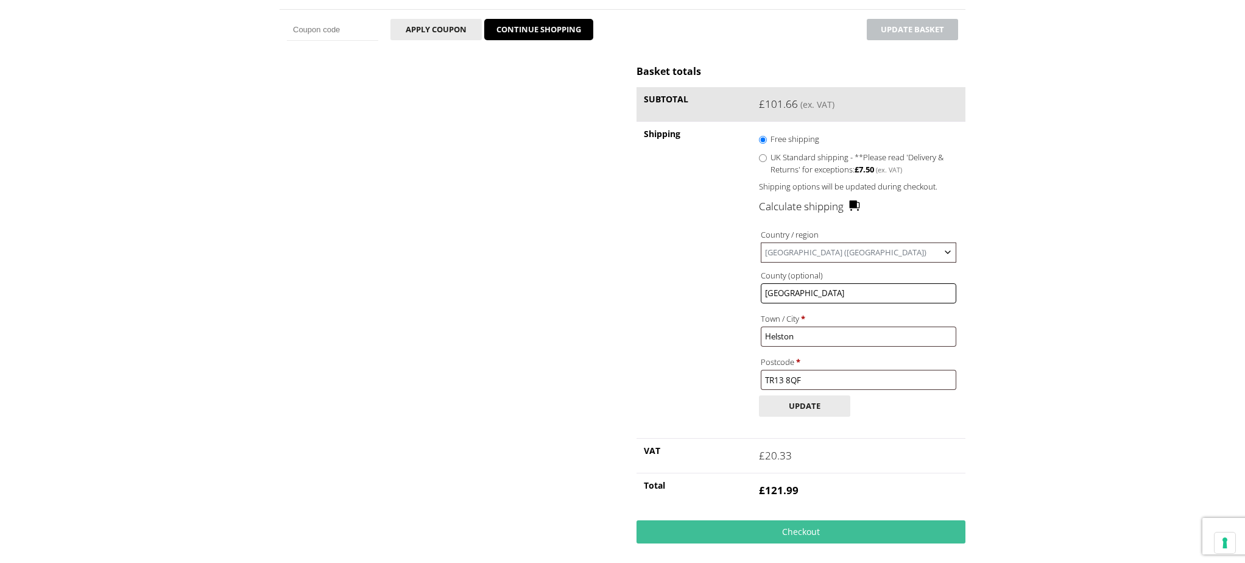
scroll to position [293, 0]
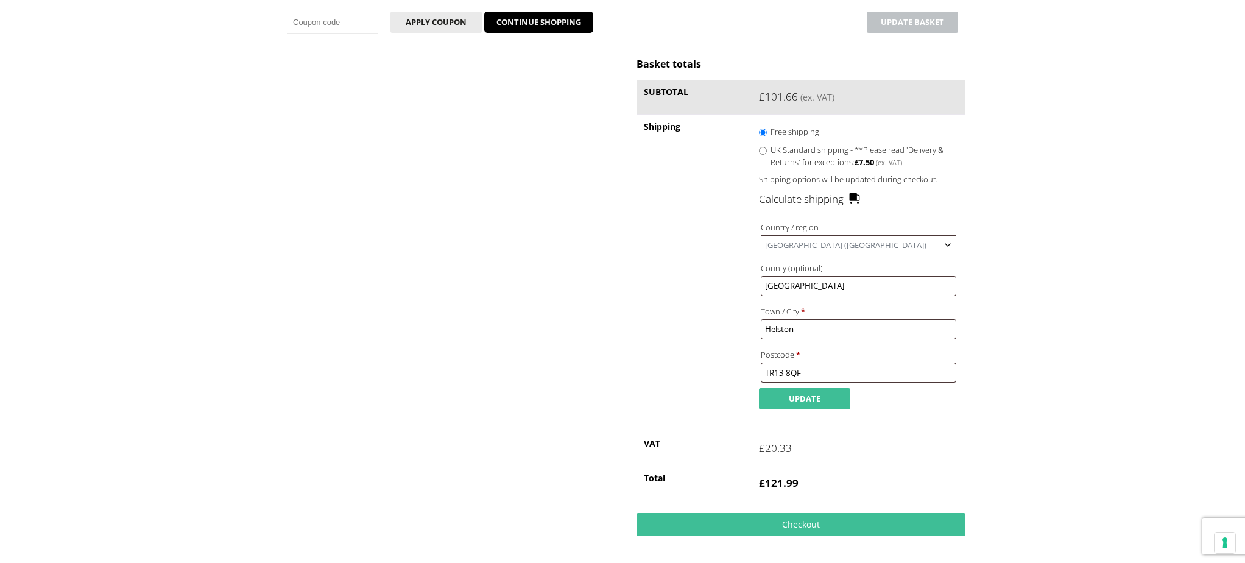
click at [817, 409] on button "Update" at bounding box center [804, 398] width 91 height 21
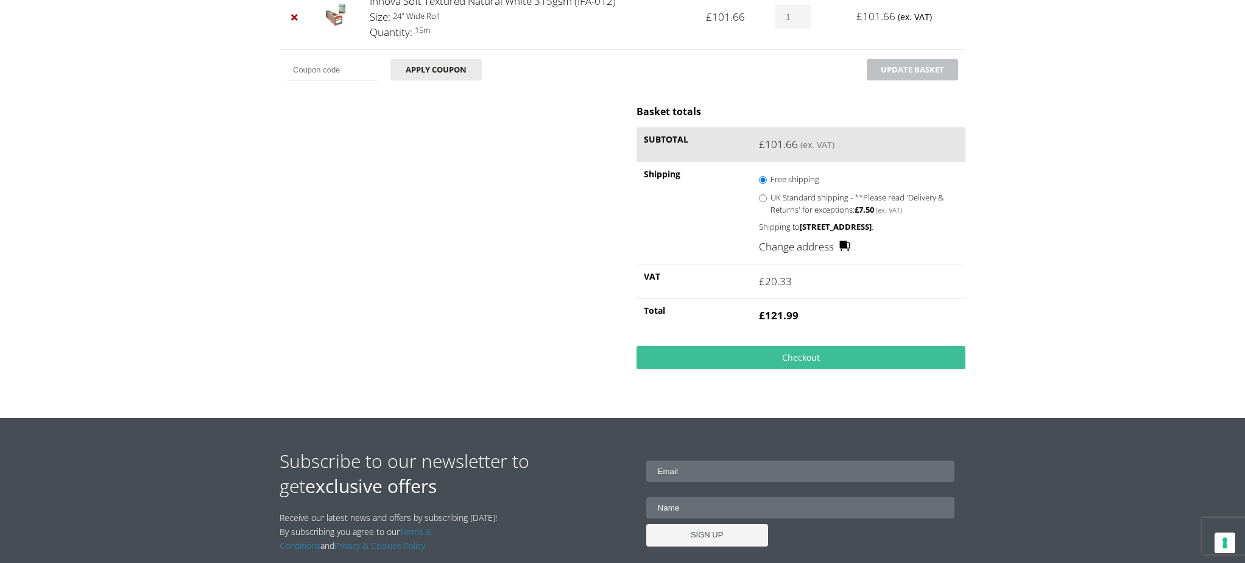
scroll to position [340, 0]
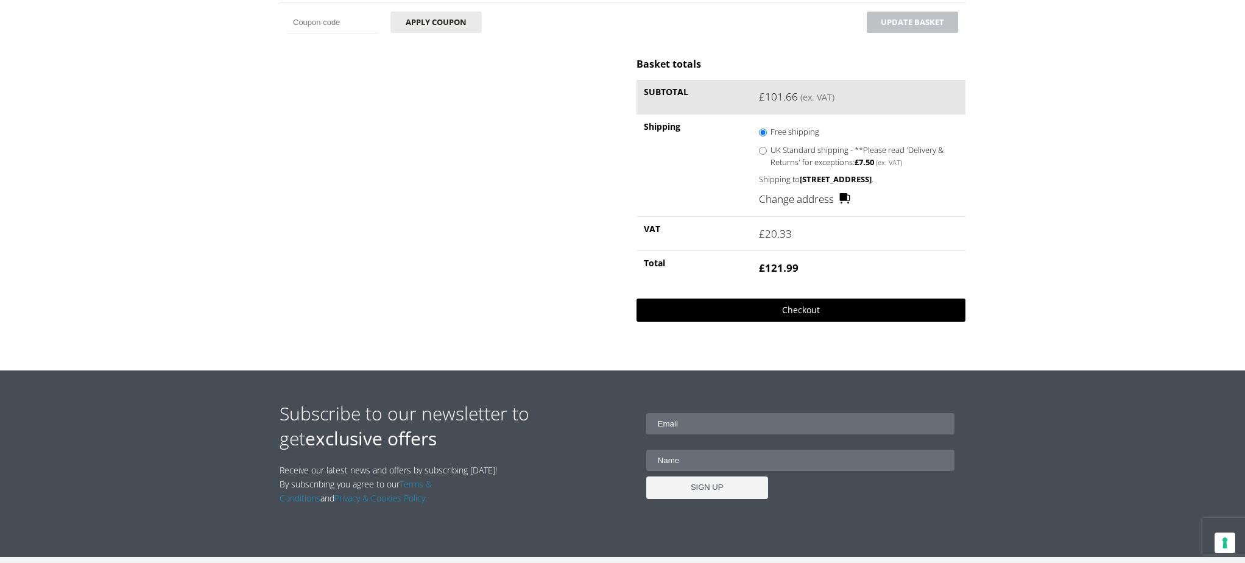
click at [793, 314] on link "Checkout" at bounding box center [800, 309] width 329 height 23
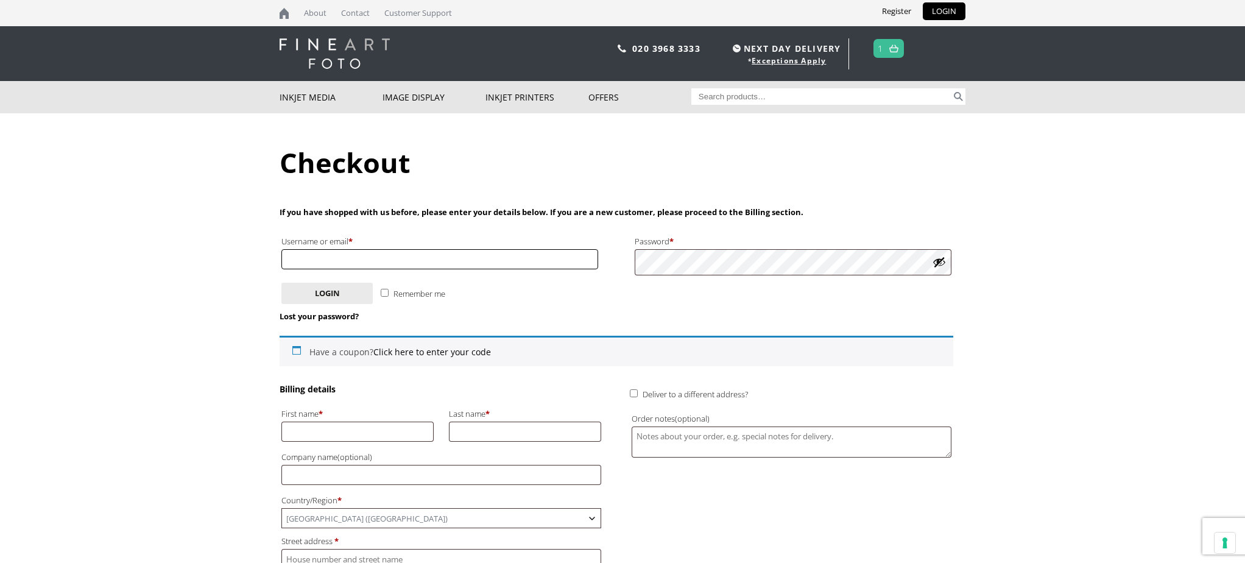
type input "[EMAIL_ADDRESS][DOMAIN_NAME]"
click at [633, 262] on p "Password * Required" at bounding box center [793, 254] width 320 height 46
click at [884, 49] on span "1" at bounding box center [888, 48] width 31 height 19
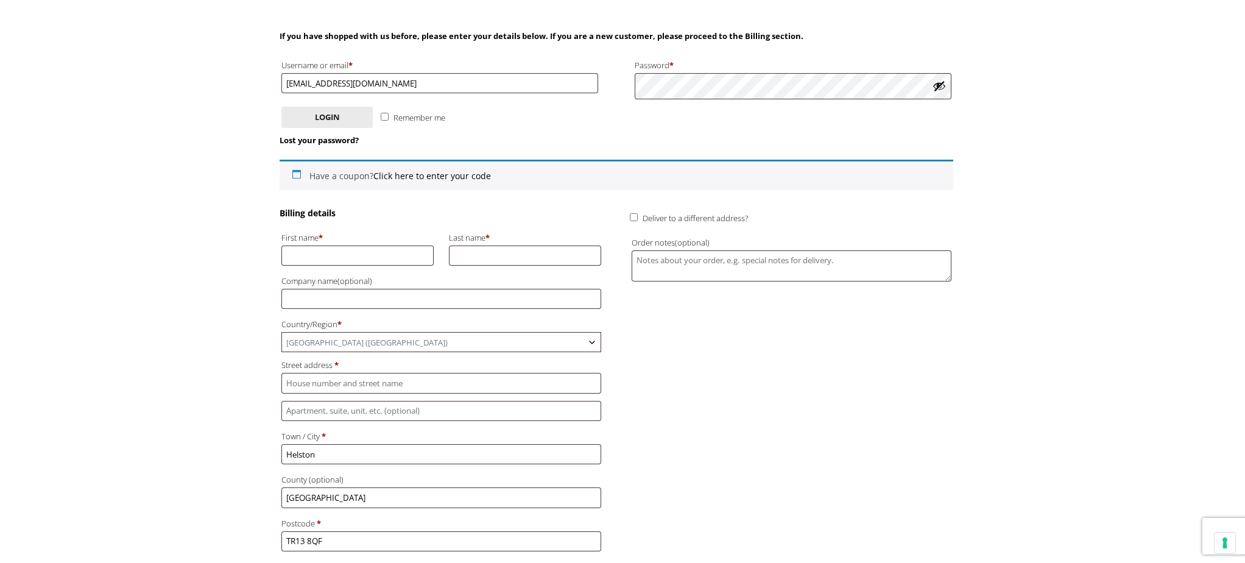
scroll to position [166, 0]
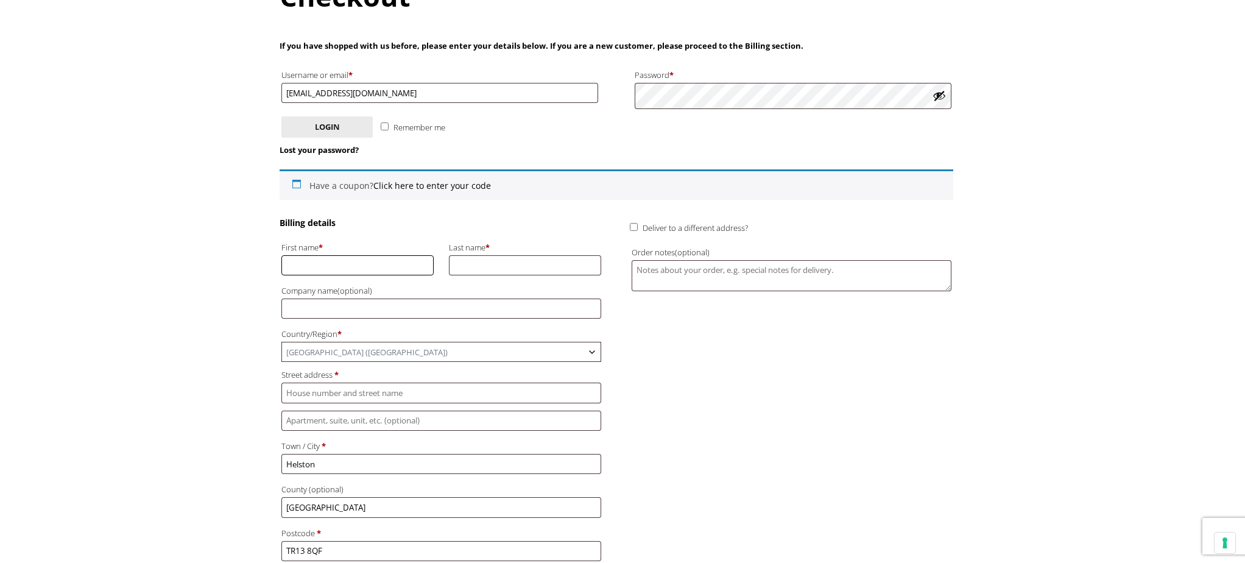
click at [352, 261] on input "First name *" at bounding box center [357, 265] width 152 height 20
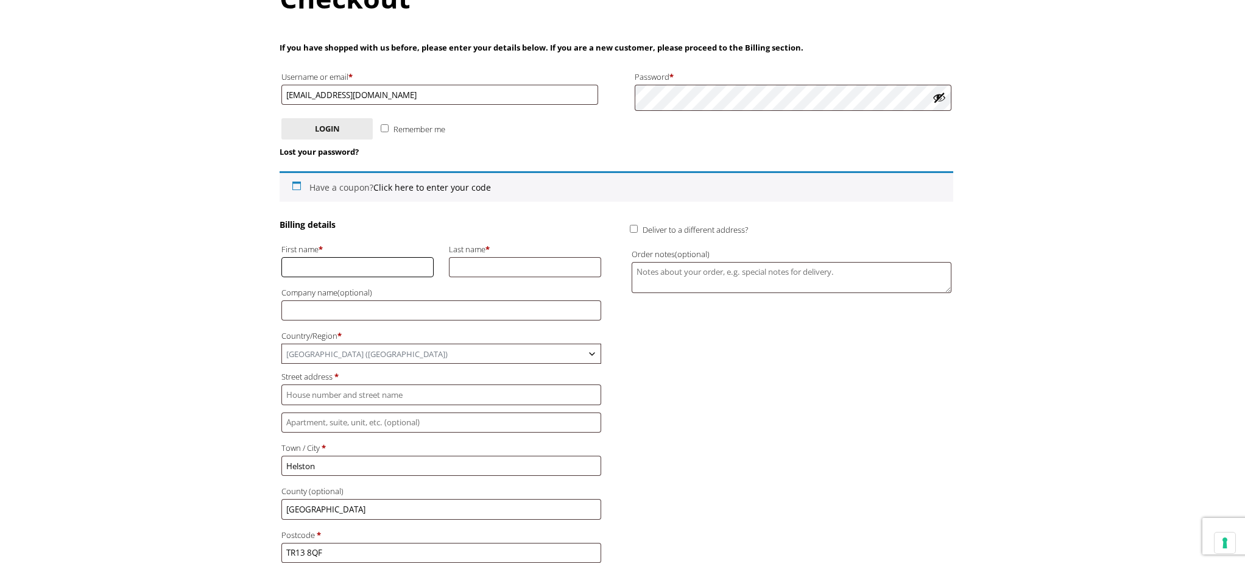
click at [370, 270] on input "First name *" at bounding box center [357, 267] width 152 height 20
type input "CATHERINE"
type input "HYDE"
type input "Catherine Hyde"
type input "48, godolphin road"
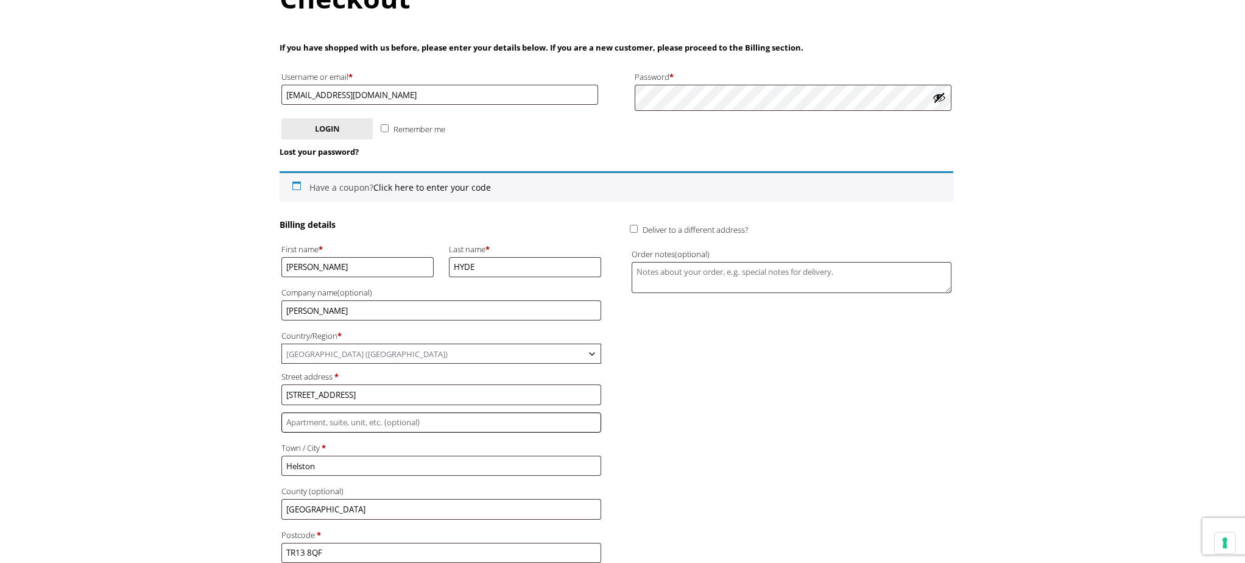
type input "godolphin road"
type input "+441326563132"
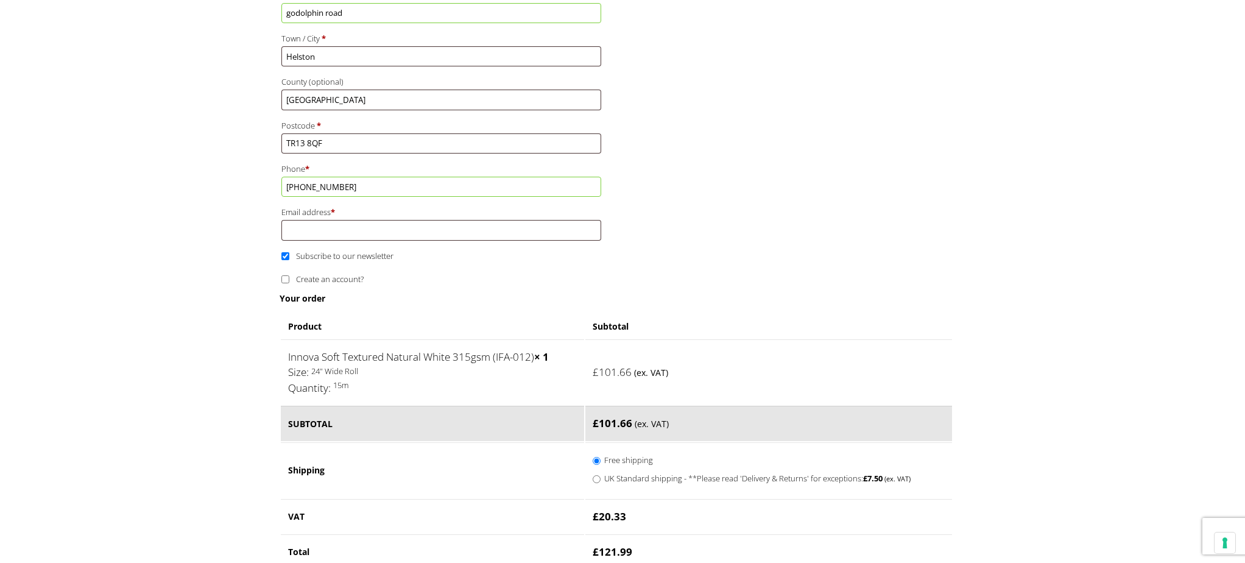
scroll to position [576, 0]
drag, startPoint x: 339, startPoint y: 283, endPoint x: 346, endPoint y: 282, distance: 7.4
click at [340, 237] on input "Email address *" at bounding box center [441, 227] width 320 height 20
type input "chydeart@gmail.com"
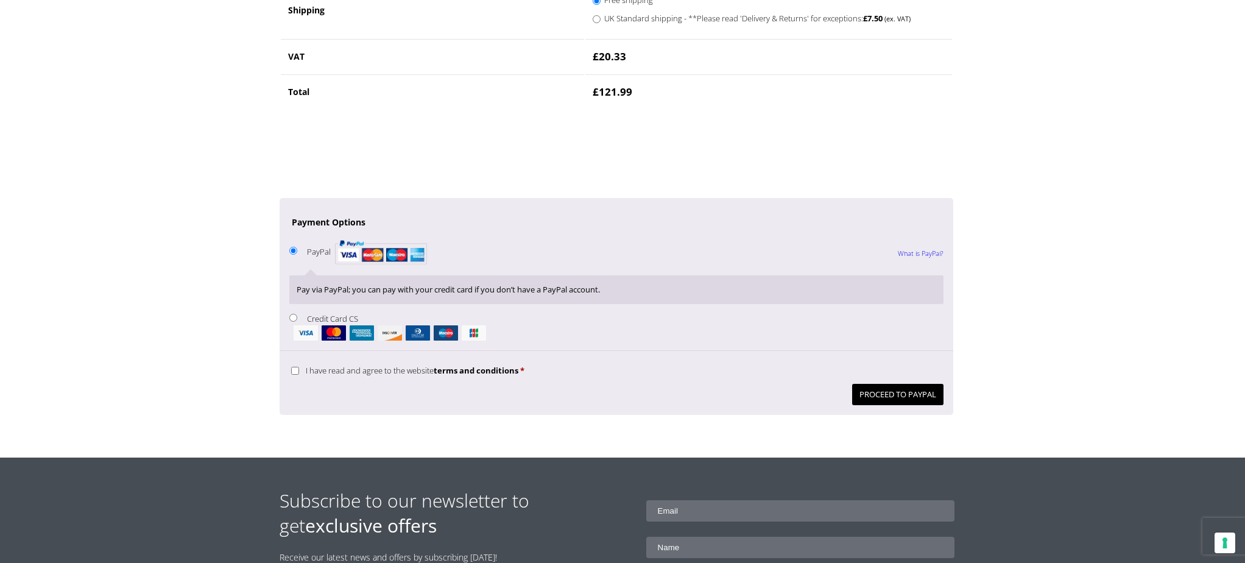
scroll to position [1032, 0]
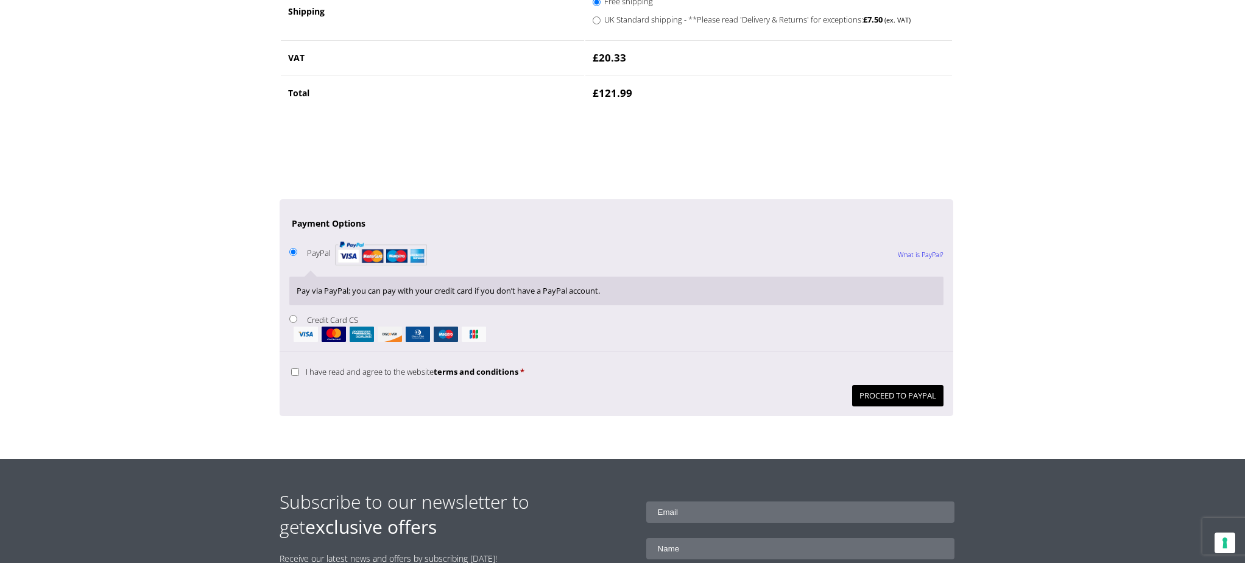
click at [300, 342] on li "Credit Card CS Pay securely using your credit card." at bounding box center [616, 327] width 654 height 30
click at [297, 323] on input "Credit Card CS" at bounding box center [293, 319] width 8 height 8
radio input "true"
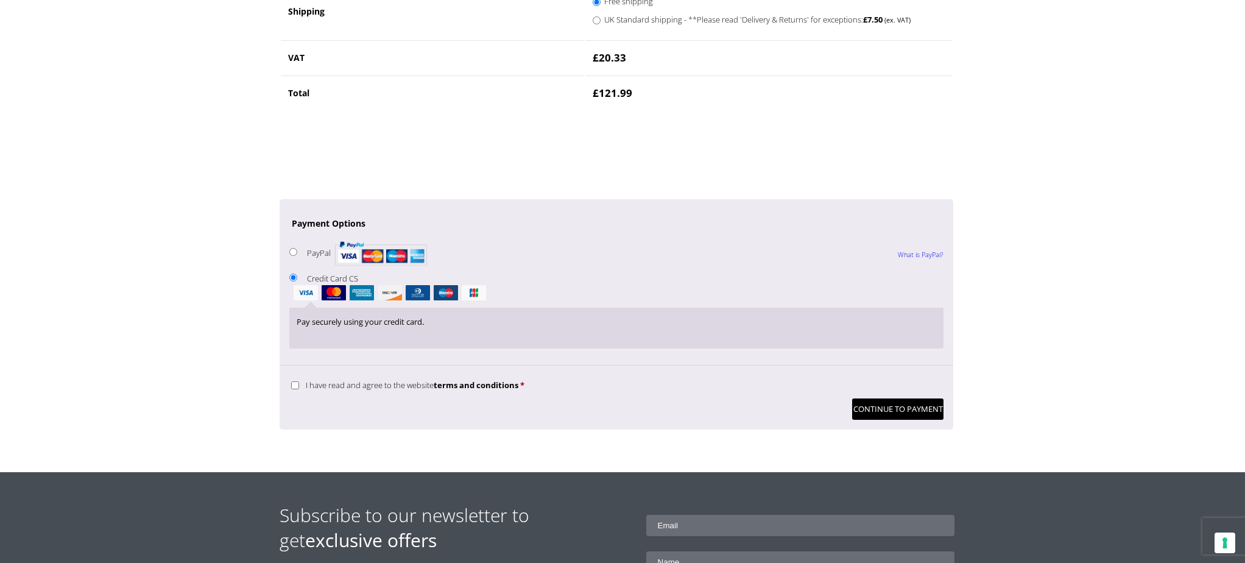
click at [299, 389] on input "I have read and agree to the website terms and conditions *" at bounding box center [295, 385] width 8 height 8
checkbox input "true"
click at [867, 420] on button "Continue to Payment" at bounding box center [897, 408] width 91 height 21
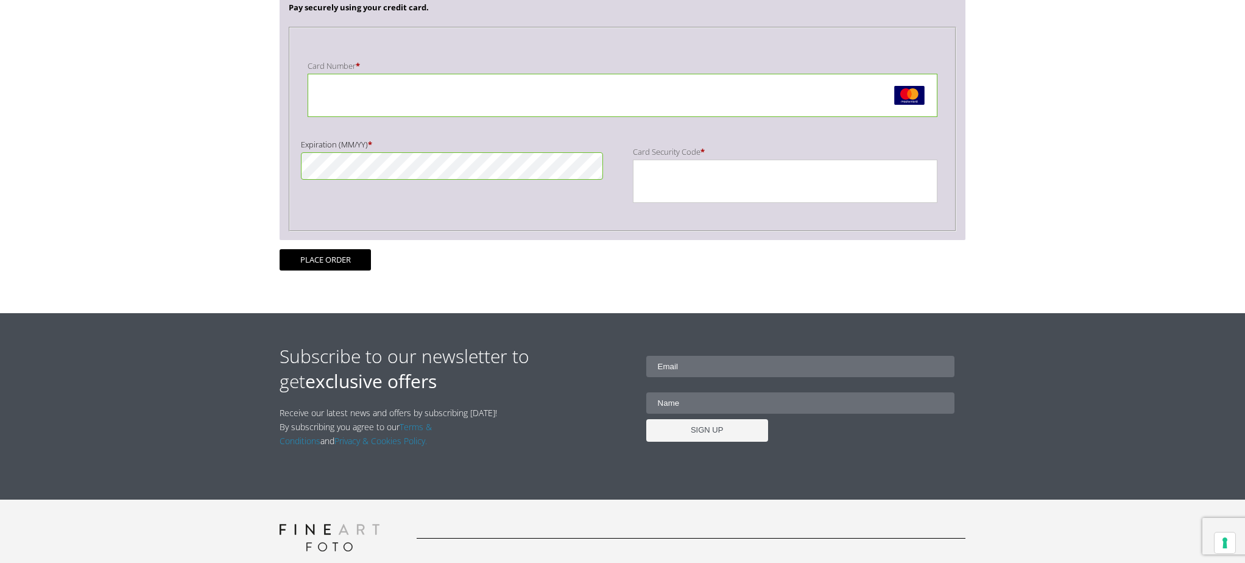
scroll to position [348, 0]
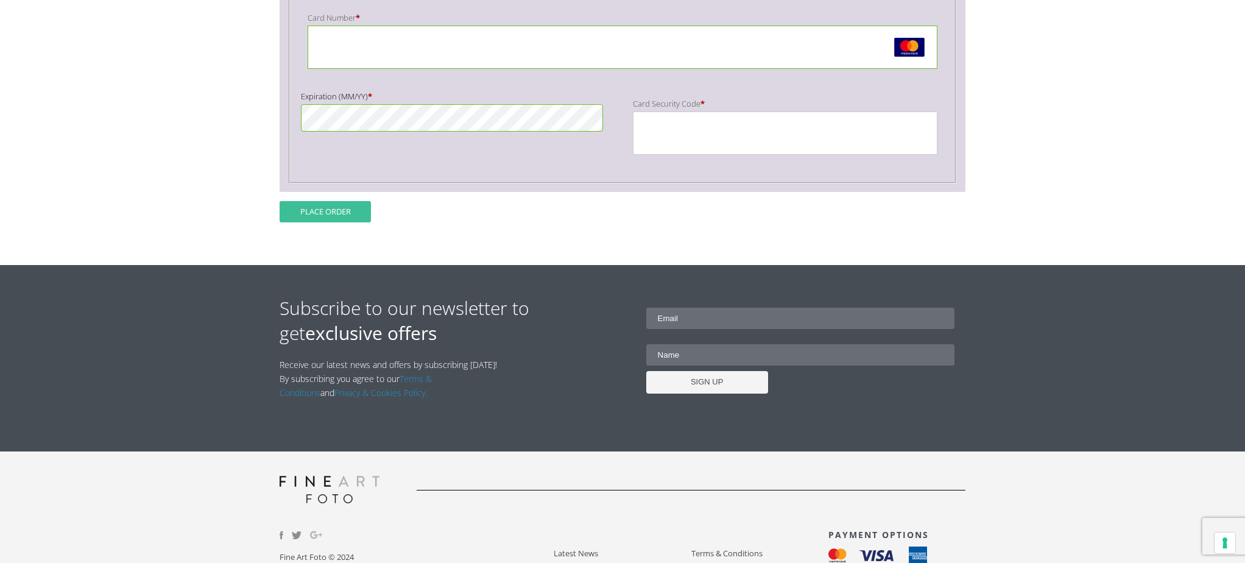
click at [346, 222] on button "Place order" at bounding box center [324, 211] width 91 height 21
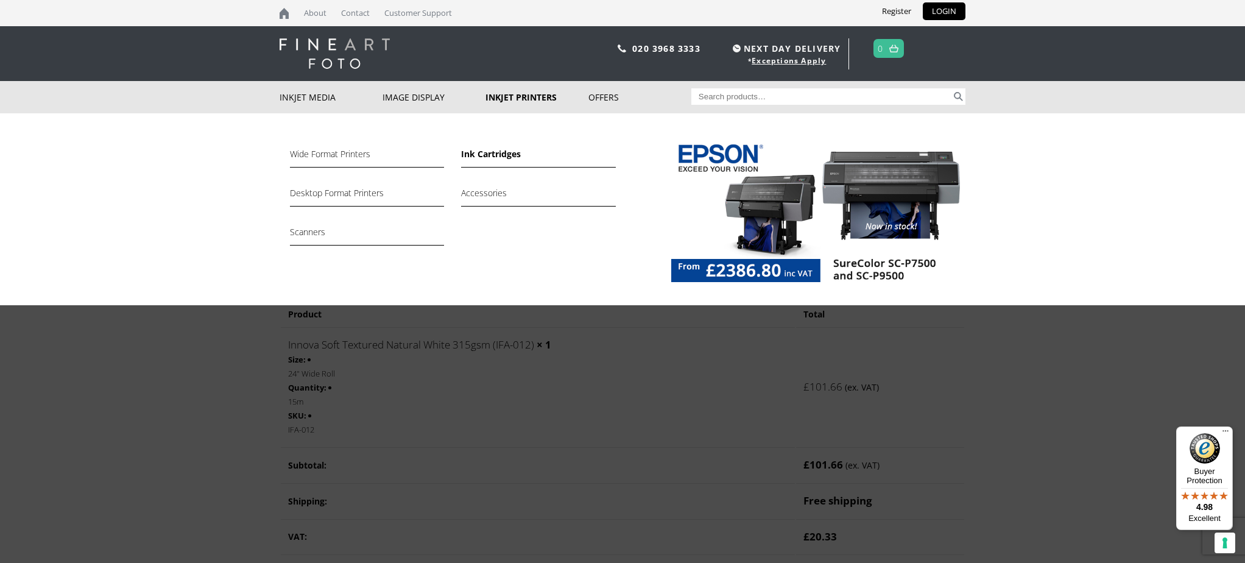
click at [492, 151] on link "Ink Cartridges" at bounding box center [538, 157] width 154 height 21
